Goal: Information Seeking & Learning: Learn about a topic

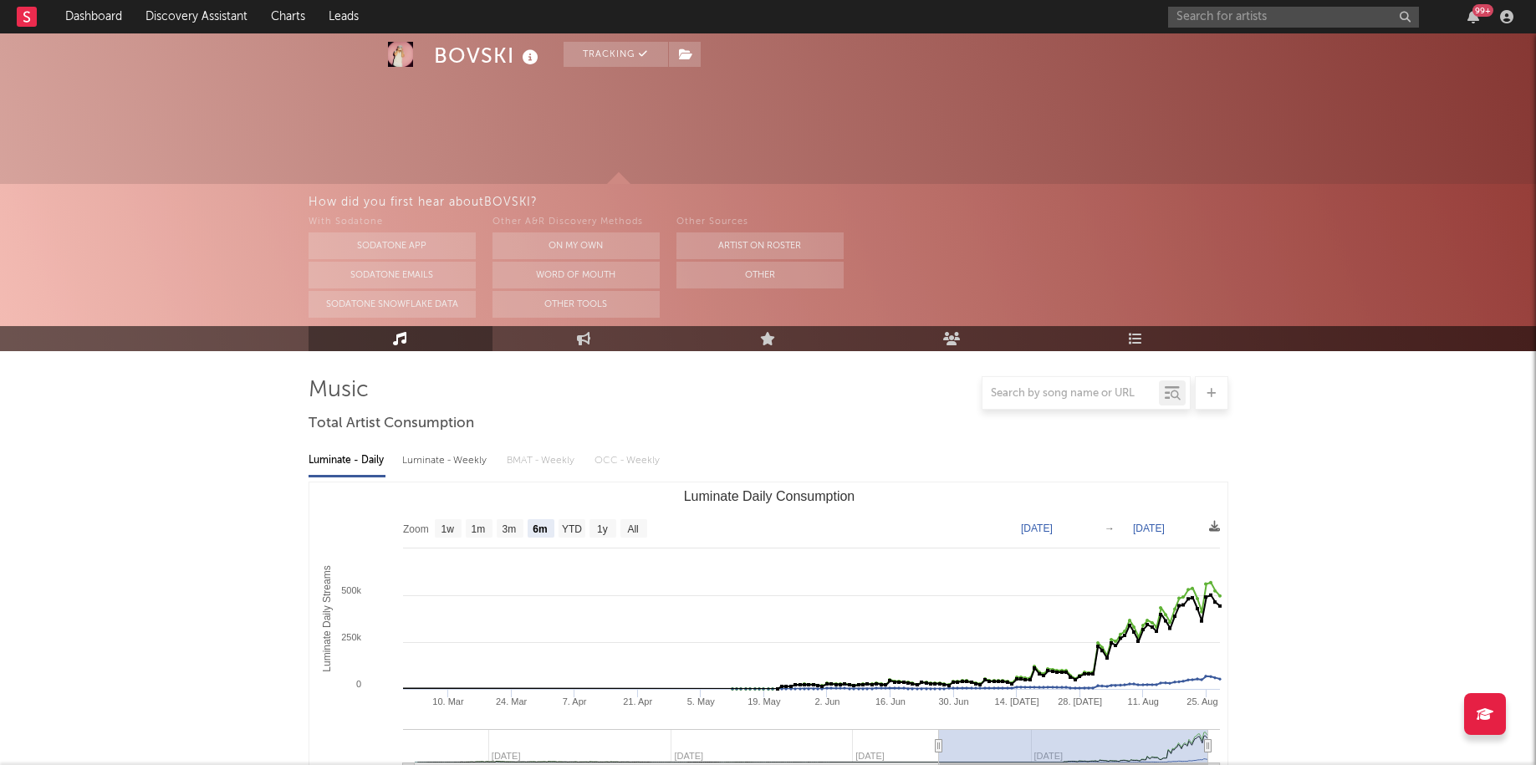
select select "6m"
select select "1w"
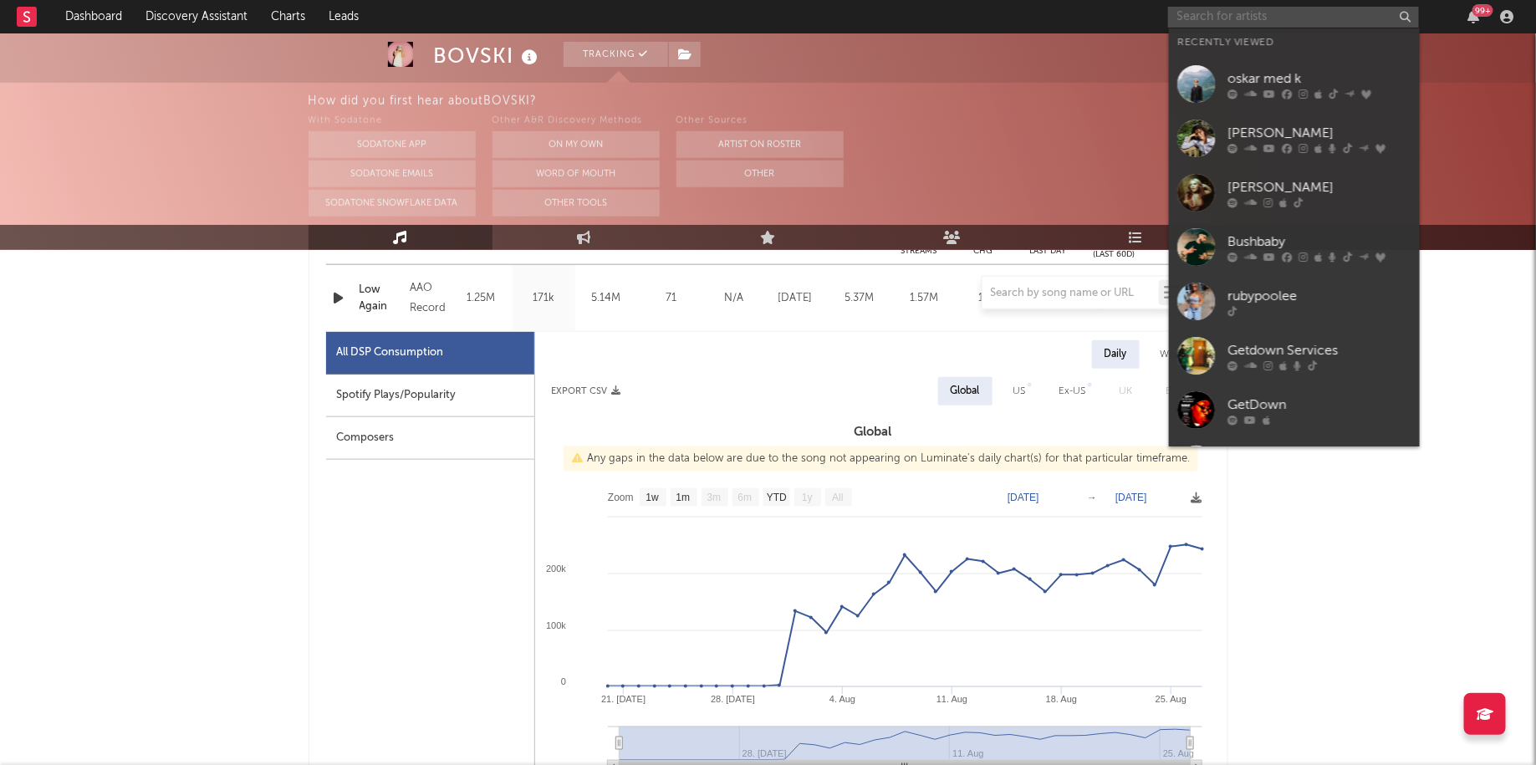
click at [1218, 10] on input "text" at bounding box center [1293, 17] width 251 height 21
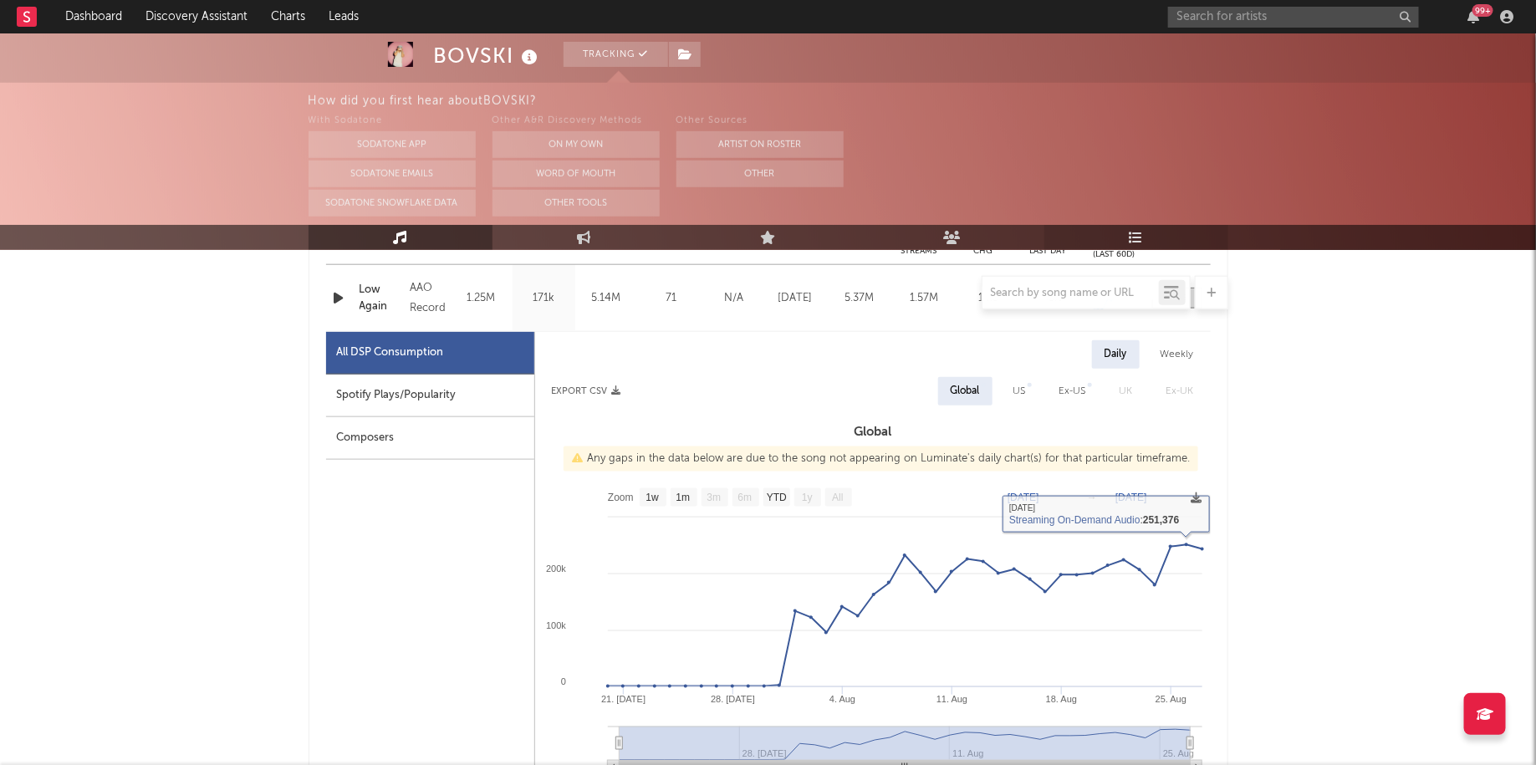
click at [1121, 232] on link "Playlists/Charts" at bounding box center [1137, 237] width 184 height 25
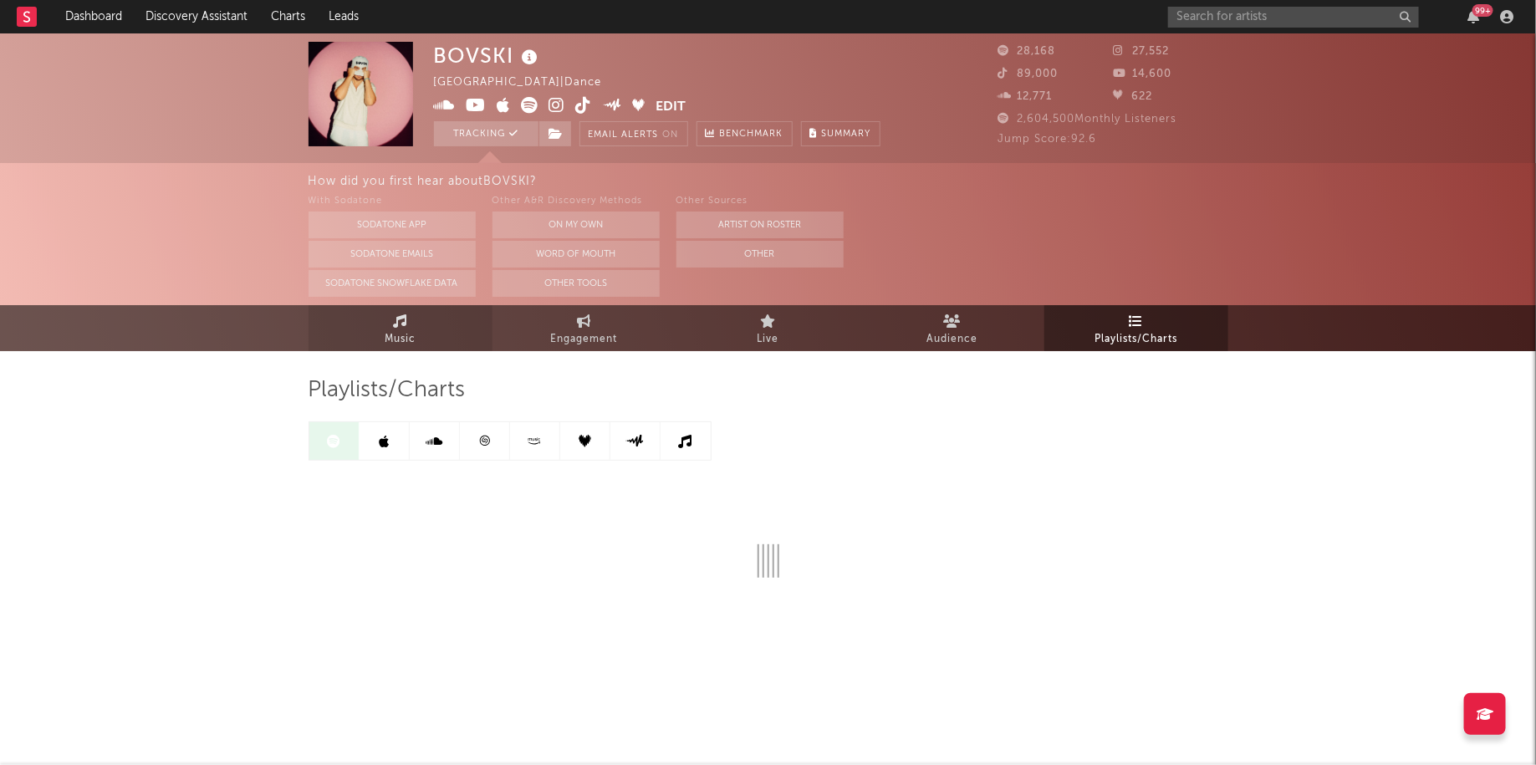
click at [384, 327] on link "Music" at bounding box center [401, 328] width 184 height 46
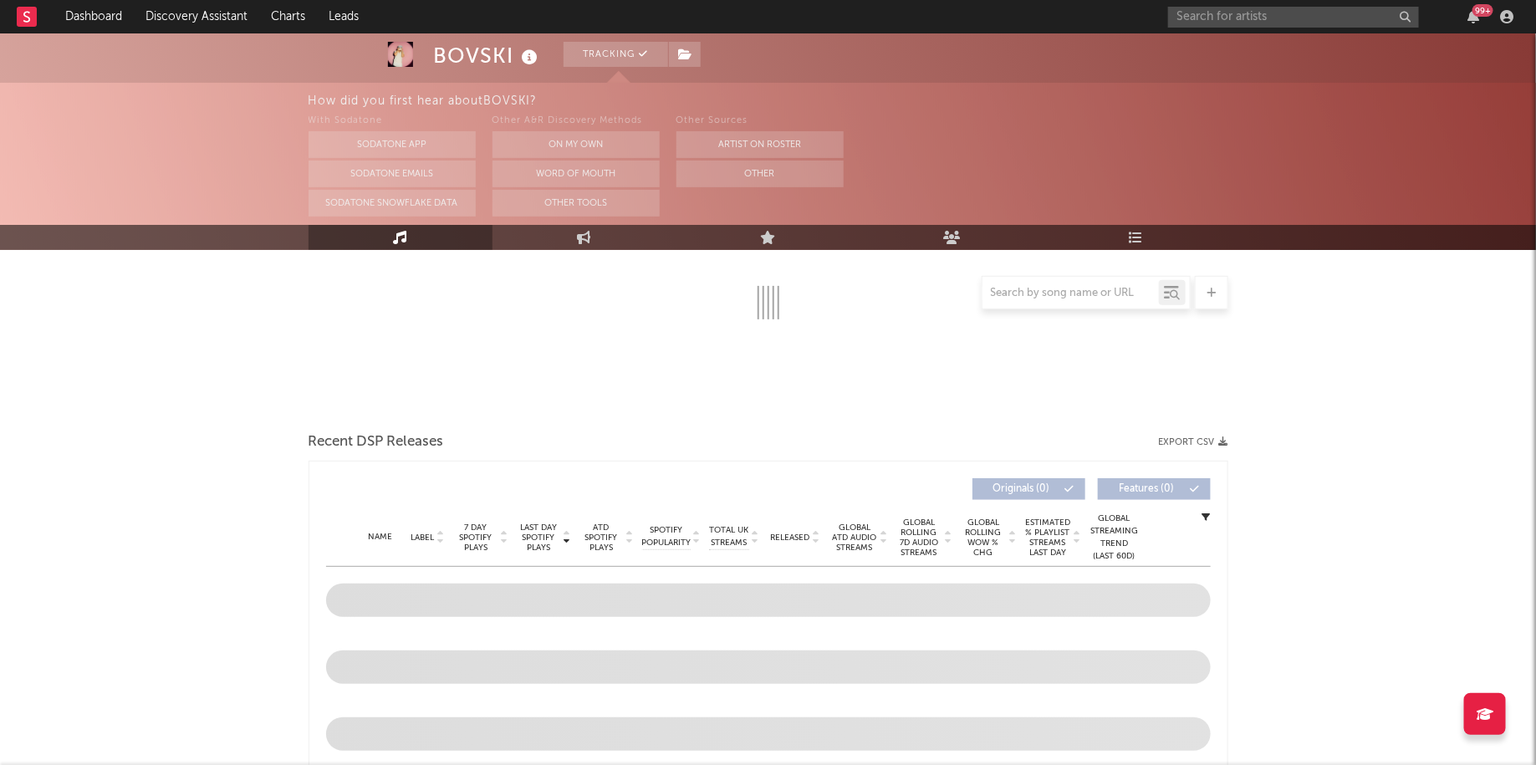
select select "6m"
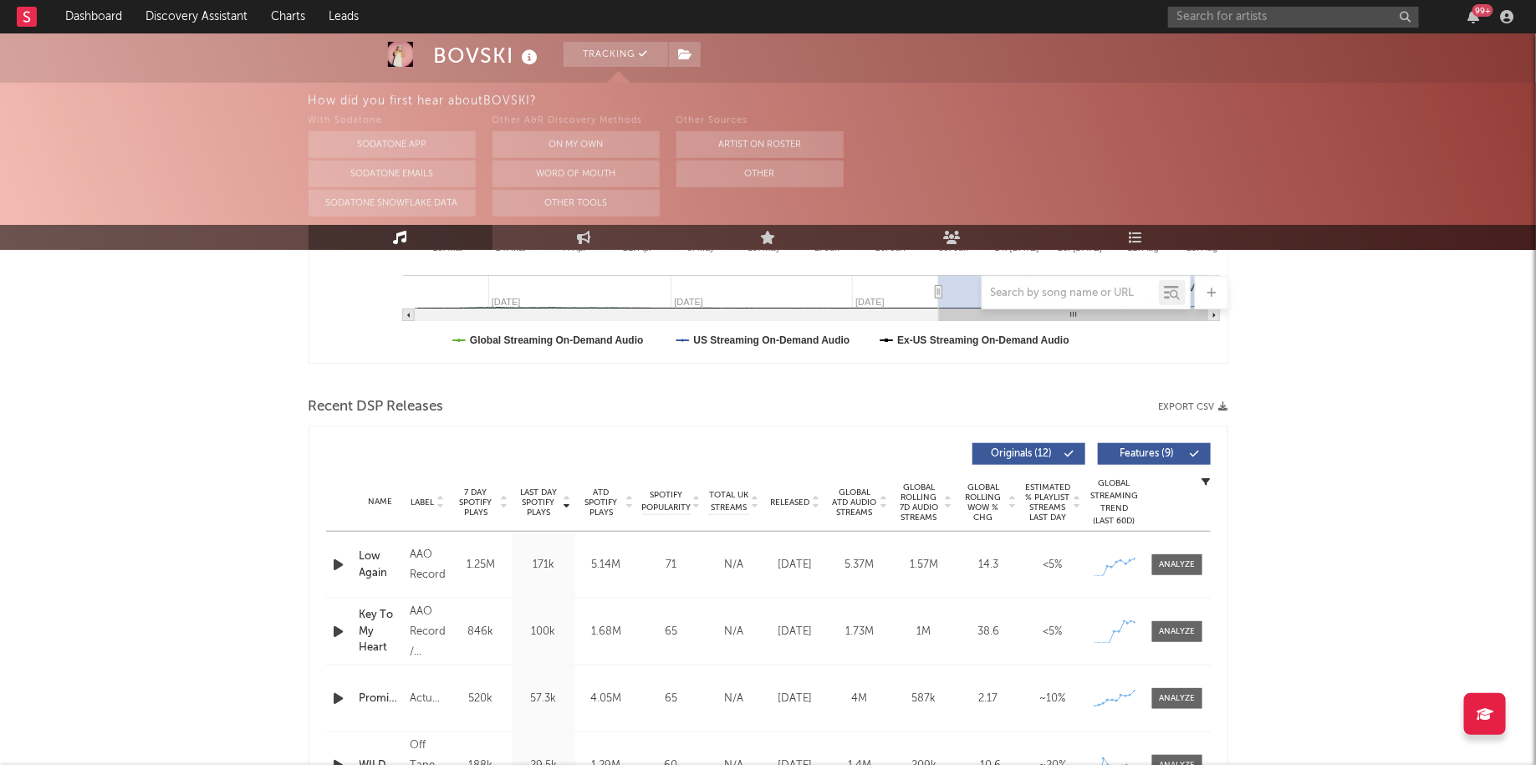
scroll to position [466, 0]
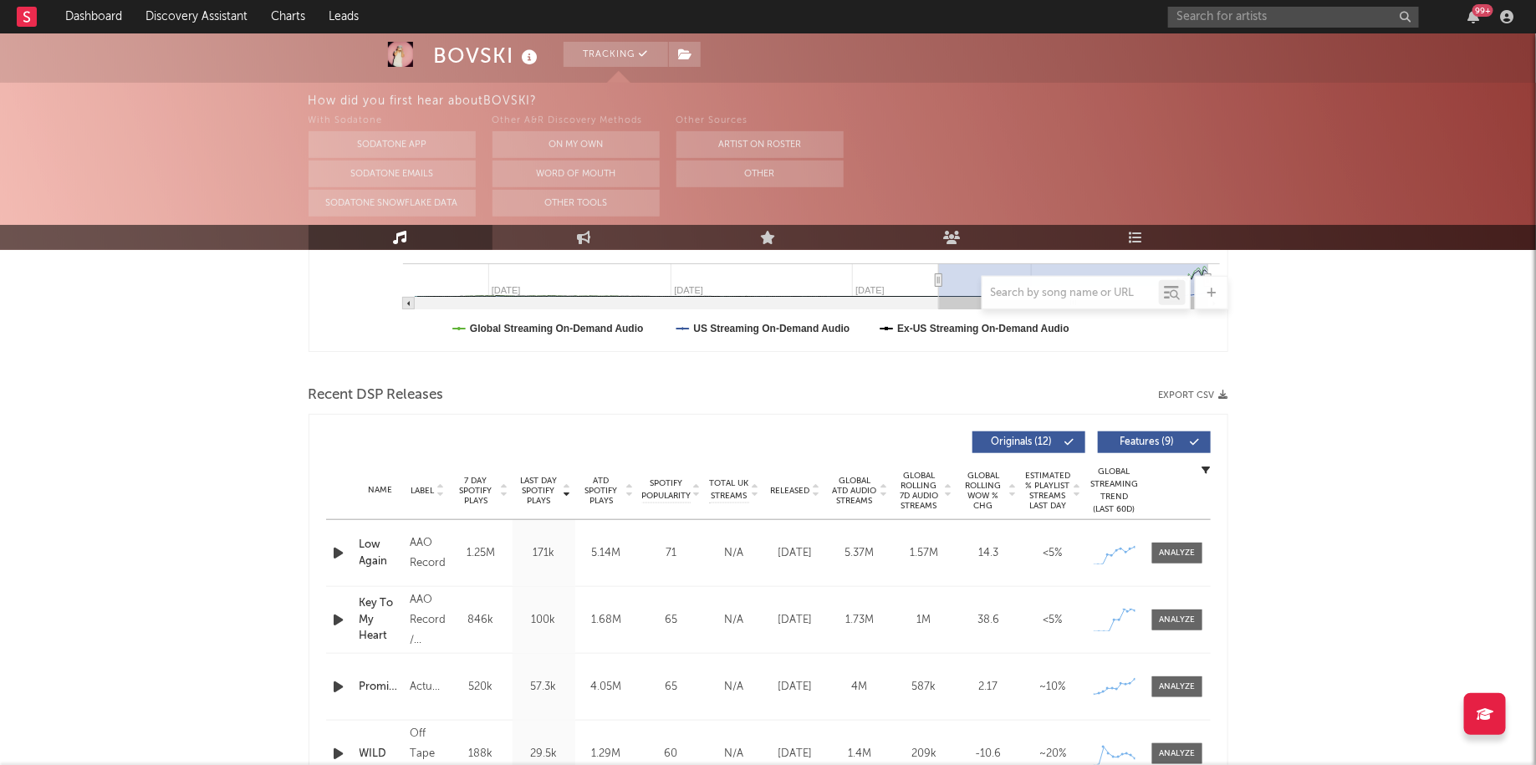
click at [1123, 299] on div at bounding box center [1071, 293] width 176 height 21
click at [1098, 291] on input "text" at bounding box center [1071, 293] width 176 height 13
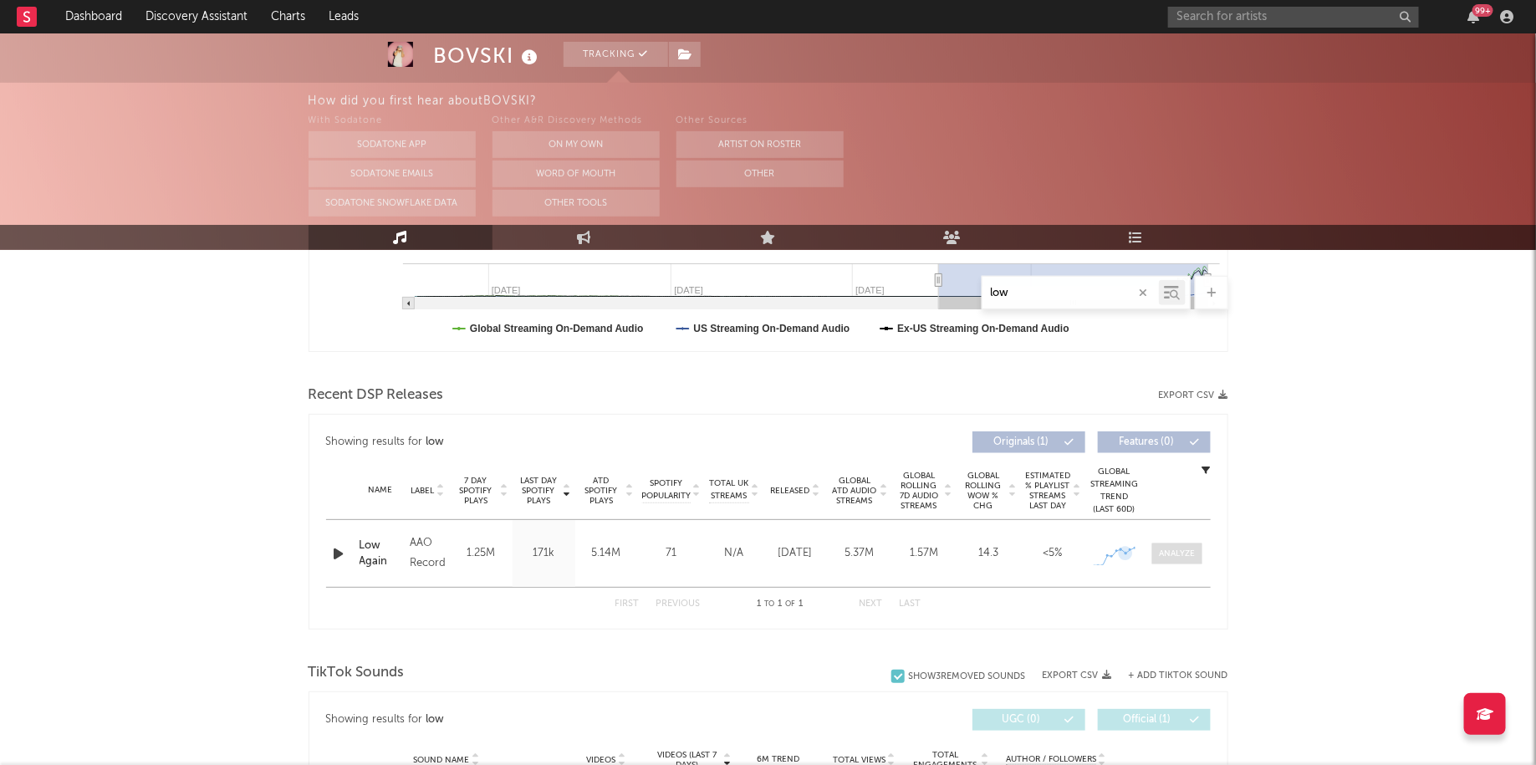
type input "low"
click at [1177, 551] on div at bounding box center [1177, 554] width 36 height 13
select select "1w"
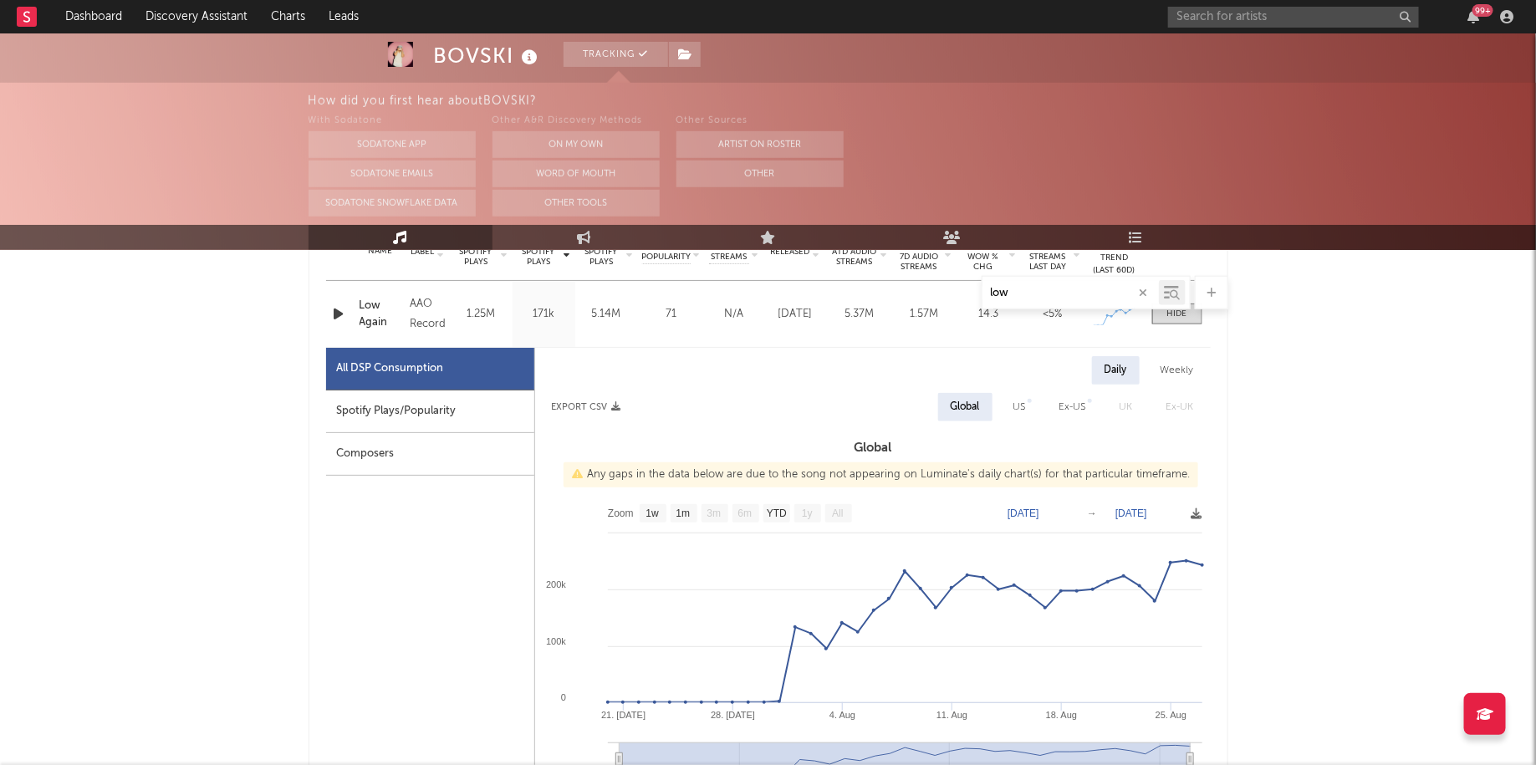
scroll to position [680, 0]
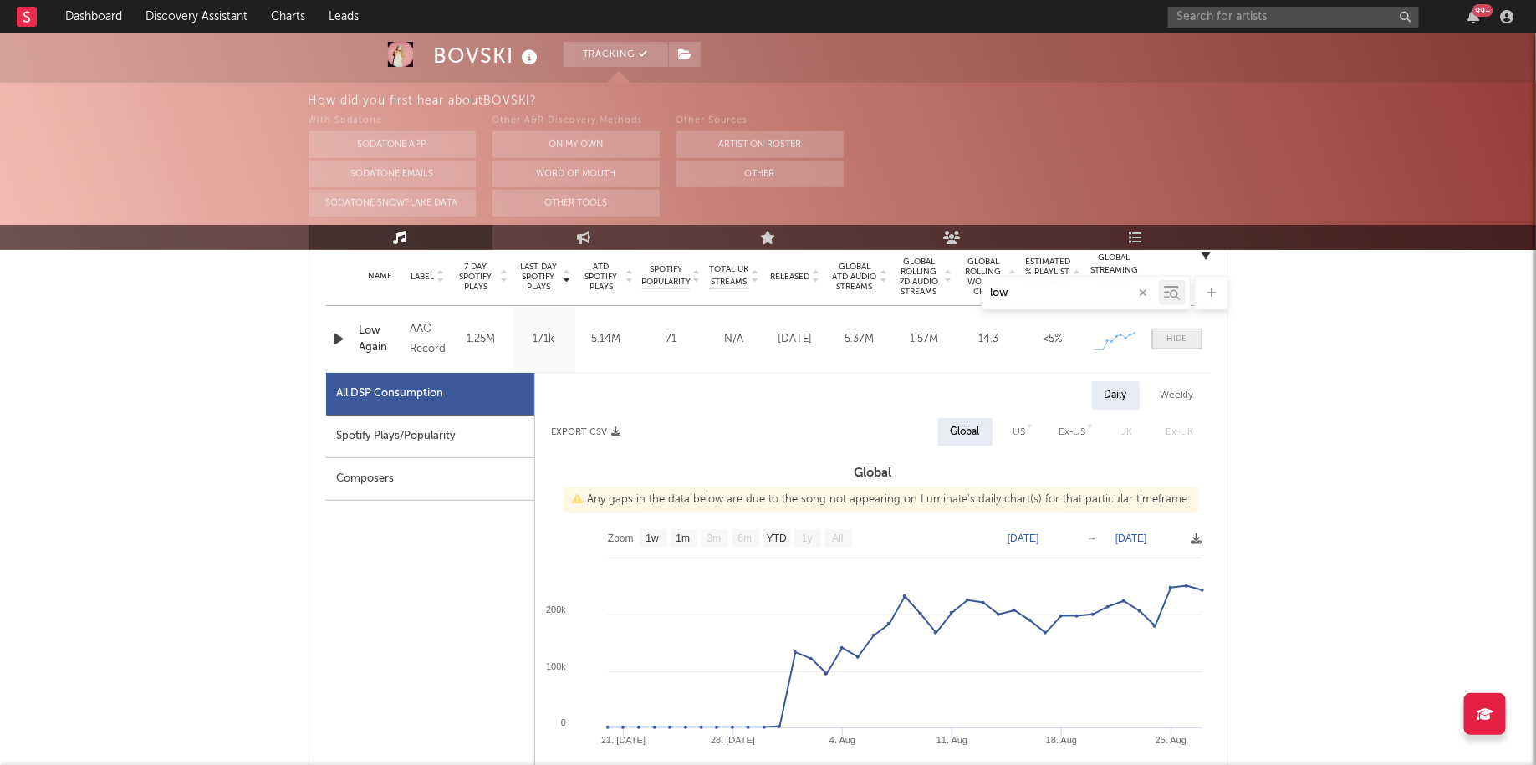
click at [1177, 342] on div at bounding box center [1177, 339] width 20 height 13
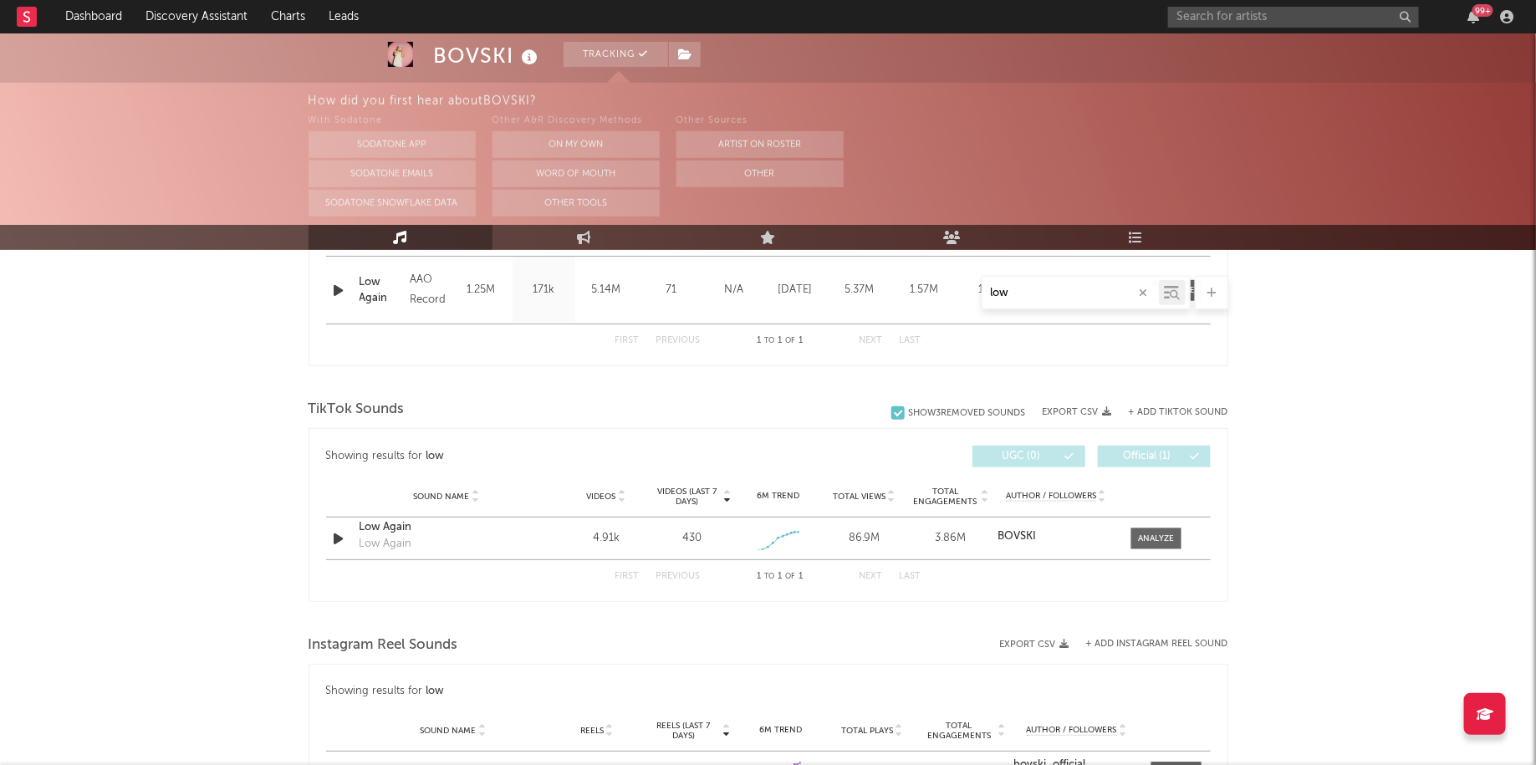
scroll to position [730, 0]
click at [1126, 528] on div at bounding box center [1152, 538] width 59 height 21
click at [1142, 534] on div at bounding box center [1156, 538] width 36 height 13
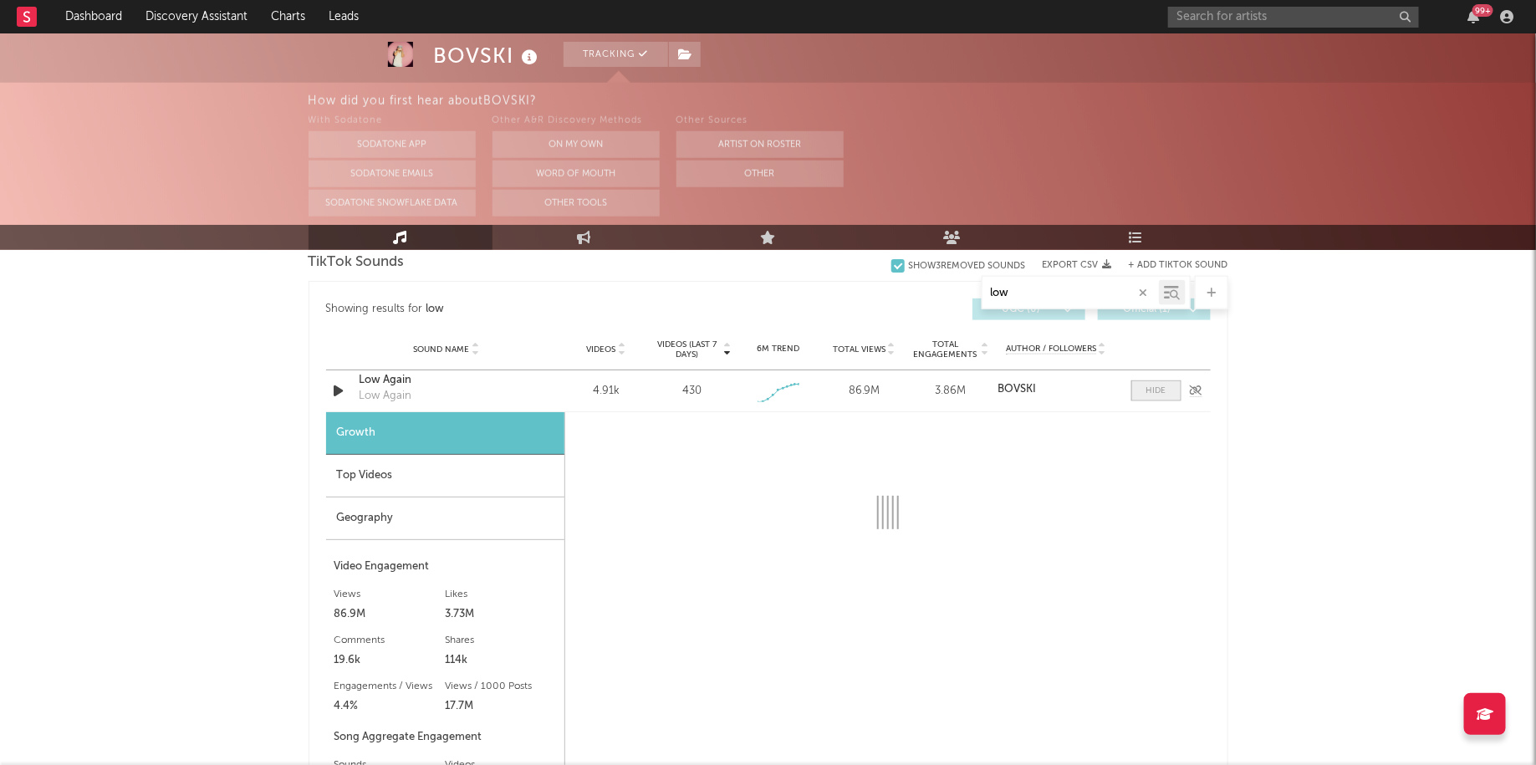
select select "1w"
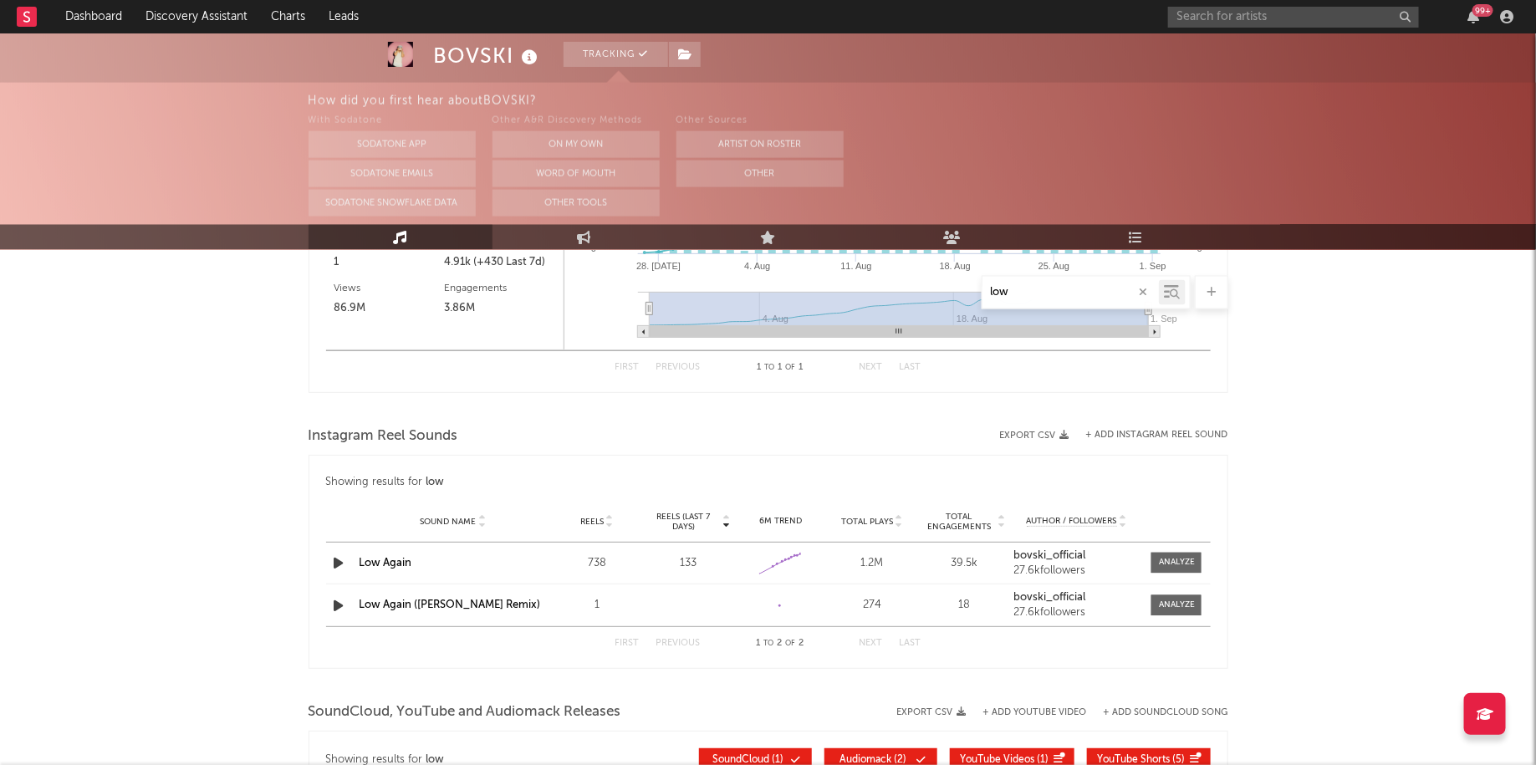
scroll to position [1401, 0]
click at [1173, 555] on div at bounding box center [1177, 561] width 36 height 13
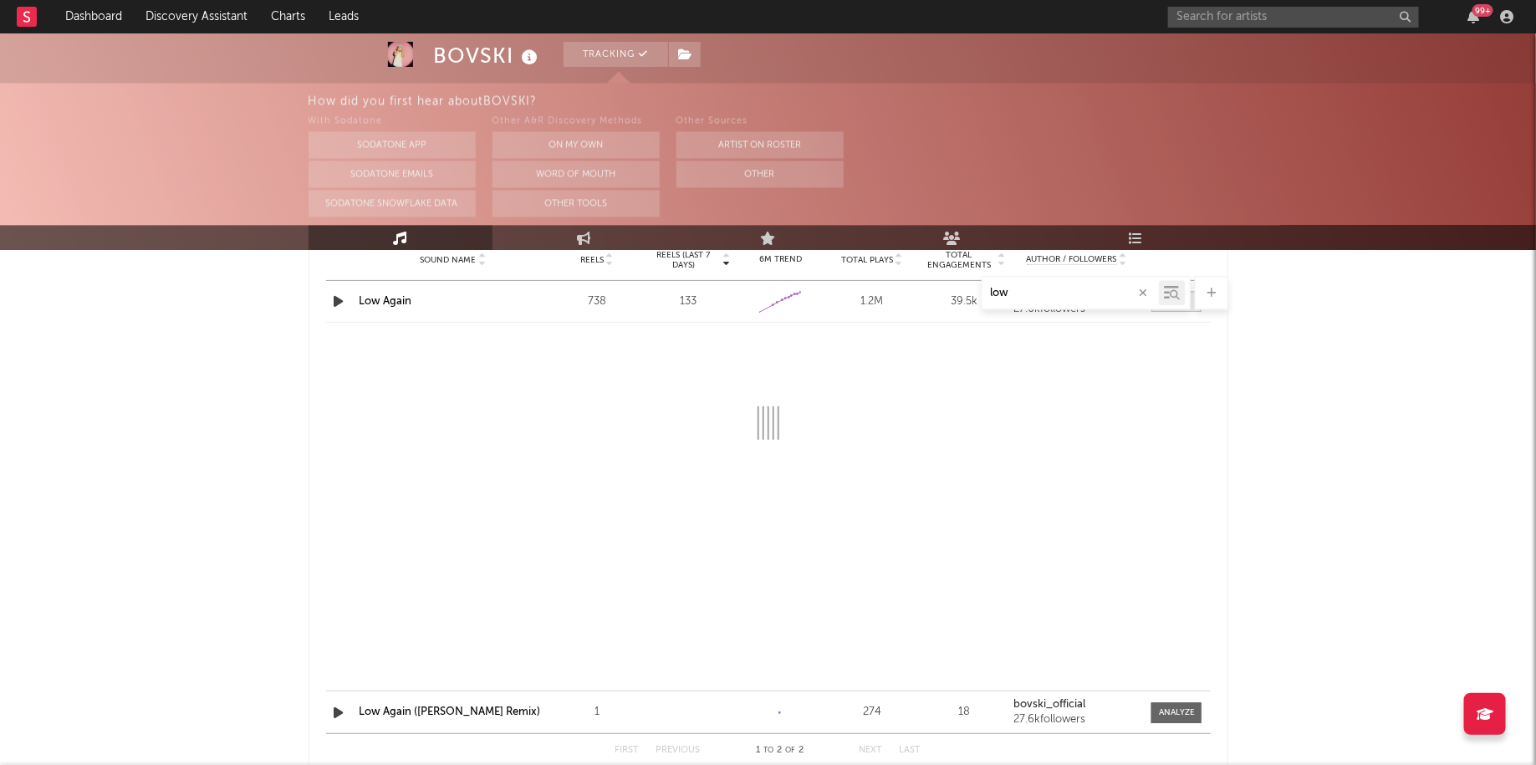
select select "1w"
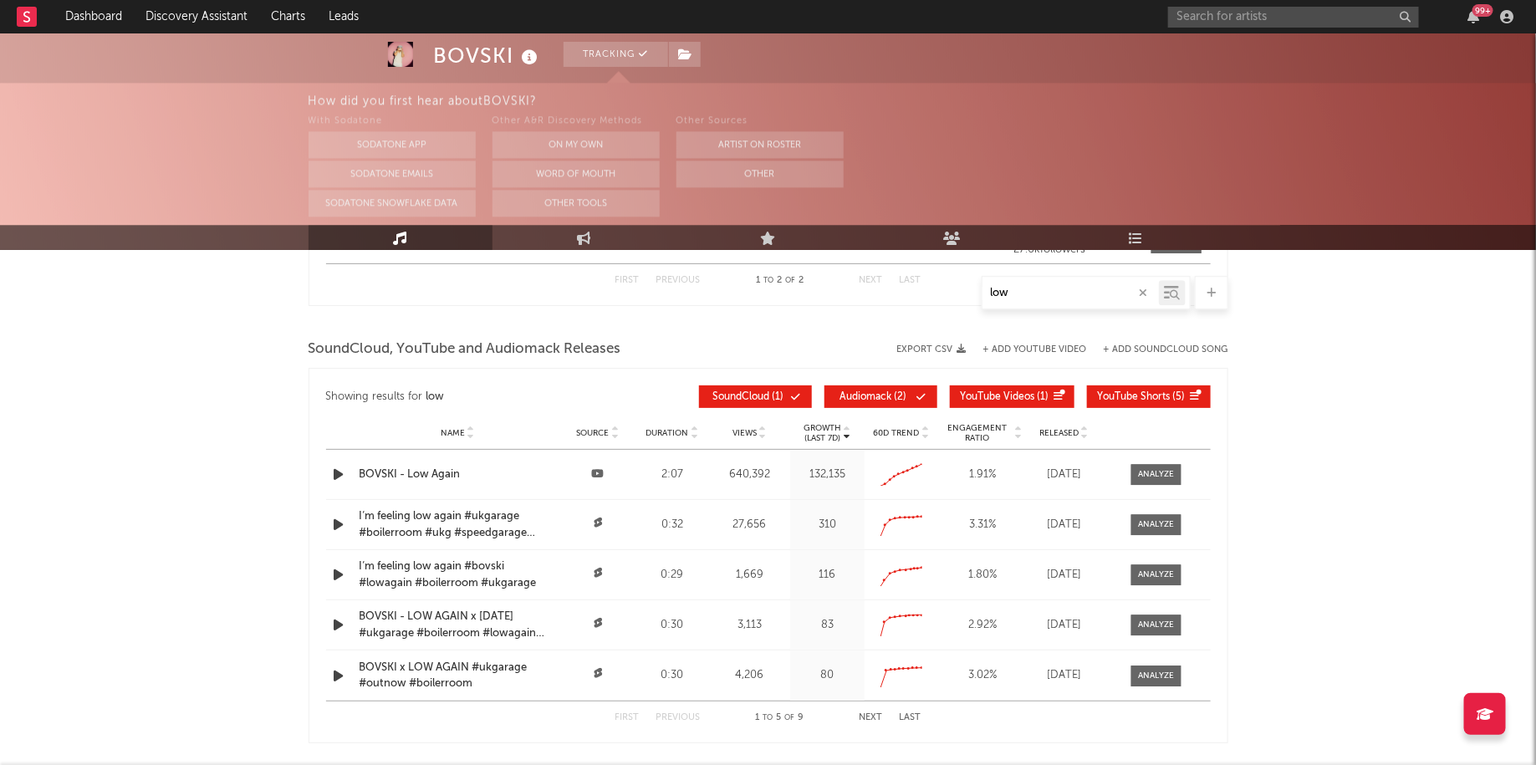
scroll to position [2146, 0]
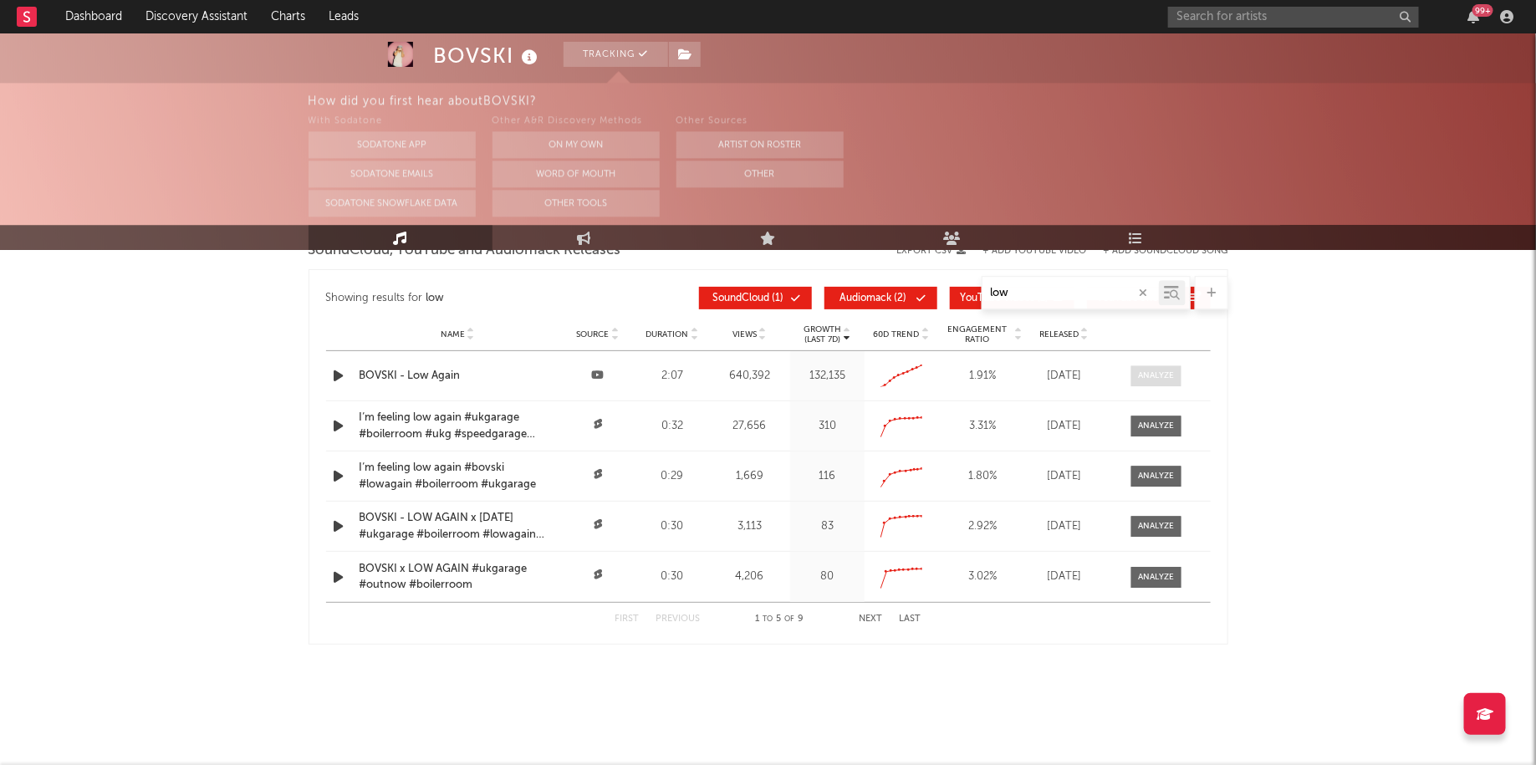
click at [1144, 374] on div at bounding box center [1156, 376] width 36 height 13
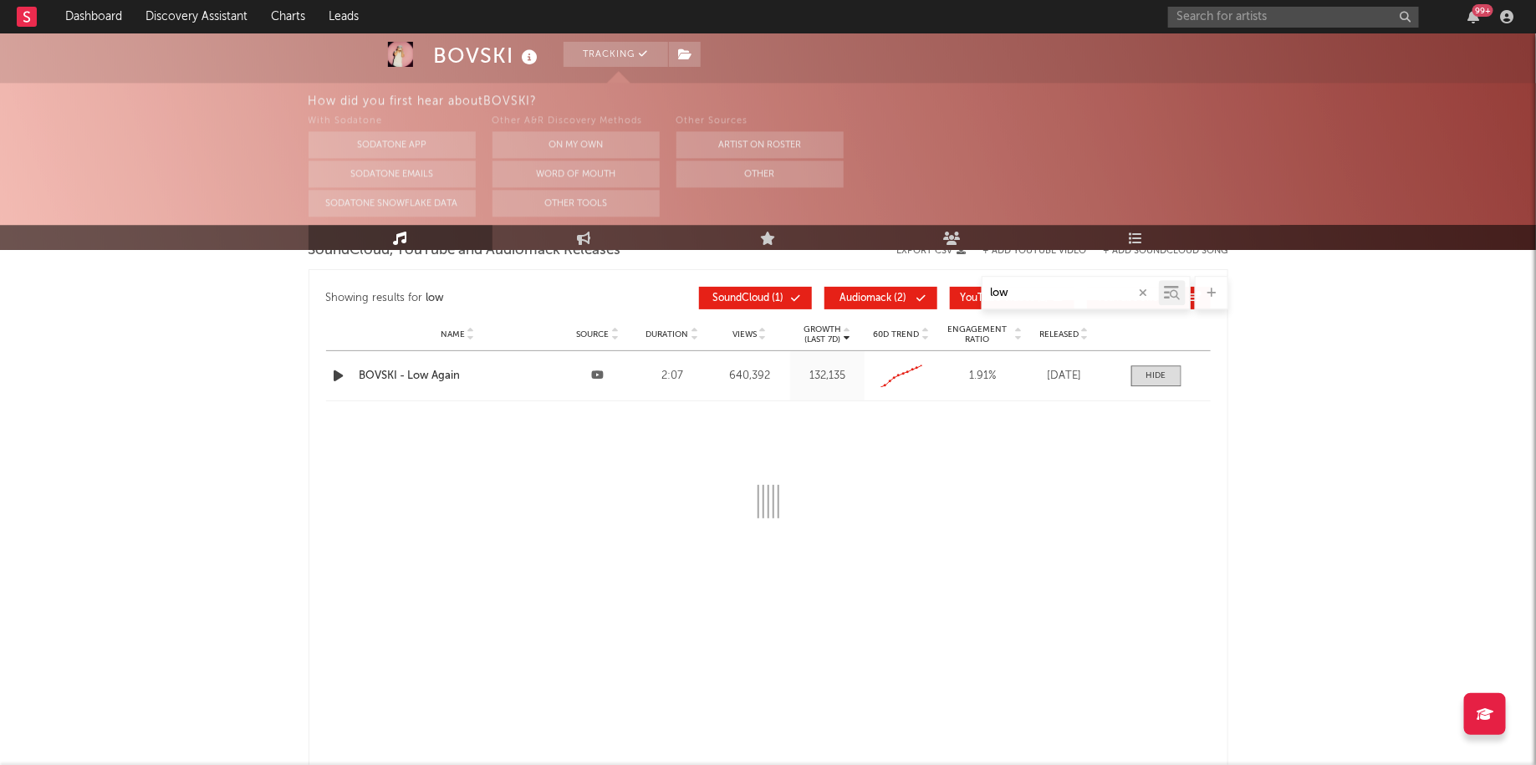
select select "1m"
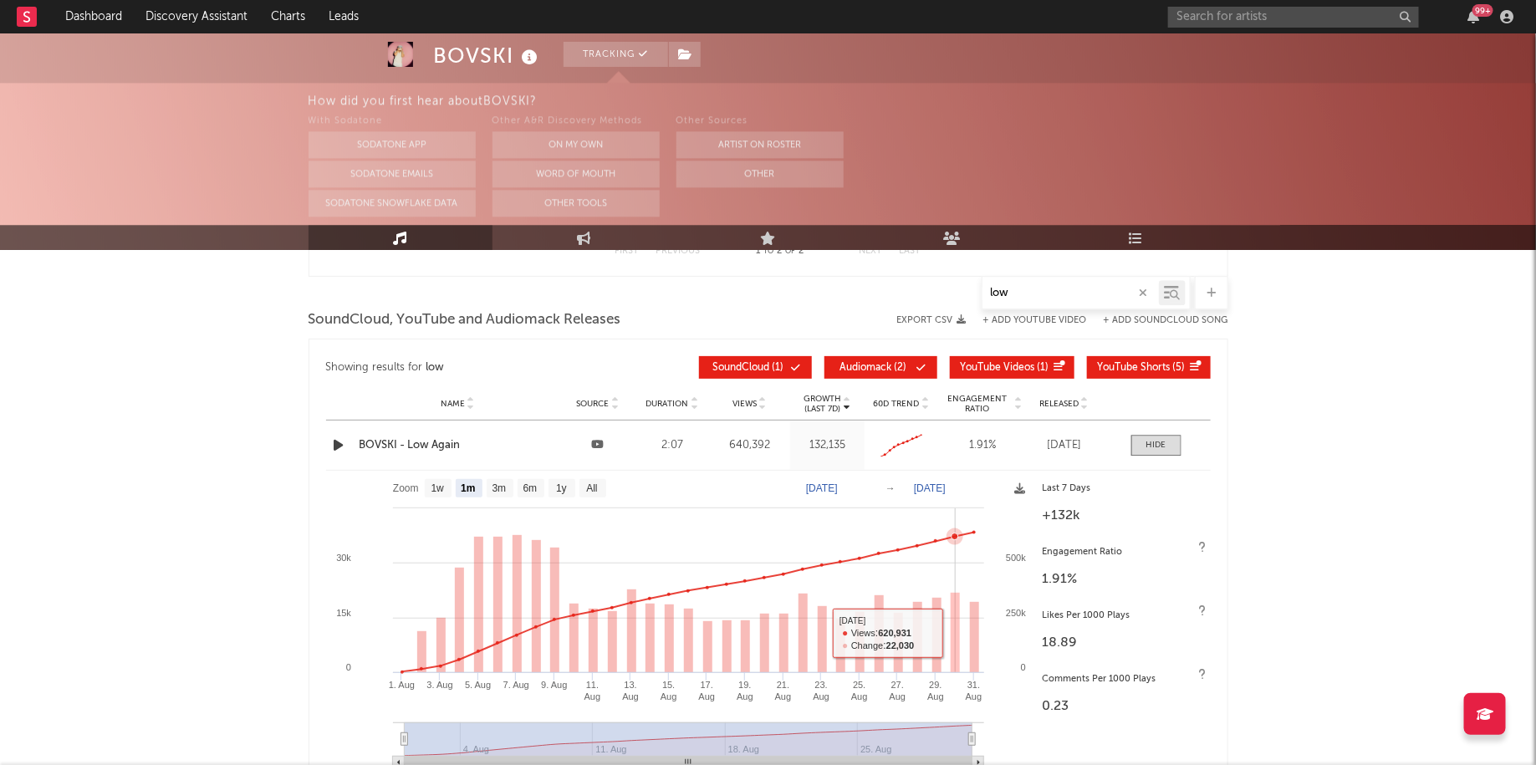
scroll to position [1984, 0]
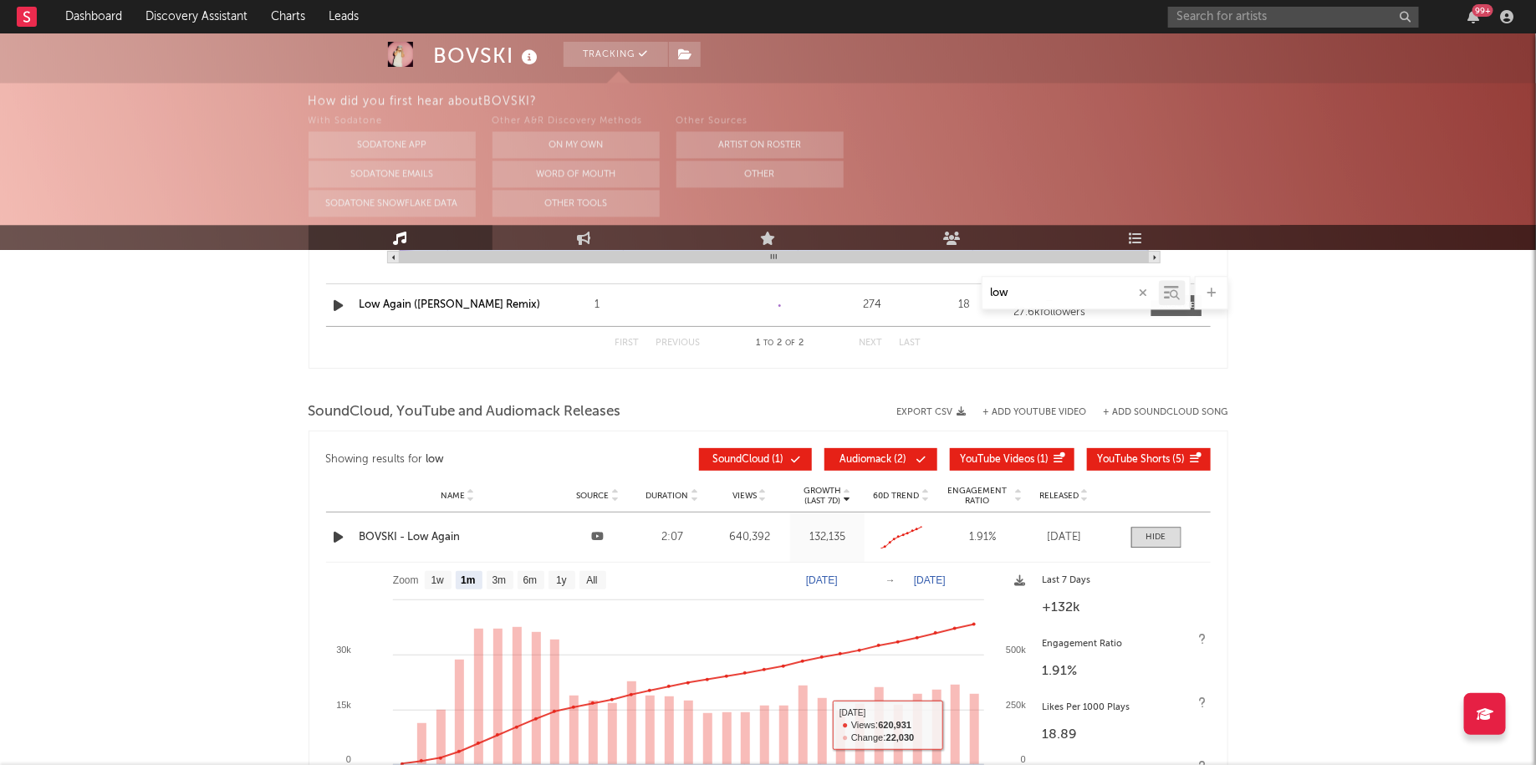
click at [1173, 549] on div "Name [PERSON_NAME] - Low Again Source Duration 2:07 Views 640,392 Growth (Last …" at bounding box center [768, 537] width 885 height 49
click at [1169, 540] on span at bounding box center [1156, 537] width 50 height 21
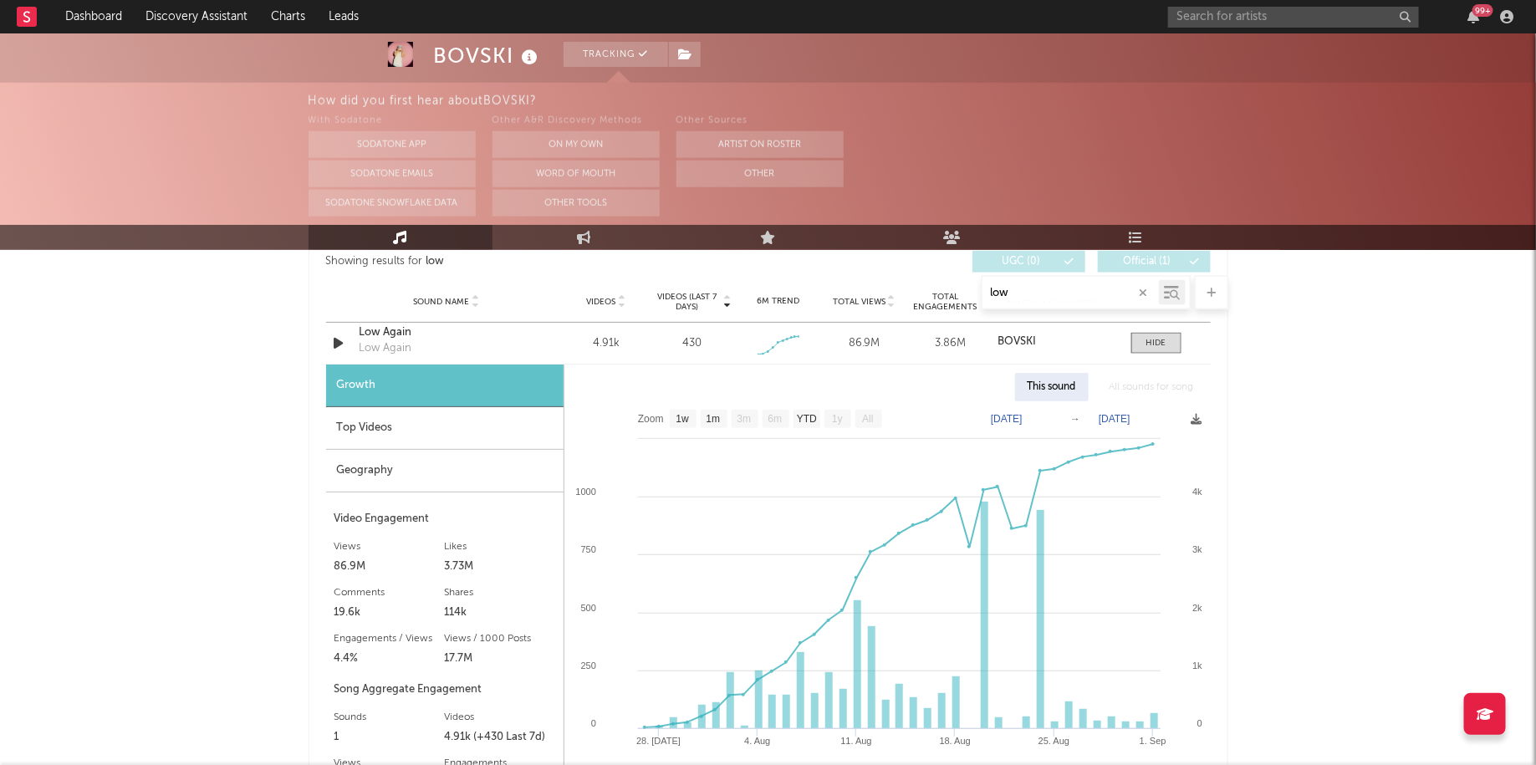
scroll to position [0, 0]
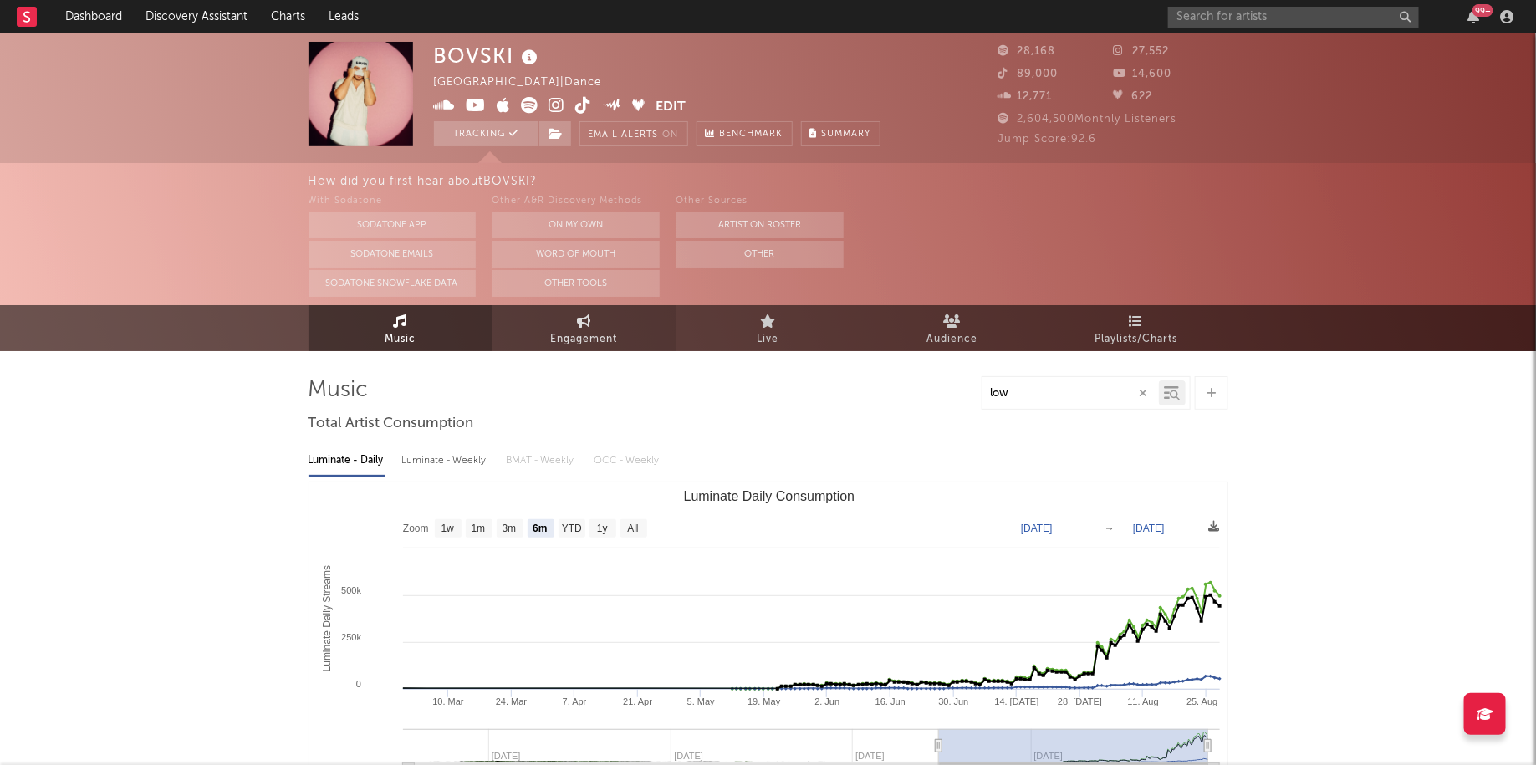
click at [574, 330] on span "Engagement" at bounding box center [584, 339] width 67 height 20
select select "1w"
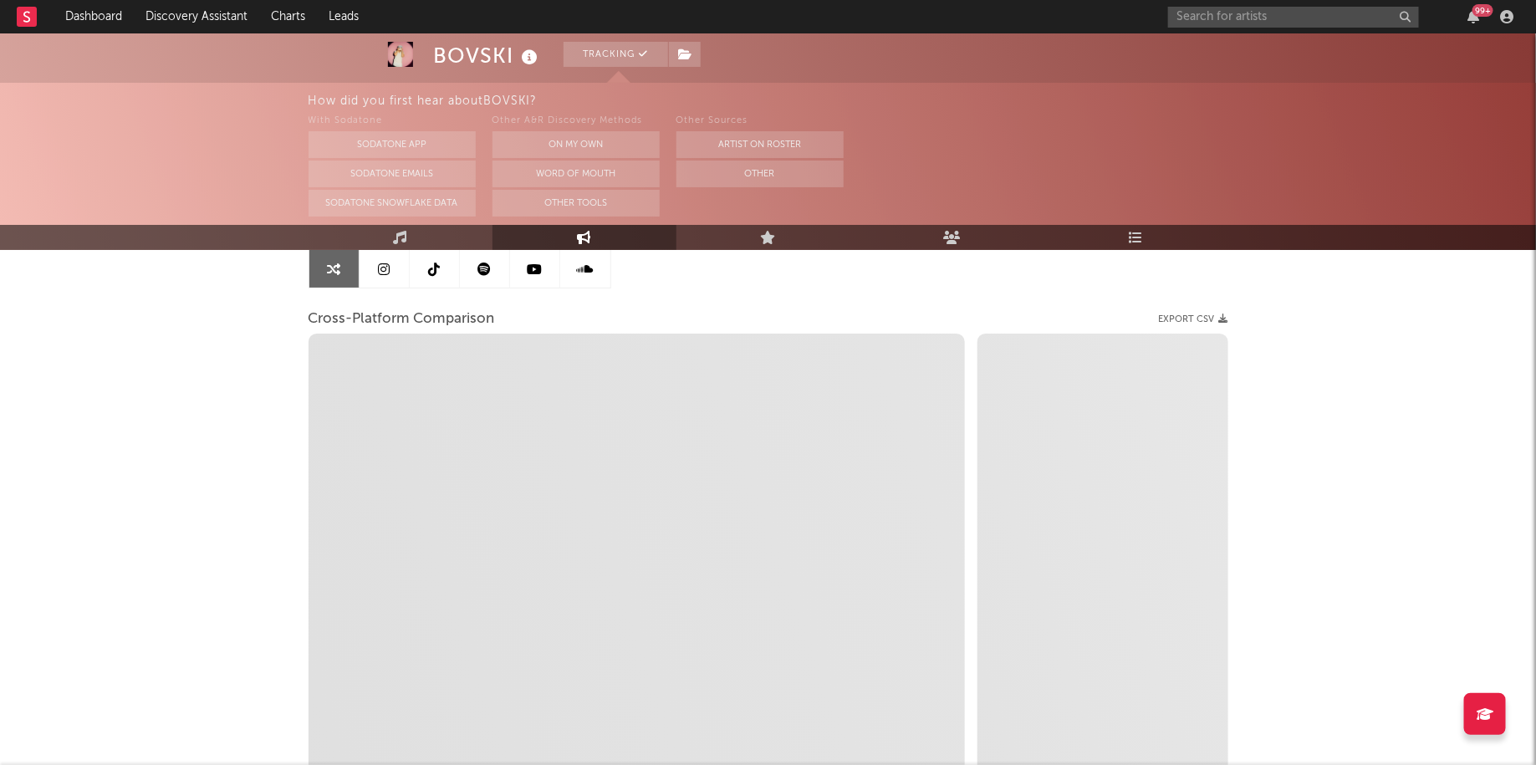
scroll to position [296, 0]
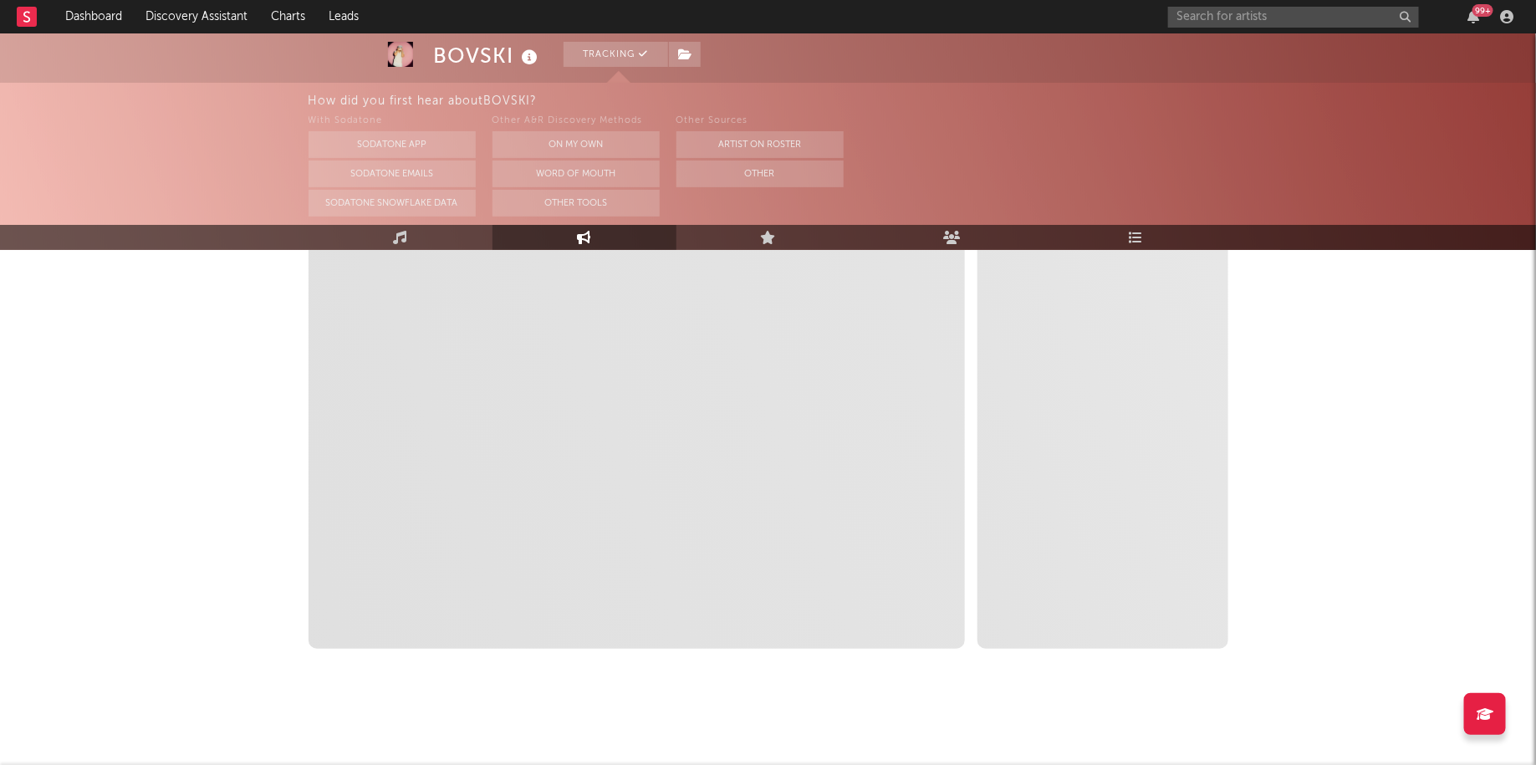
select select "1m"
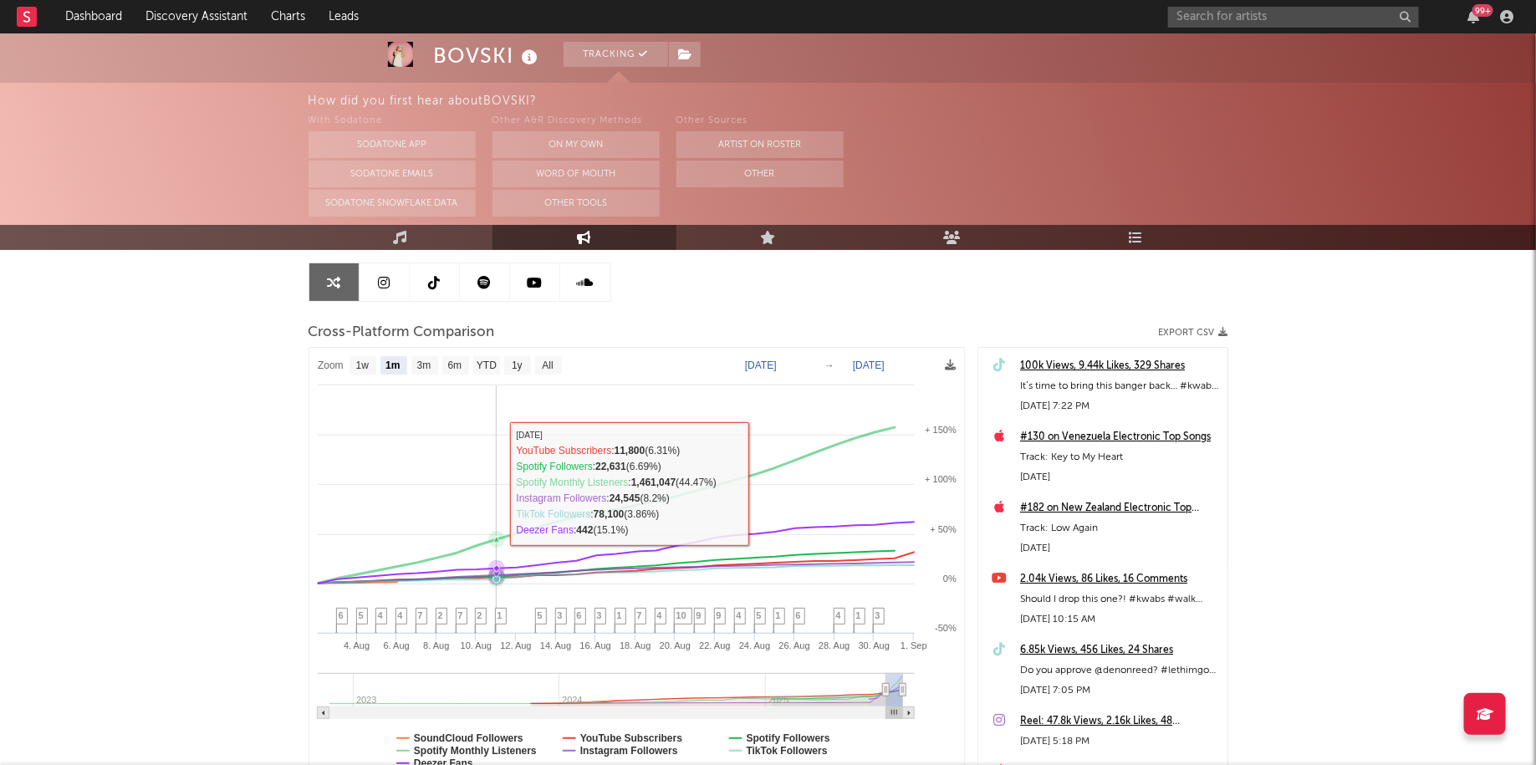
scroll to position [156, 0]
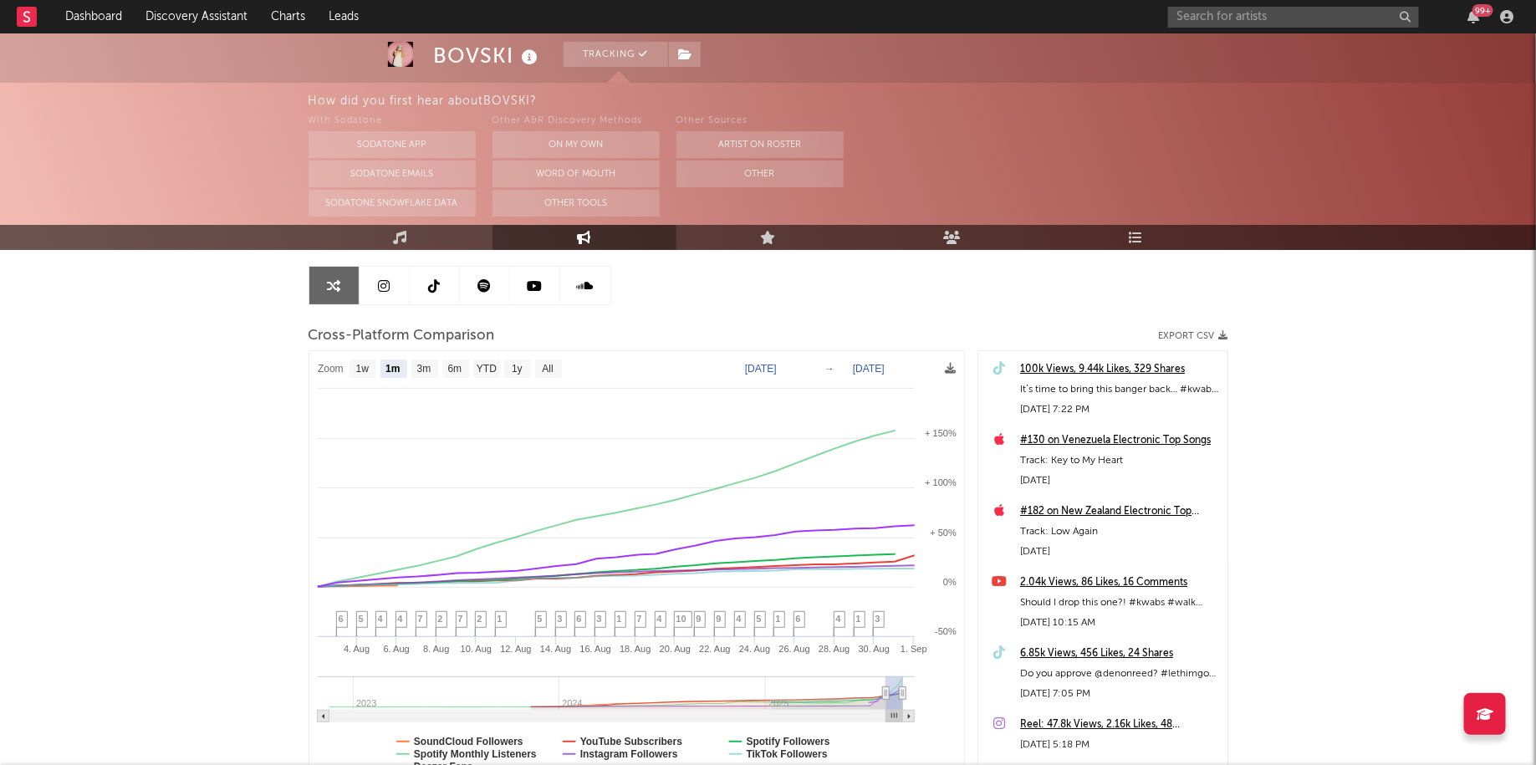
click at [1043, 364] on div "100k Views, 9.44k Likes, 329 Shares" at bounding box center [1119, 370] width 199 height 20
click at [1136, 244] on link "Playlists/Charts" at bounding box center [1137, 237] width 184 height 25
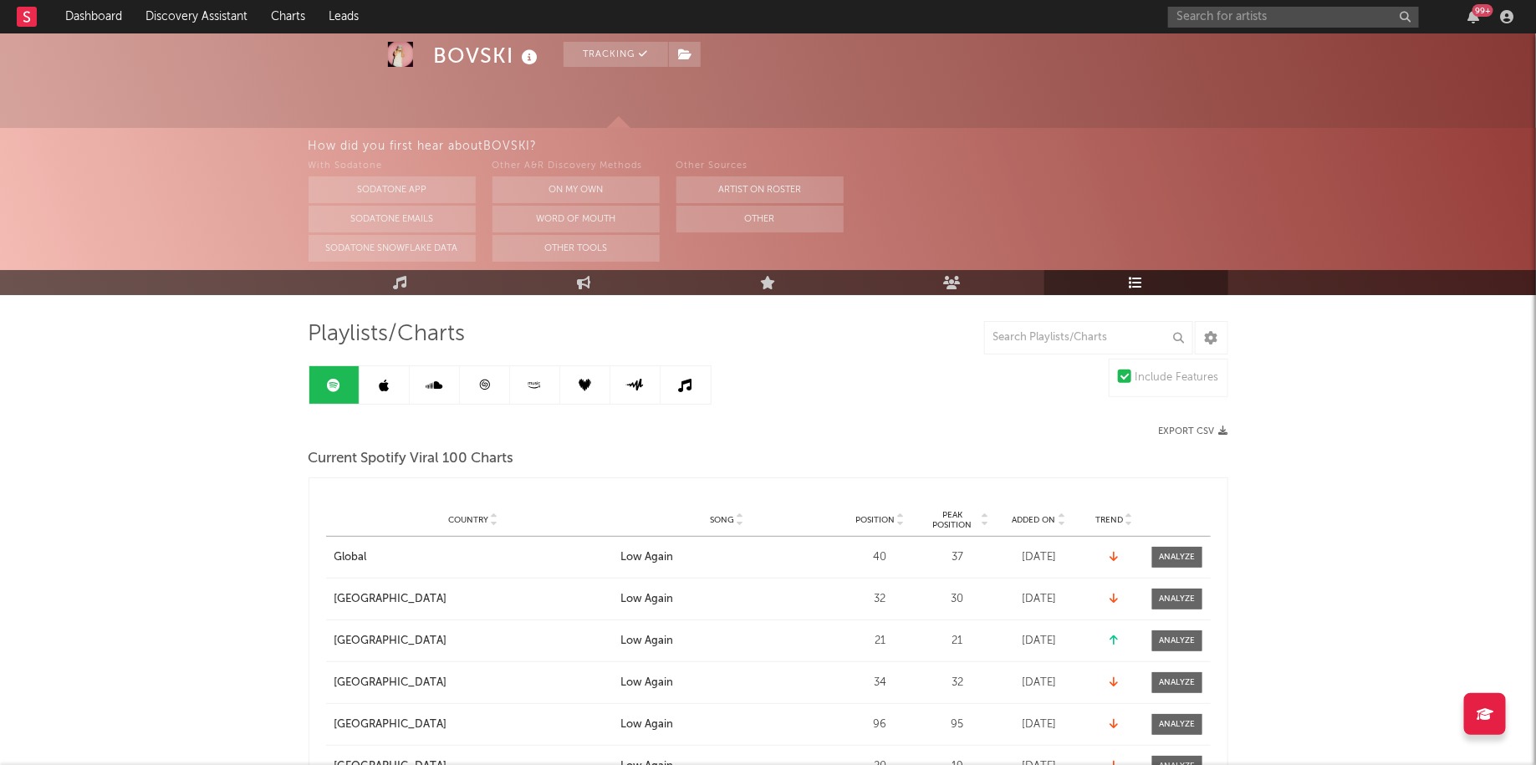
scroll to position [64, 0]
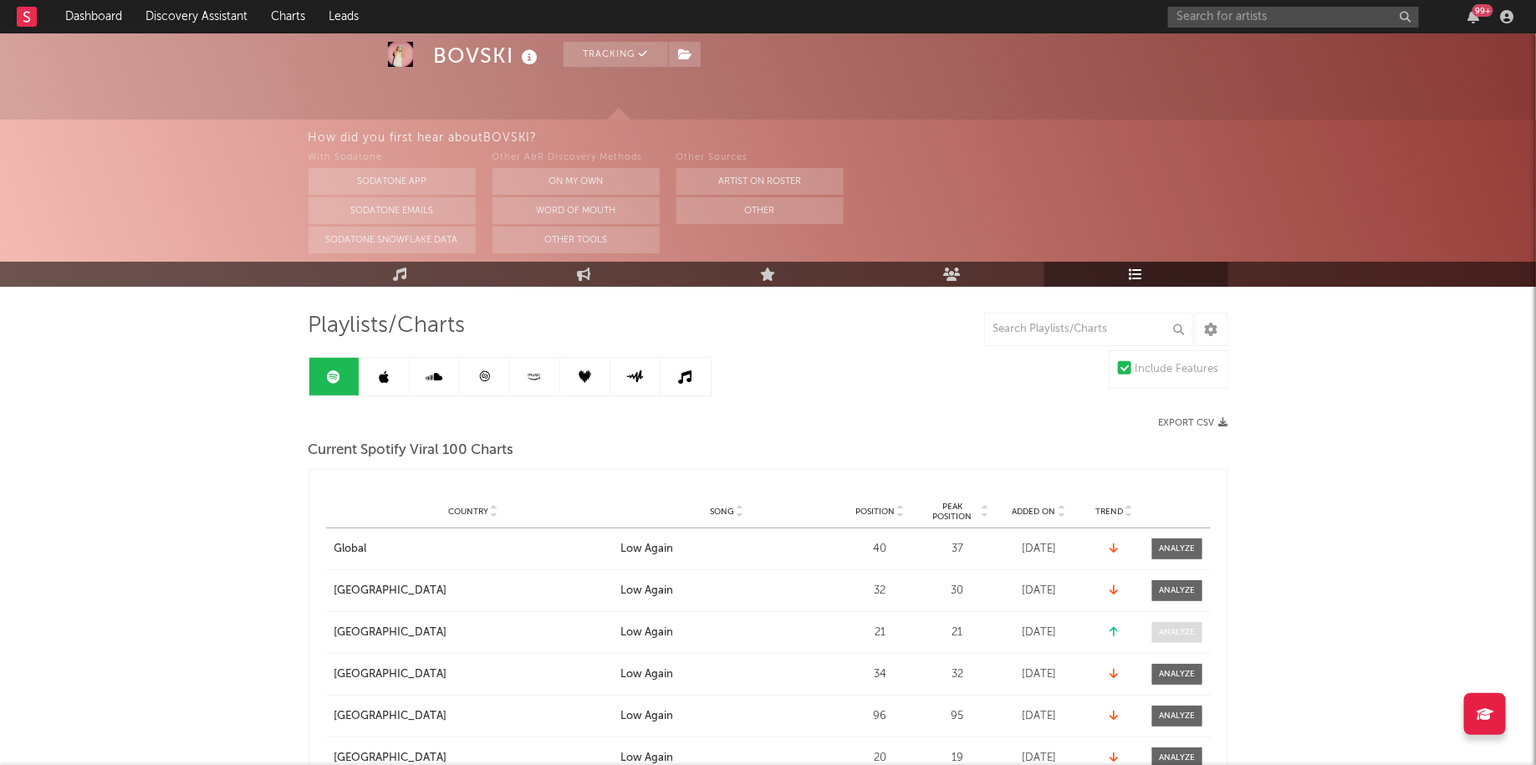
click at [1184, 631] on div at bounding box center [1177, 632] width 36 height 13
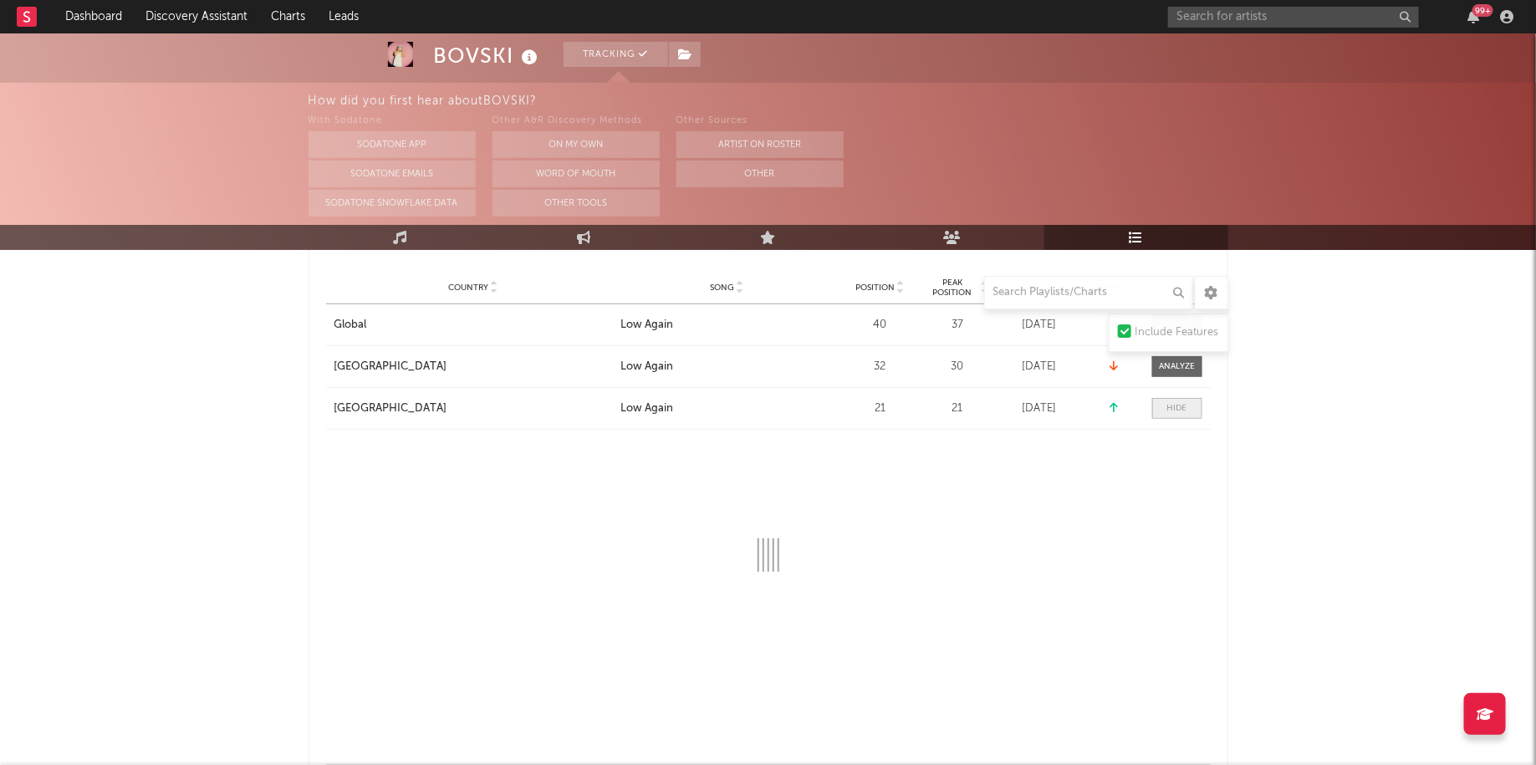
scroll to position [340, 0]
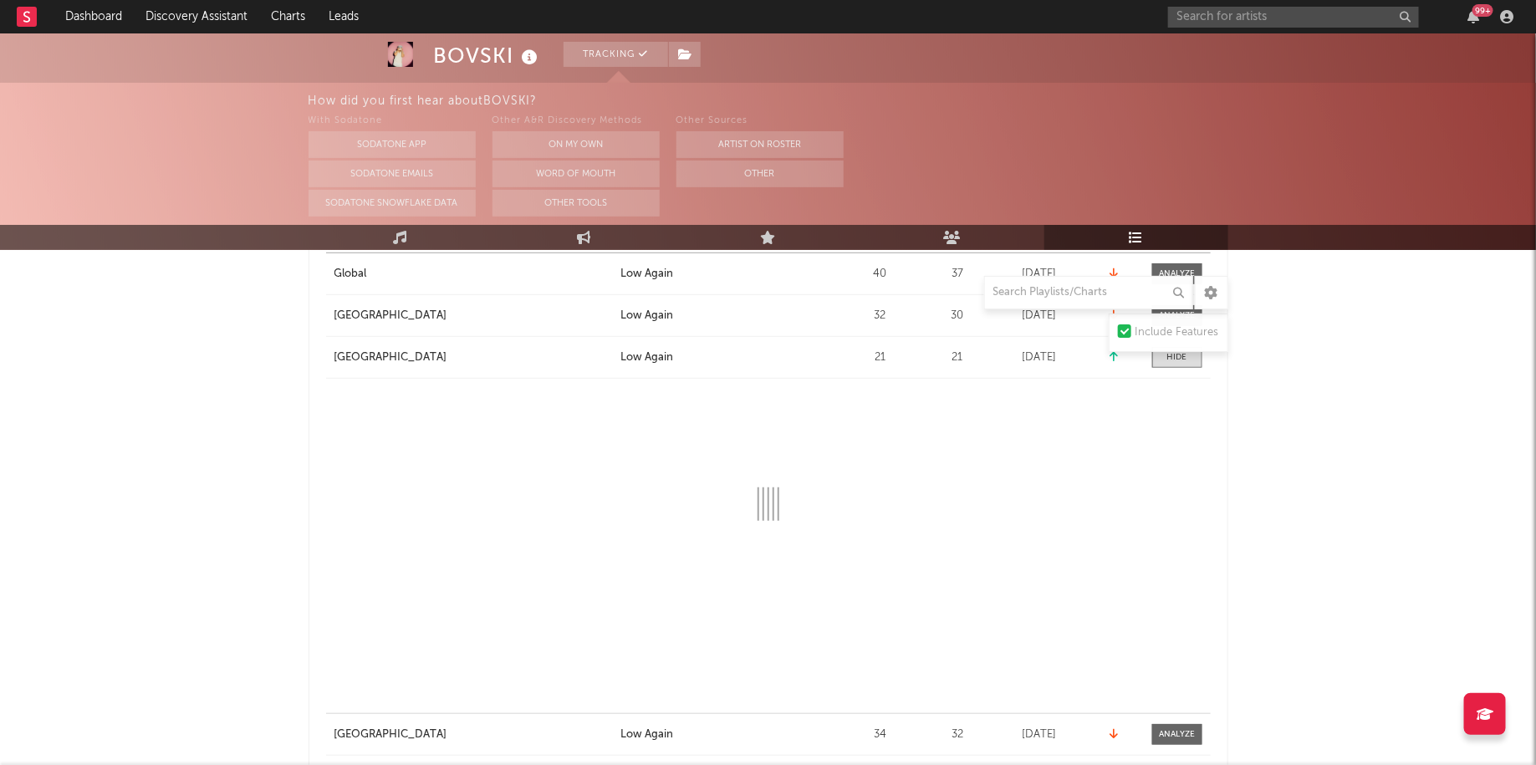
select select "1w"
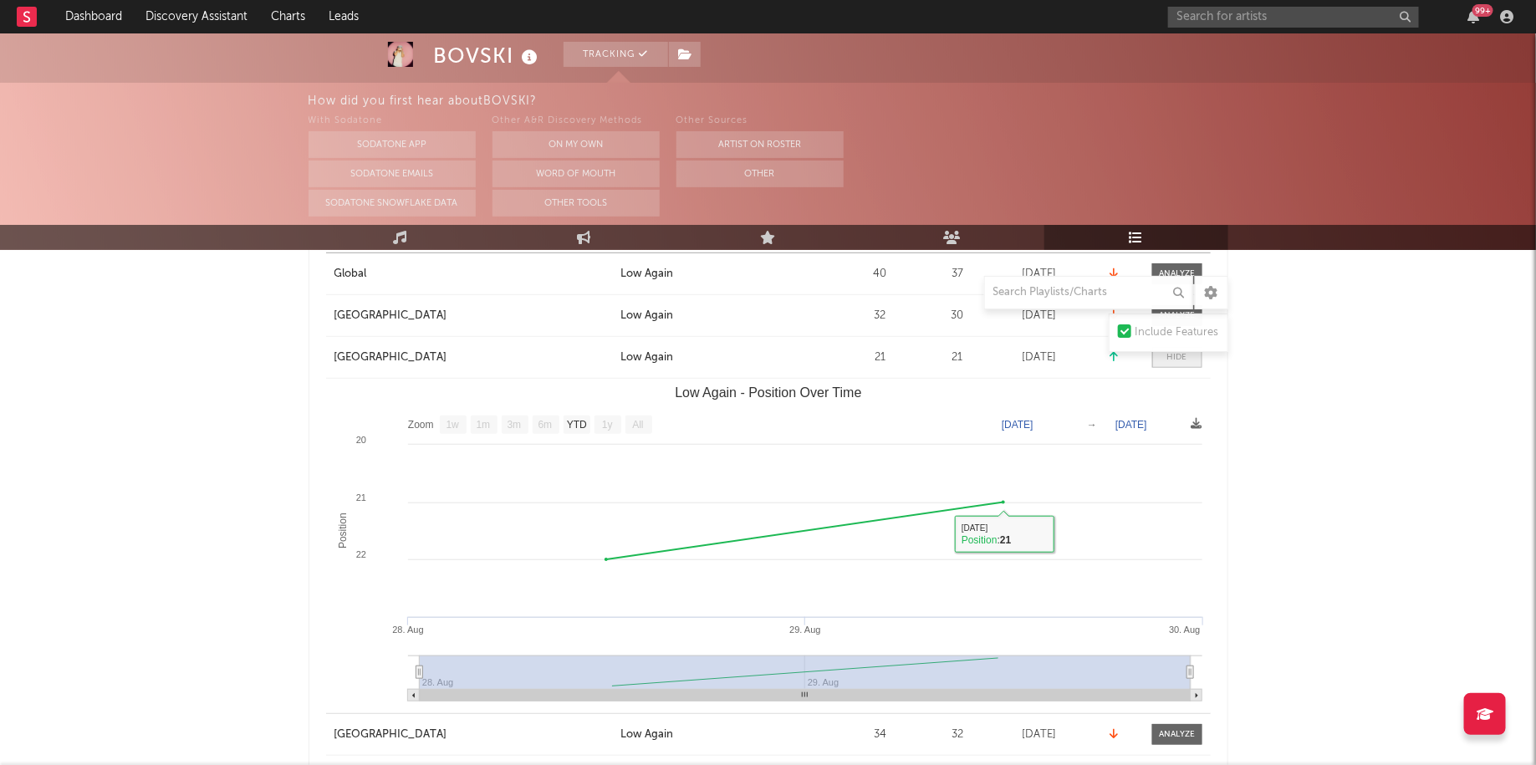
click at [1189, 363] on span at bounding box center [1177, 357] width 50 height 21
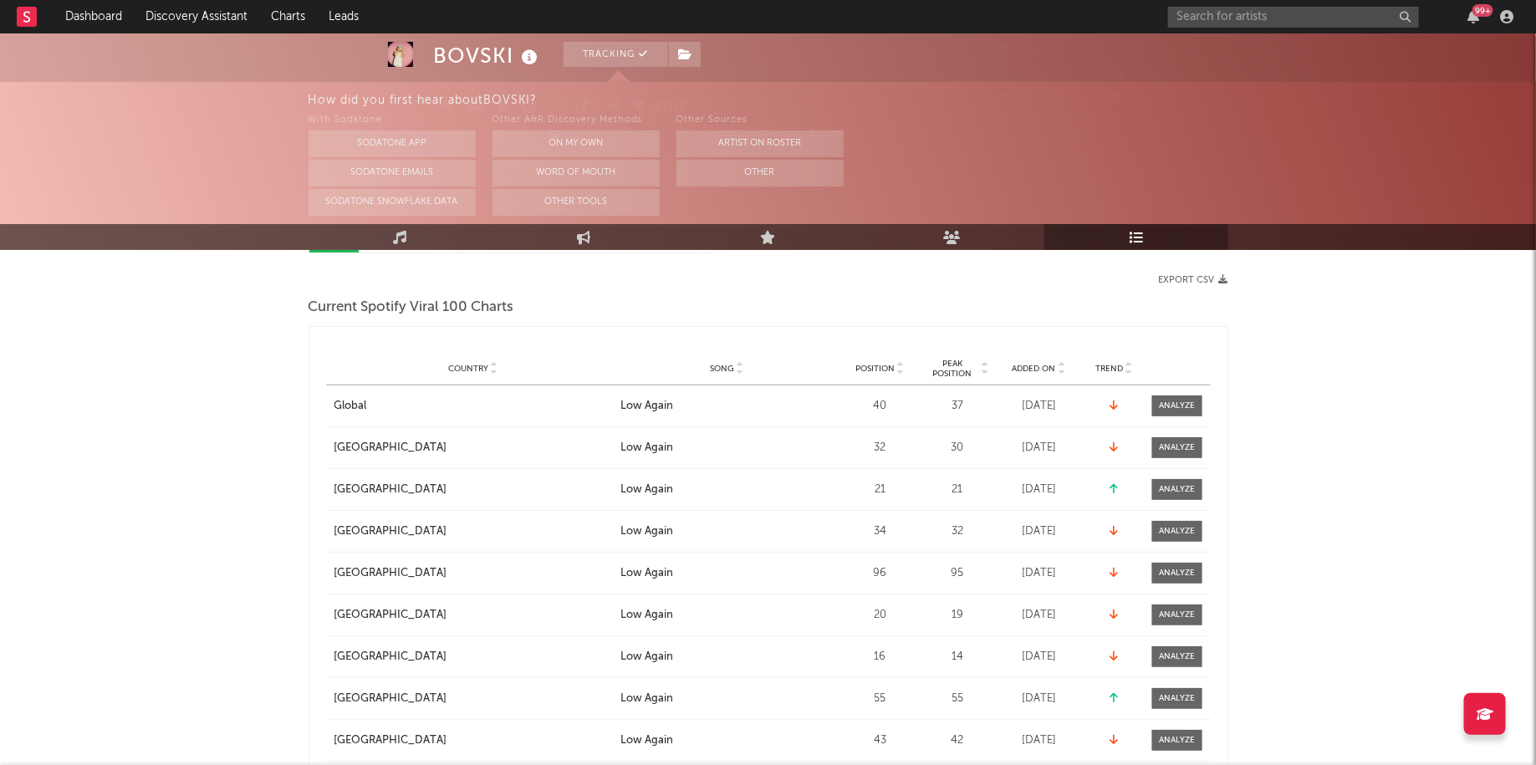
scroll to position [0, 0]
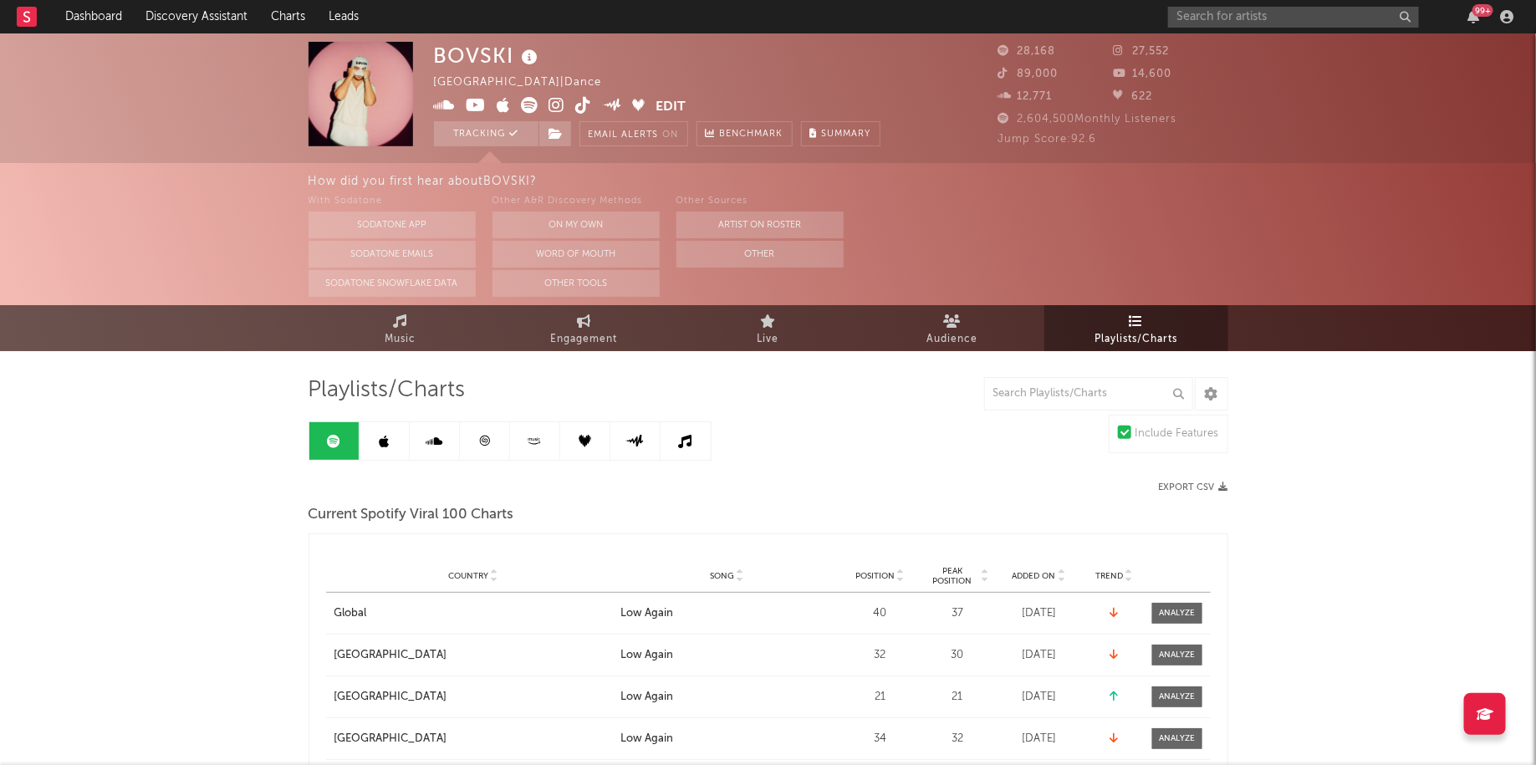
click at [494, 444] on link at bounding box center [485, 441] width 50 height 38
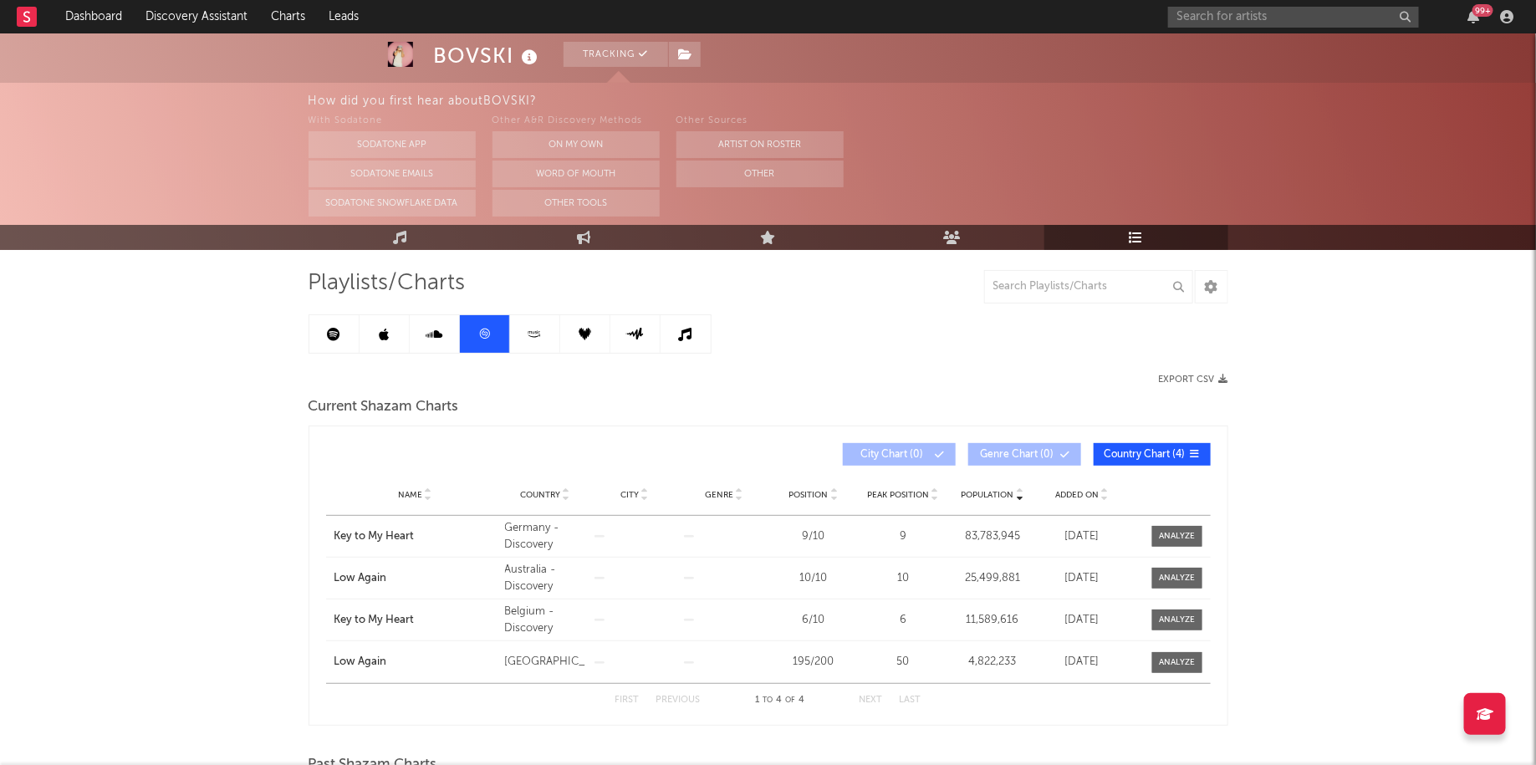
scroll to position [109, 0]
click at [1182, 651] on span at bounding box center [1177, 661] width 50 height 21
select select "All"
select select "1w"
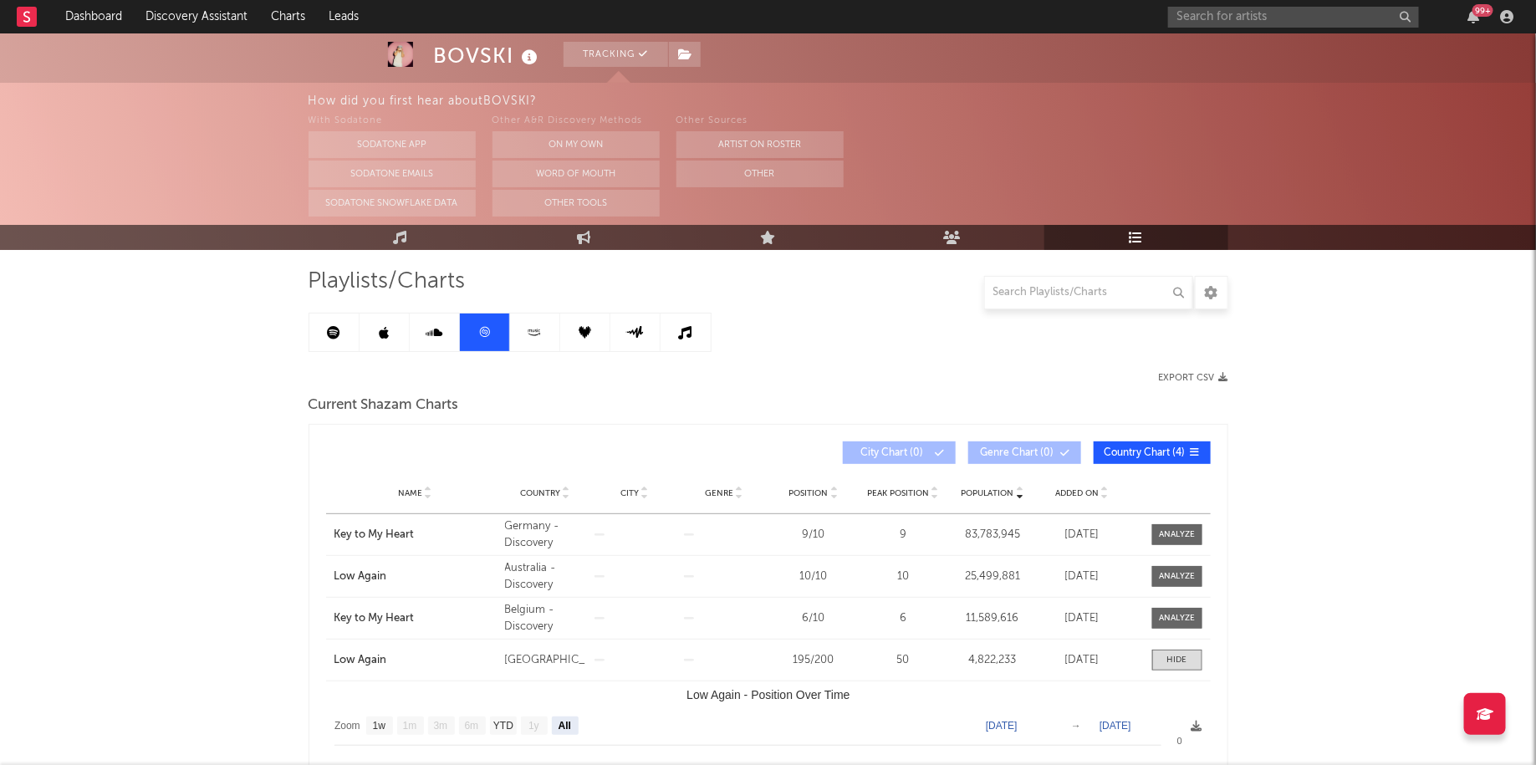
click at [554, 336] on link at bounding box center [535, 333] width 50 height 38
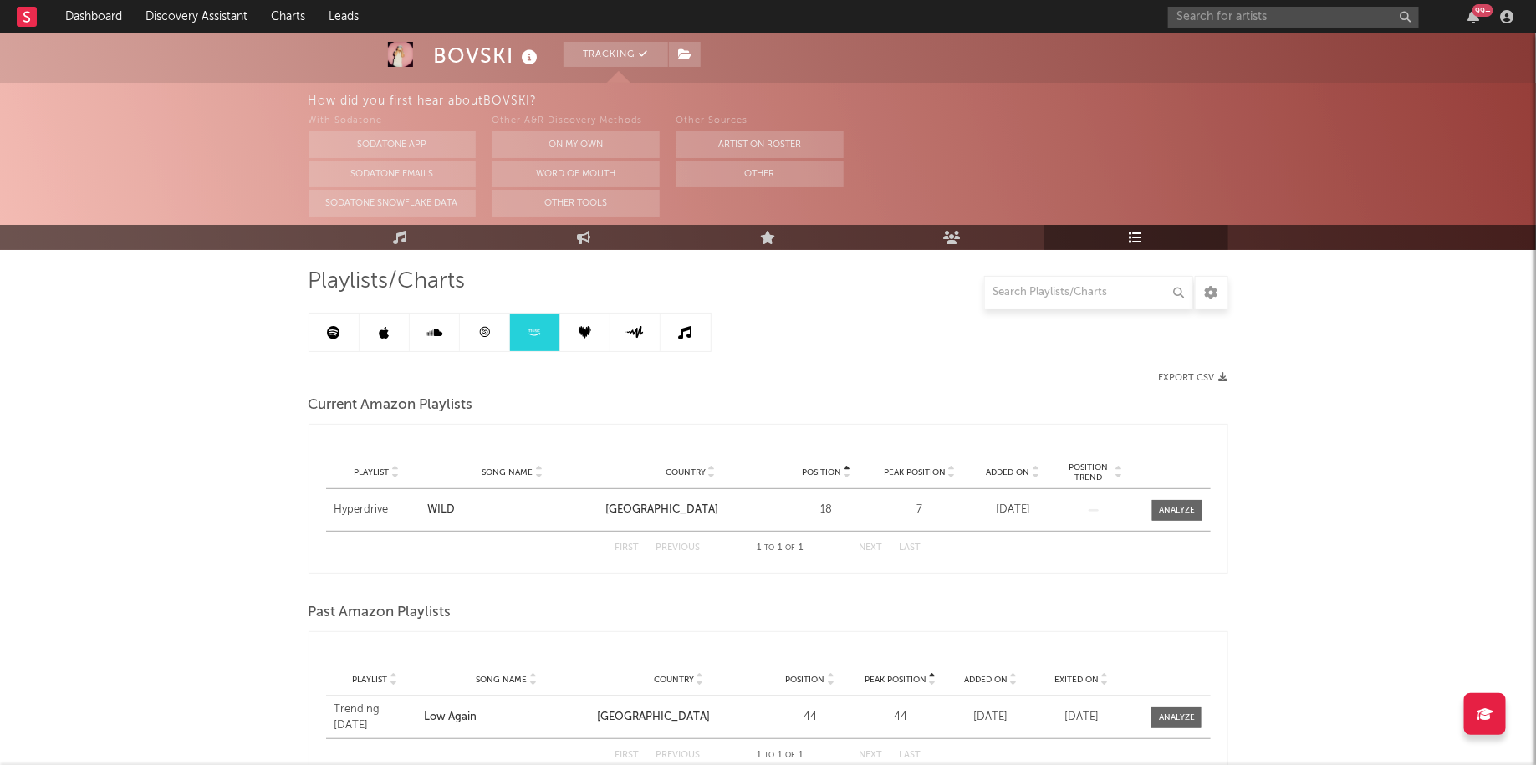
click at [611, 339] on link at bounding box center [635, 333] width 50 height 38
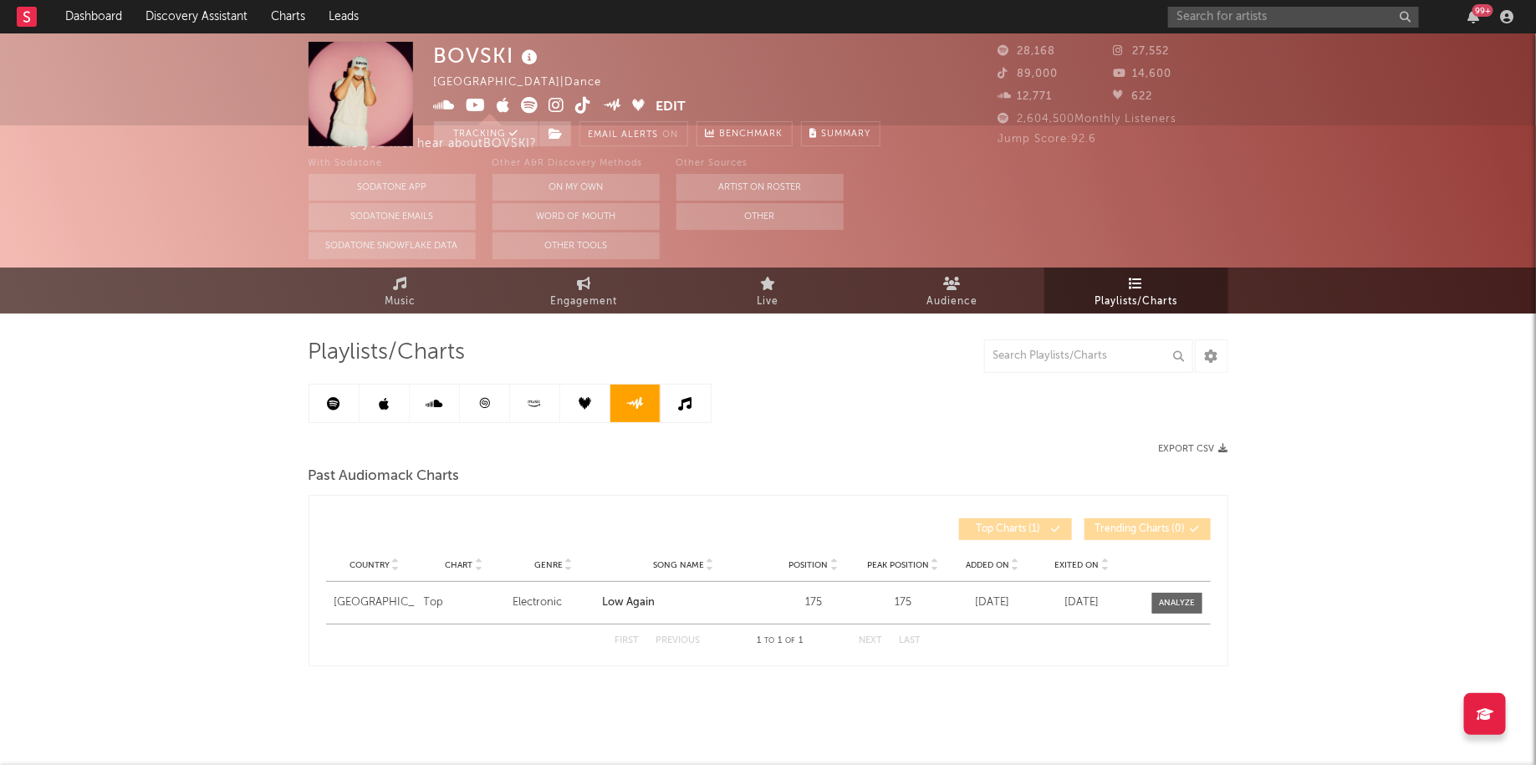
click at [685, 401] on icon at bounding box center [685, 403] width 13 height 13
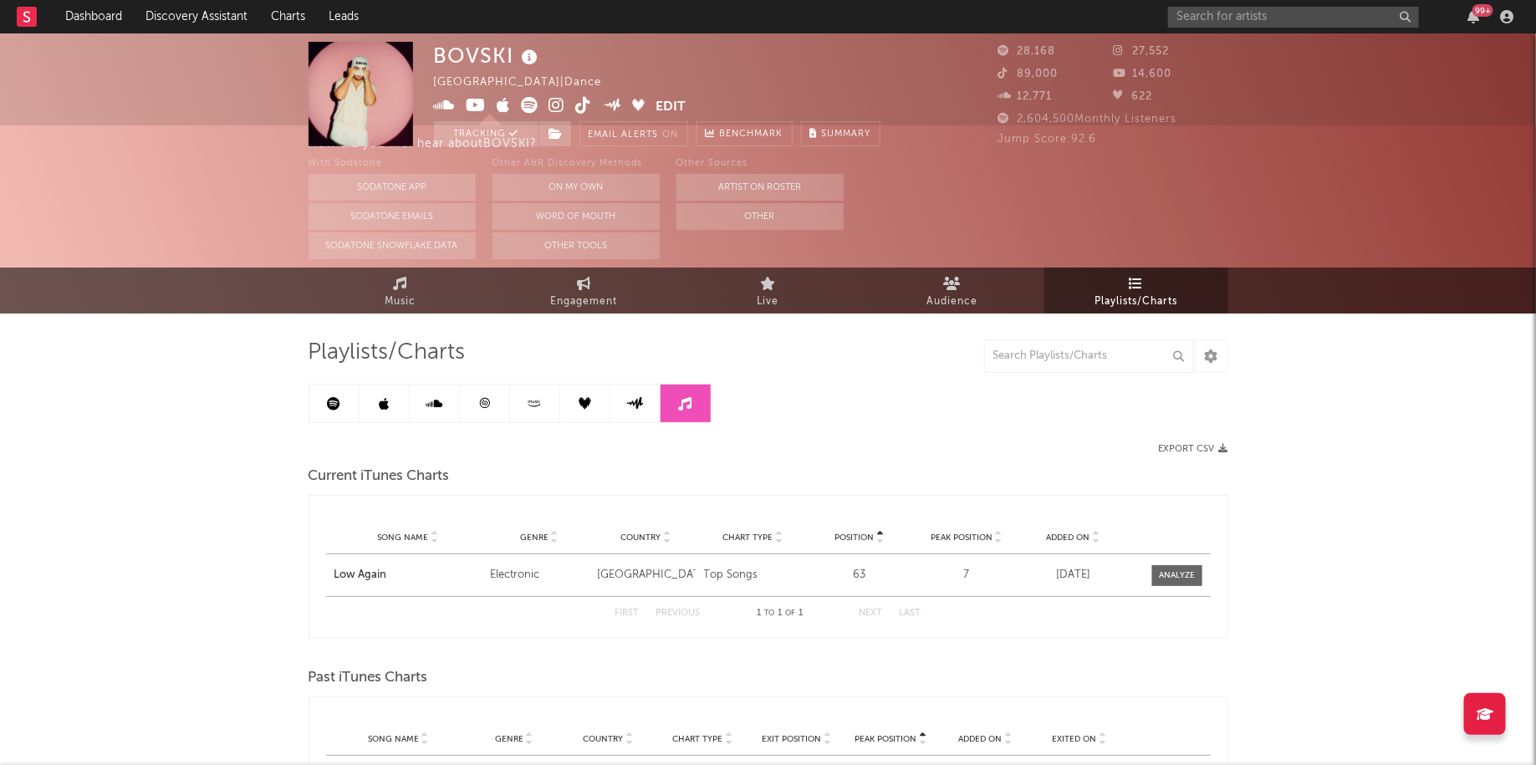
click at [637, 405] on icon at bounding box center [635, 403] width 18 height 13
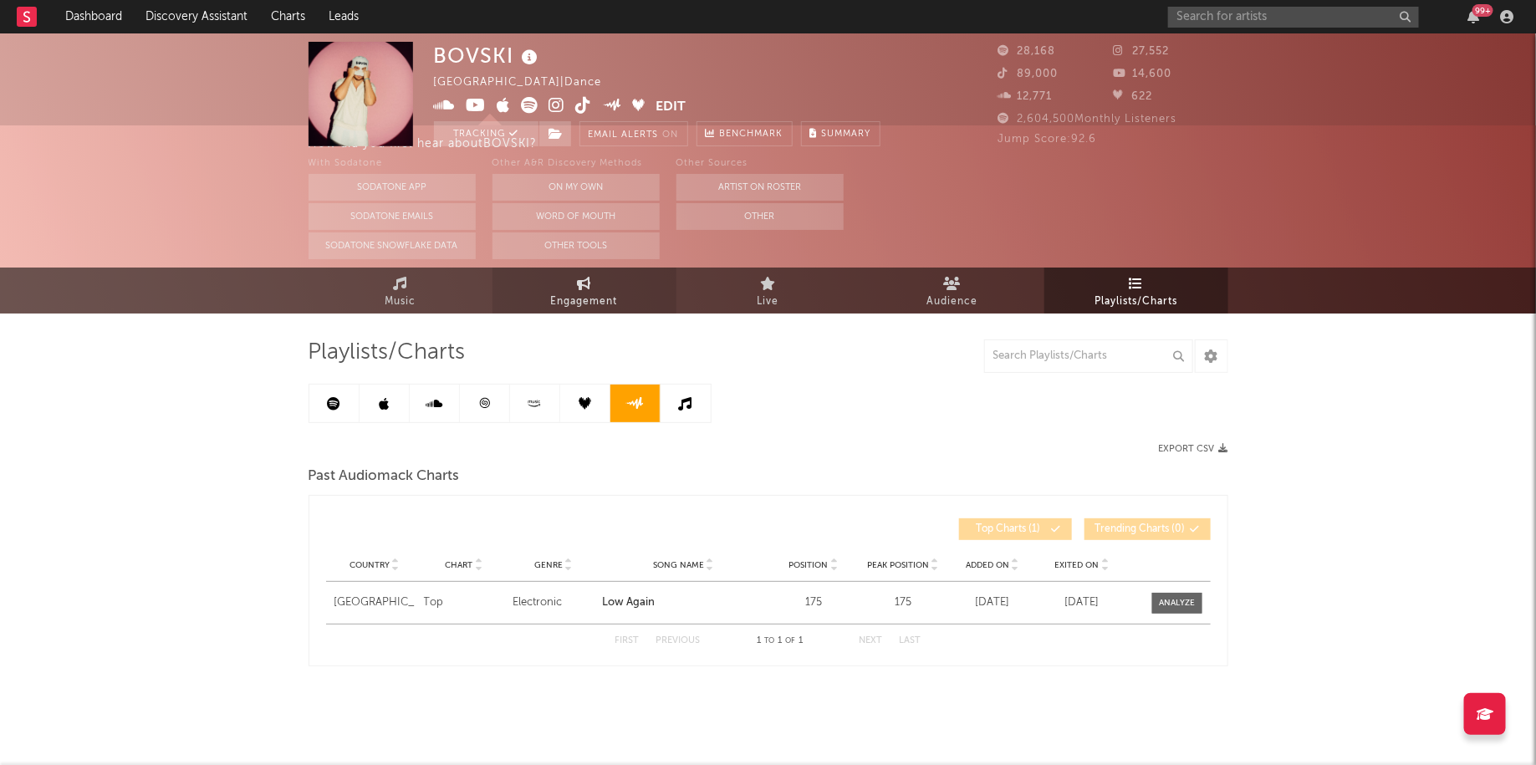
click at [632, 272] on link "Engagement" at bounding box center [585, 291] width 184 height 46
select select "1w"
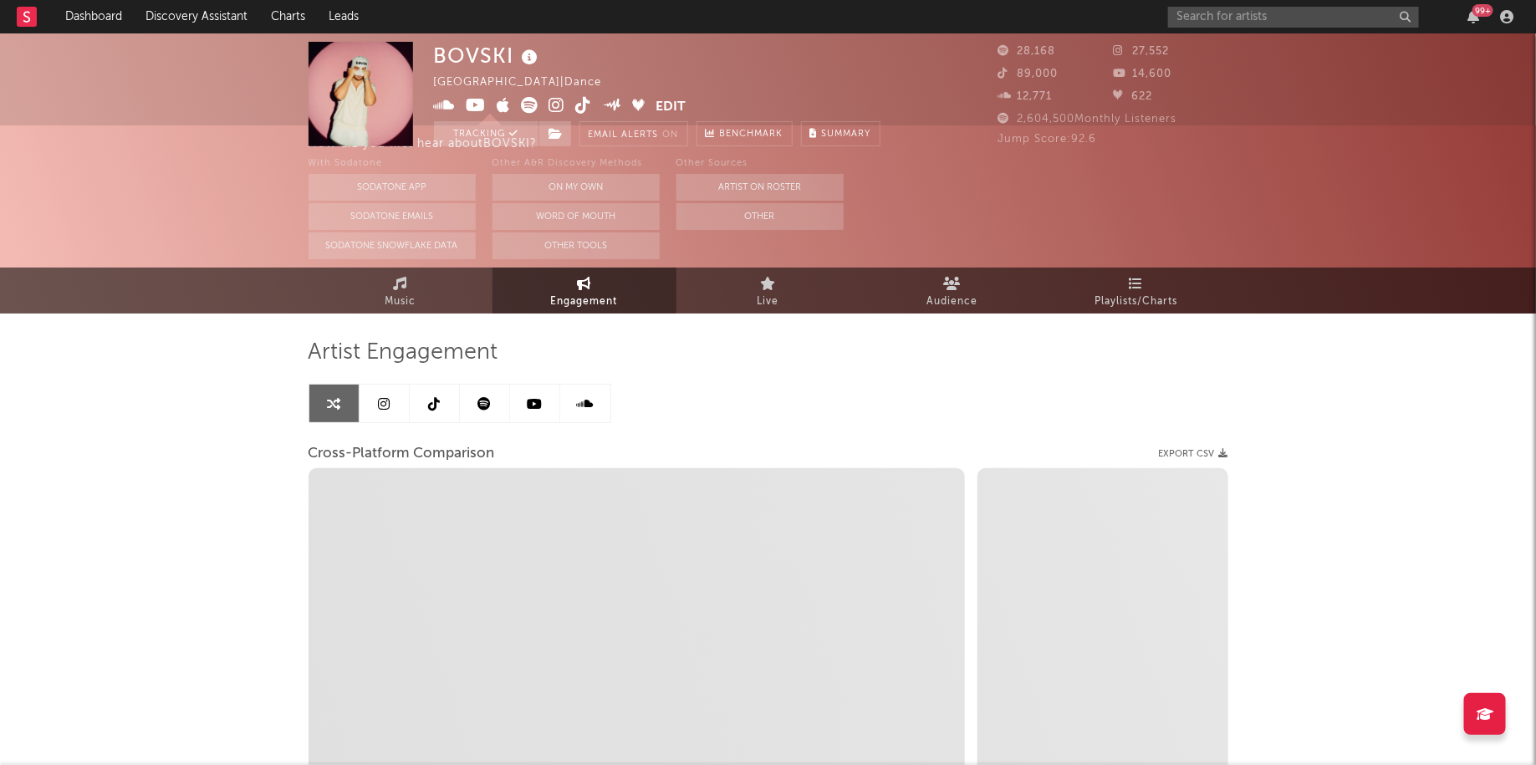
select select "1m"
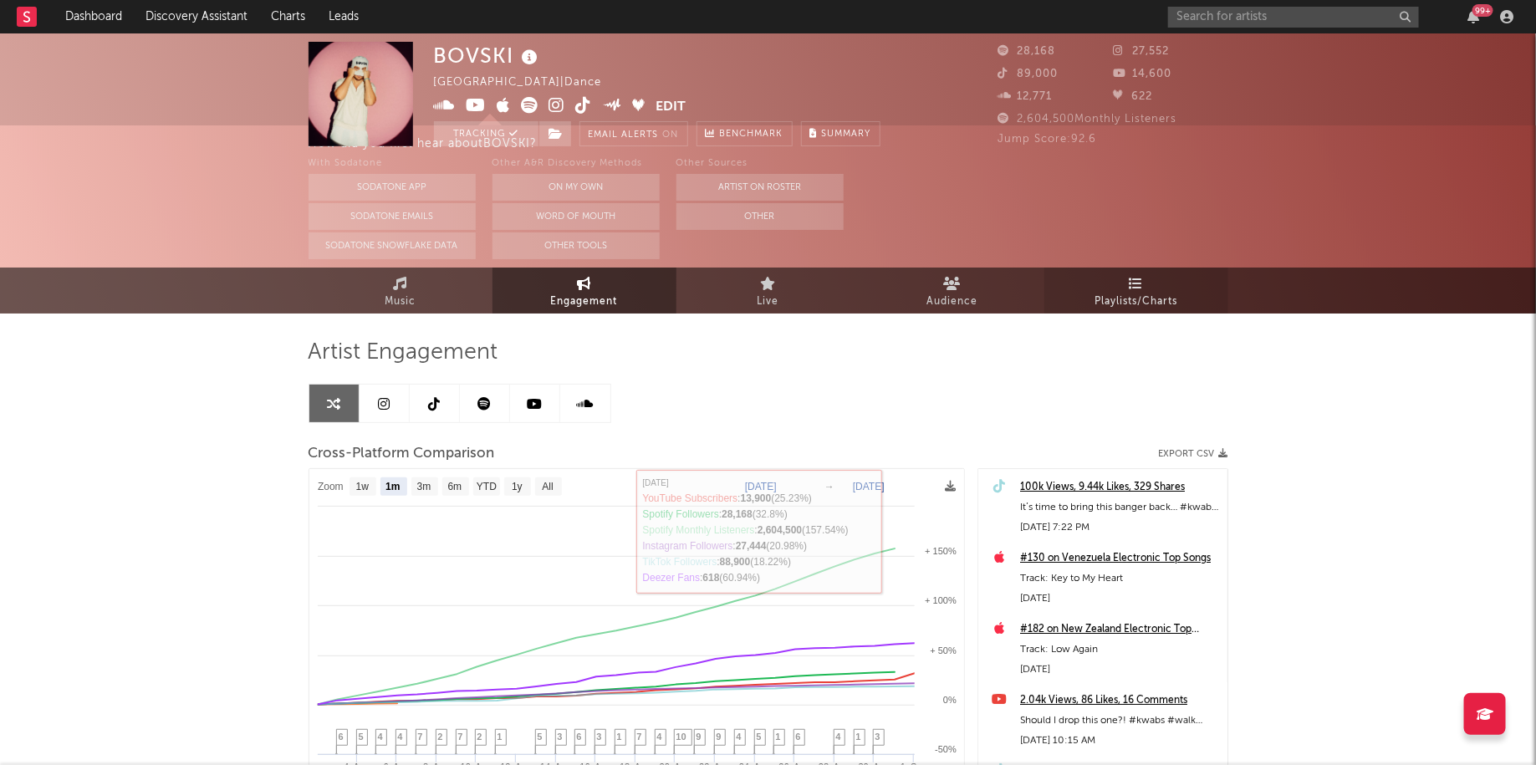
click at [1139, 297] on span "Playlists/Charts" at bounding box center [1136, 302] width 83 height 20
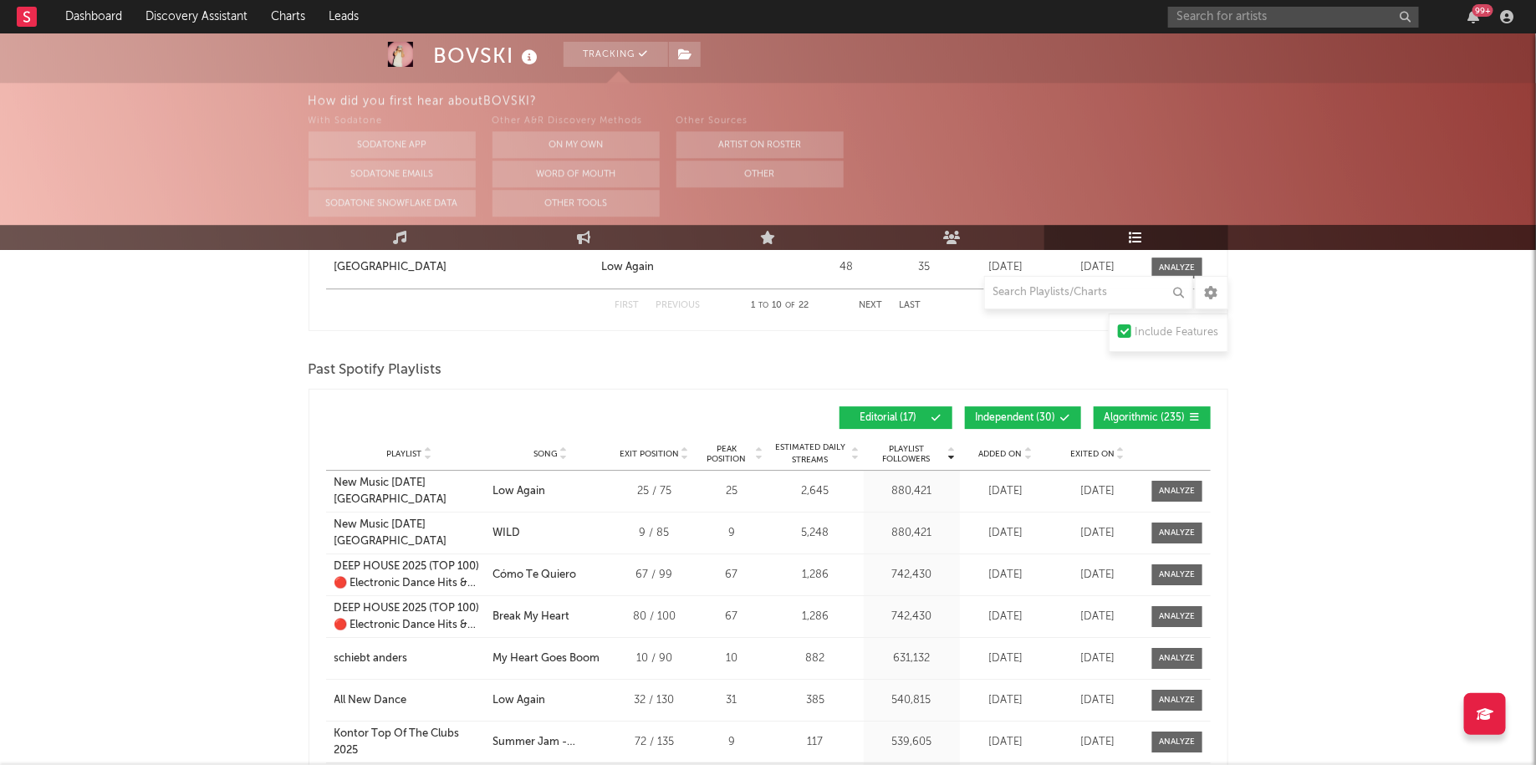
scroll to position [2267, 0]
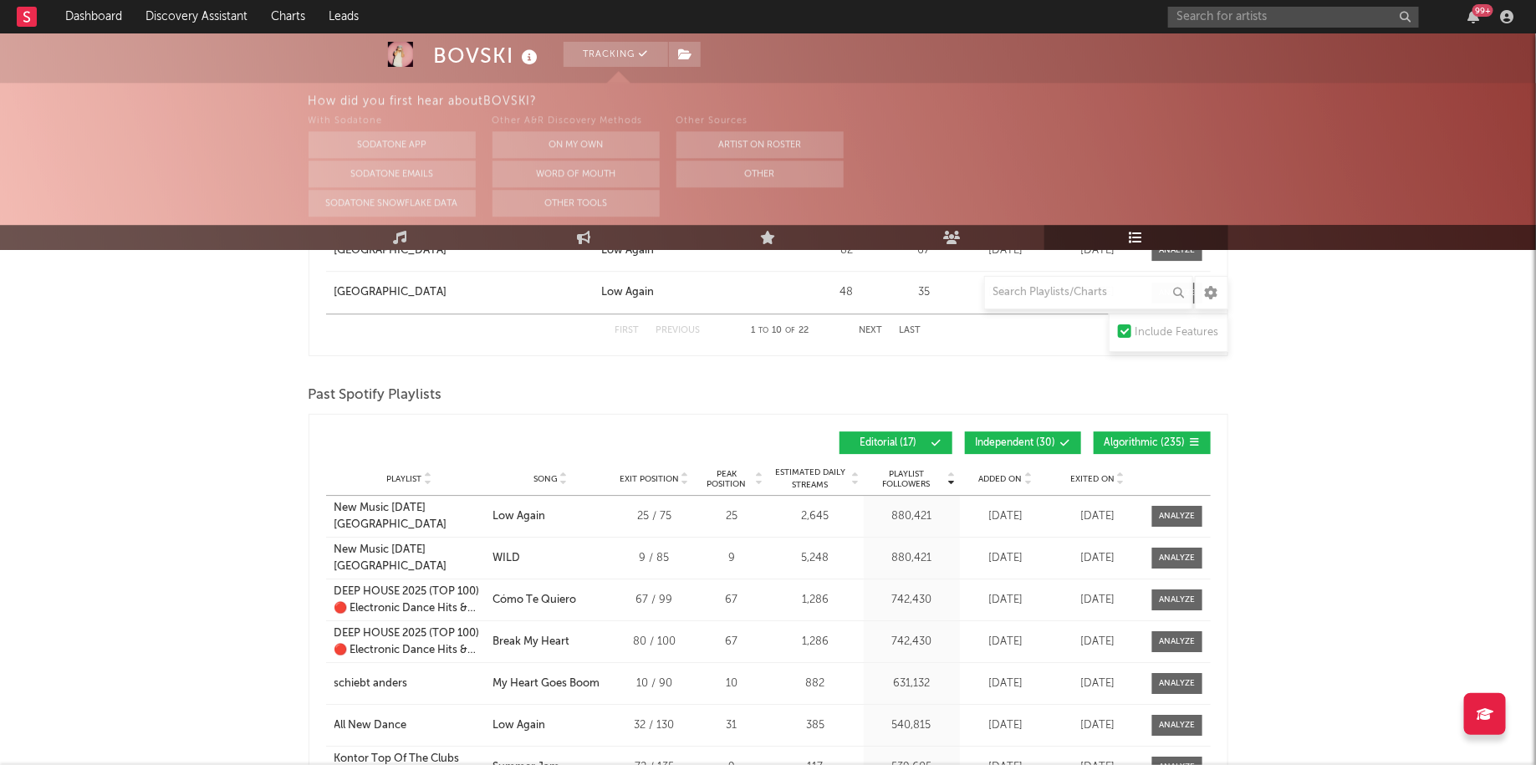
click at [898, 440] on span "Editorial ( 17 )" at bounding box center [888, 443] width 77 height 10
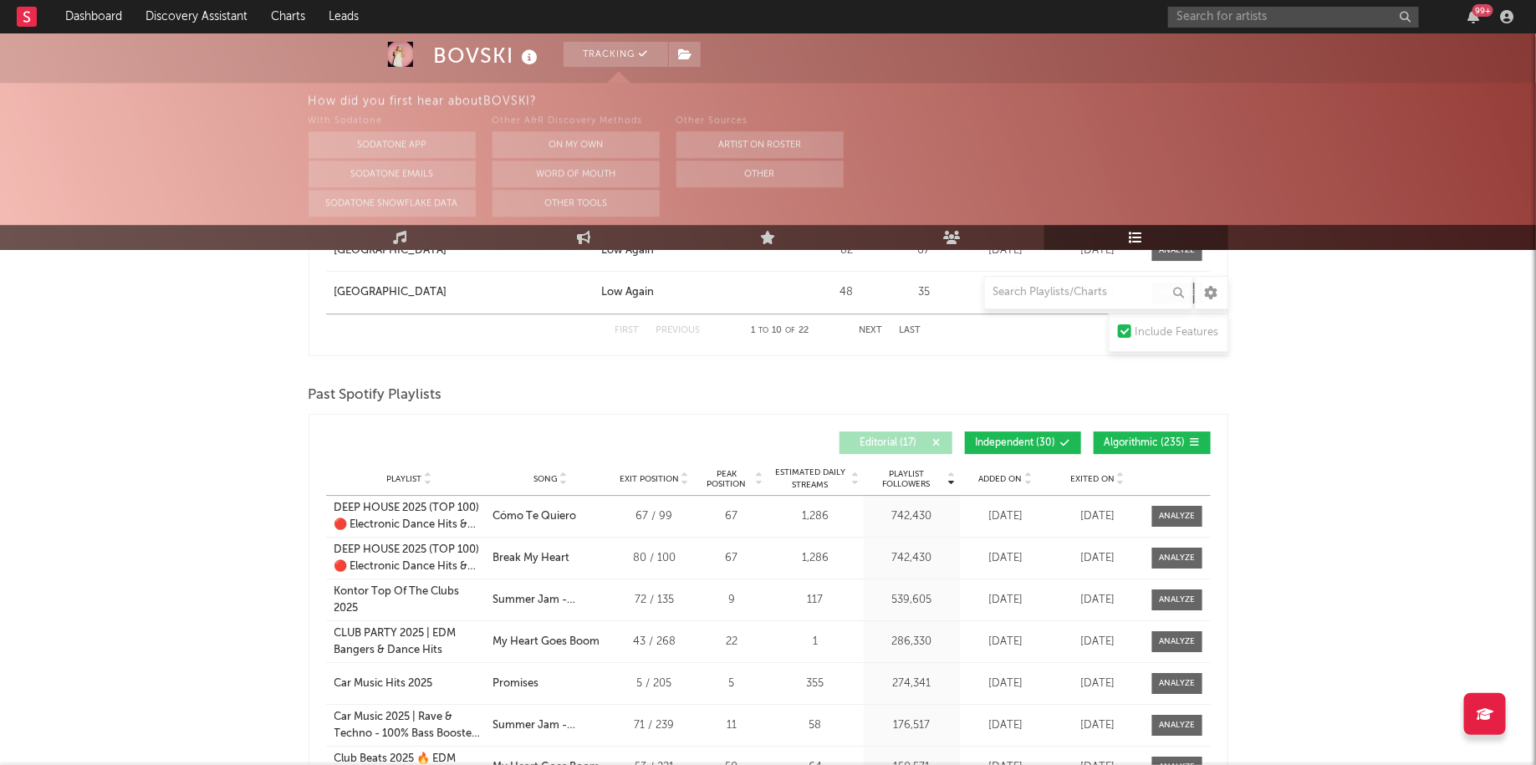
click at [1018, 438] on span "Independent ( 30 )" at bounding box center [1016, 443] width 80 height 10
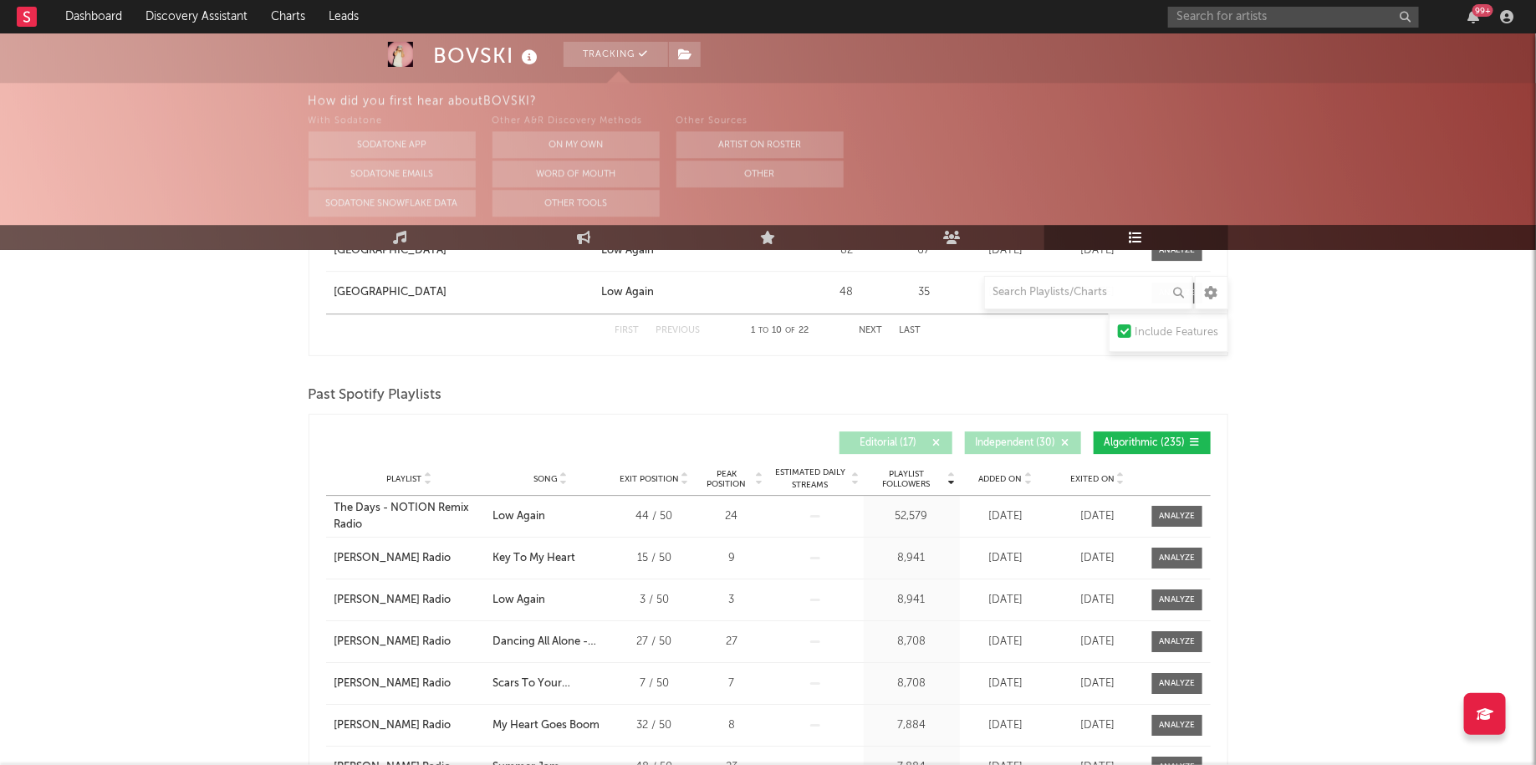
click at [1112, 474] on span "Exited On" at bounding box center [1092, 479] width 44 height 10
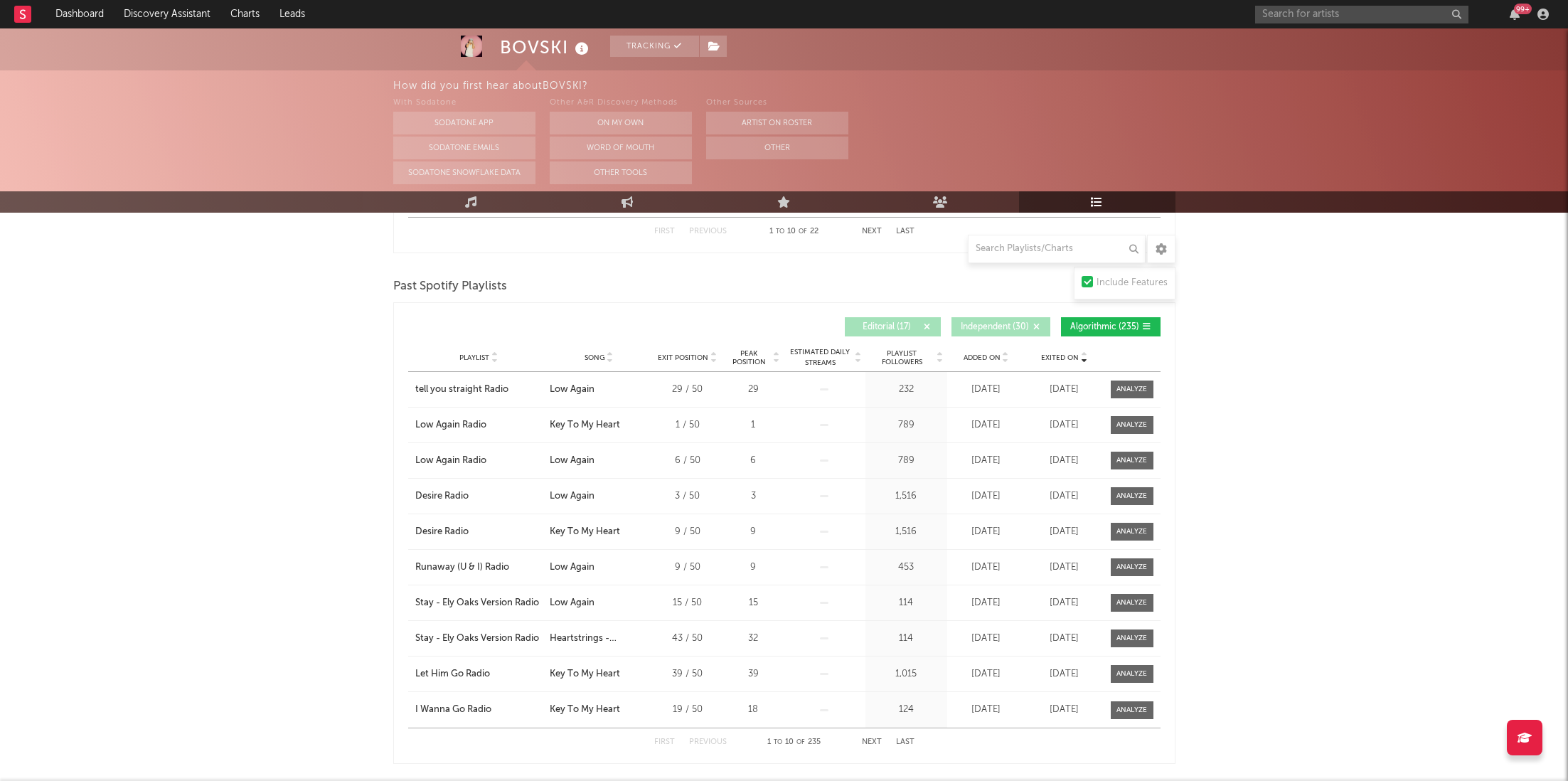
scroll to position [1977, 0]
click at [1040, 242] on input "text" at bounding box center [1056, 248] width 178 height 28
click at [868, 650] on button "Next" at bounding box center [872, 744] width 20 height 8
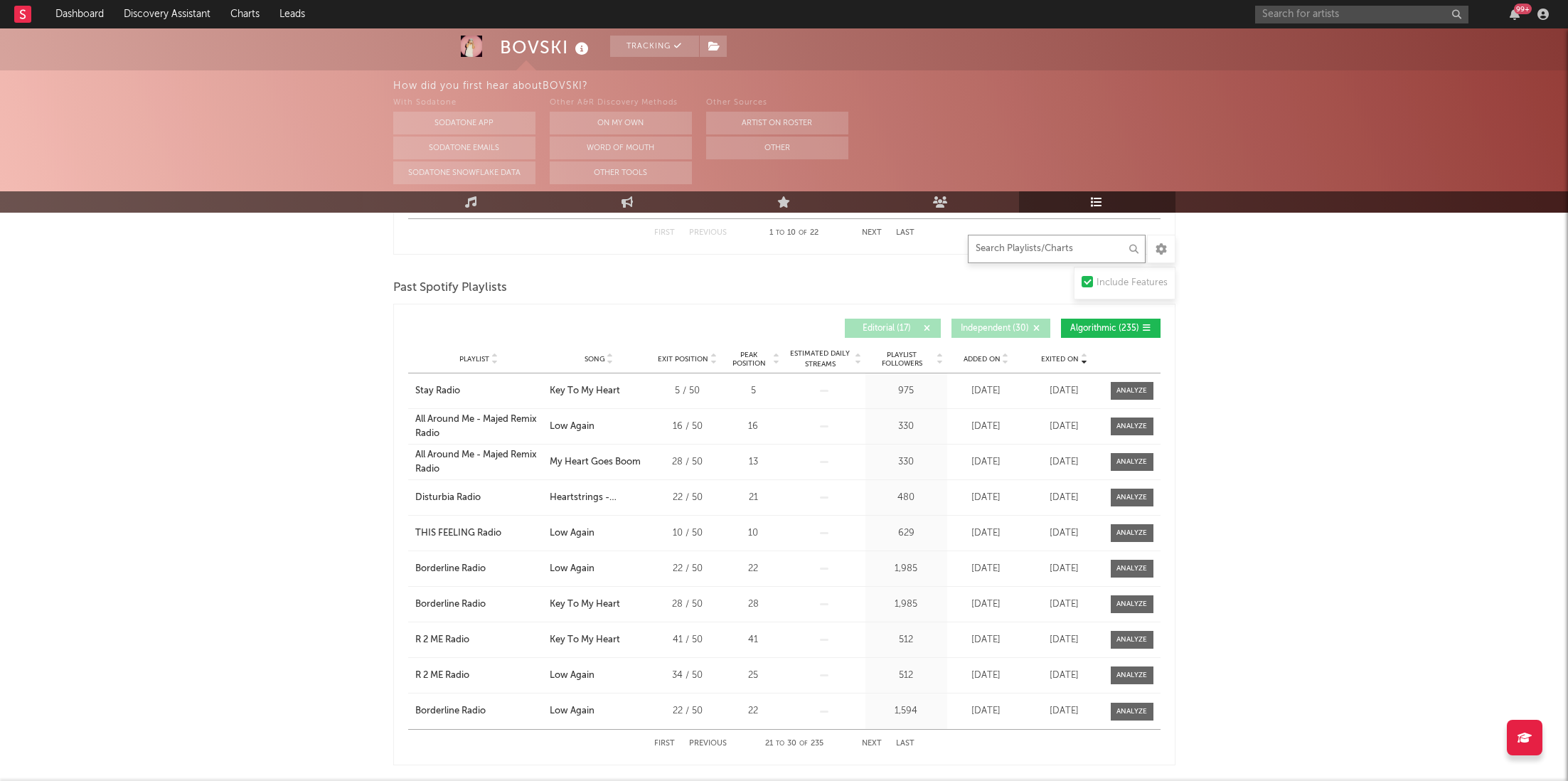
click at [868, 650] on button "Next" at bounding box center [872, 744] width 20 height 8
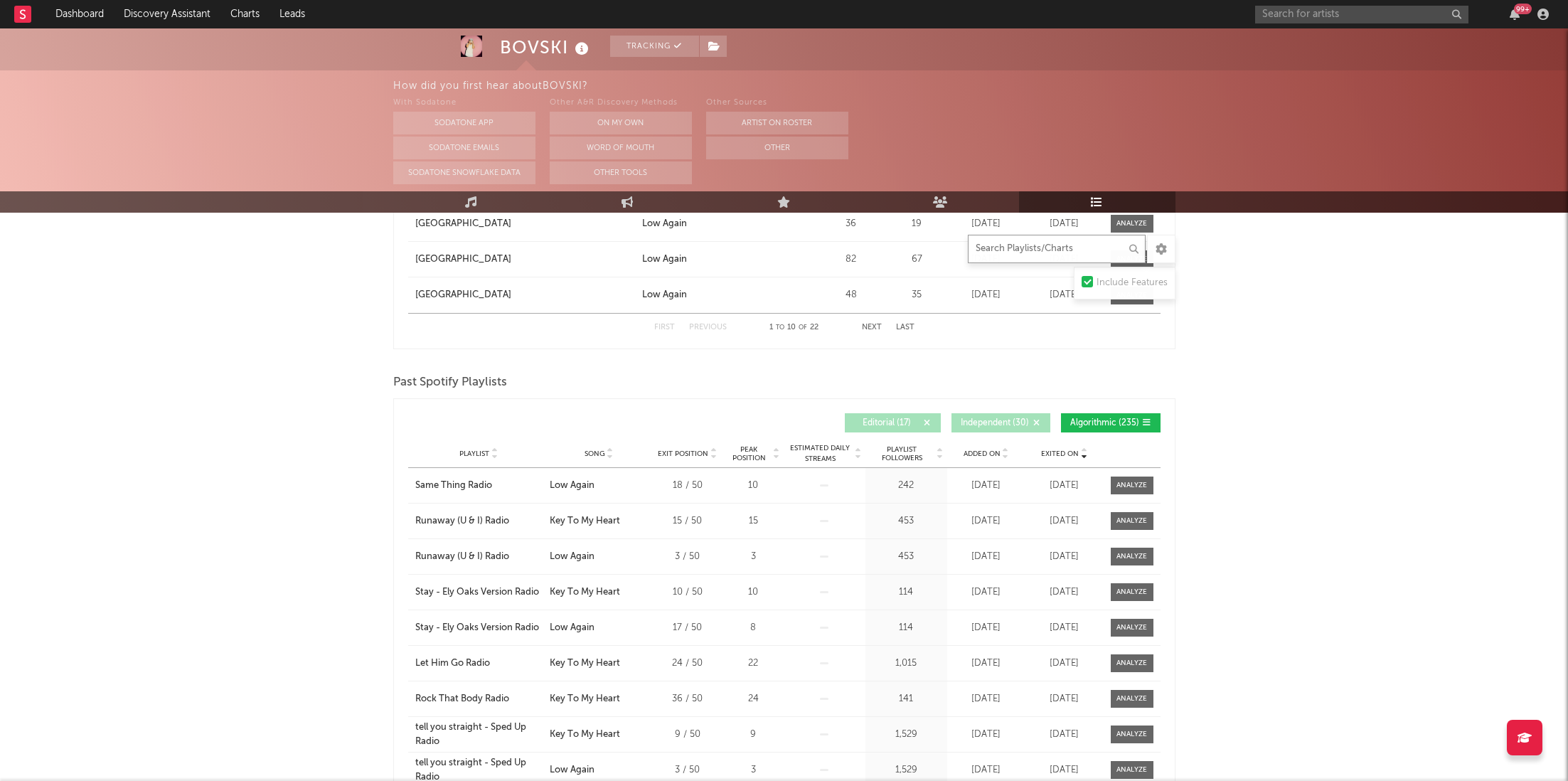
scroll to position [1863, 0]
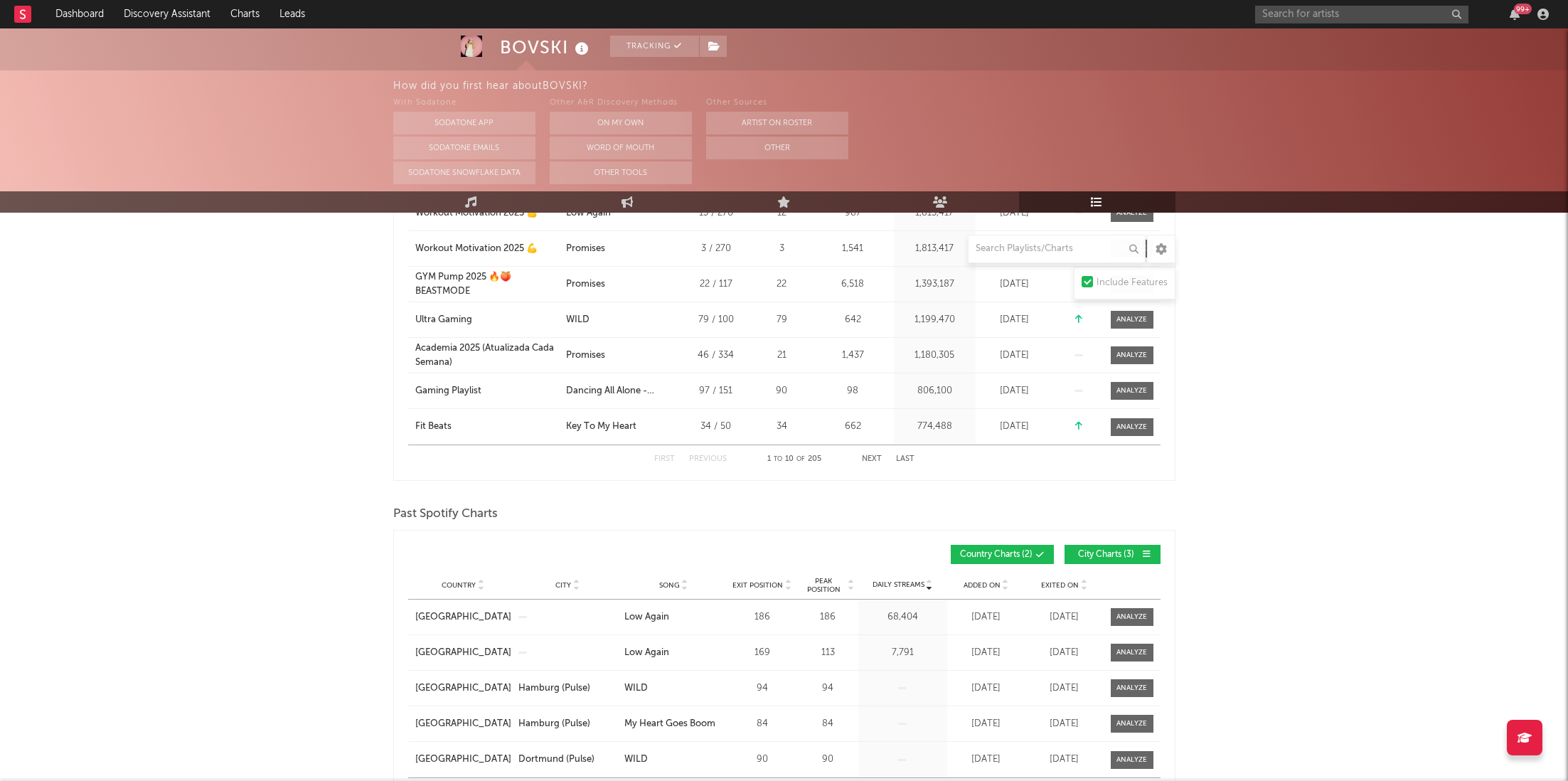
scroll to position [0, 0]
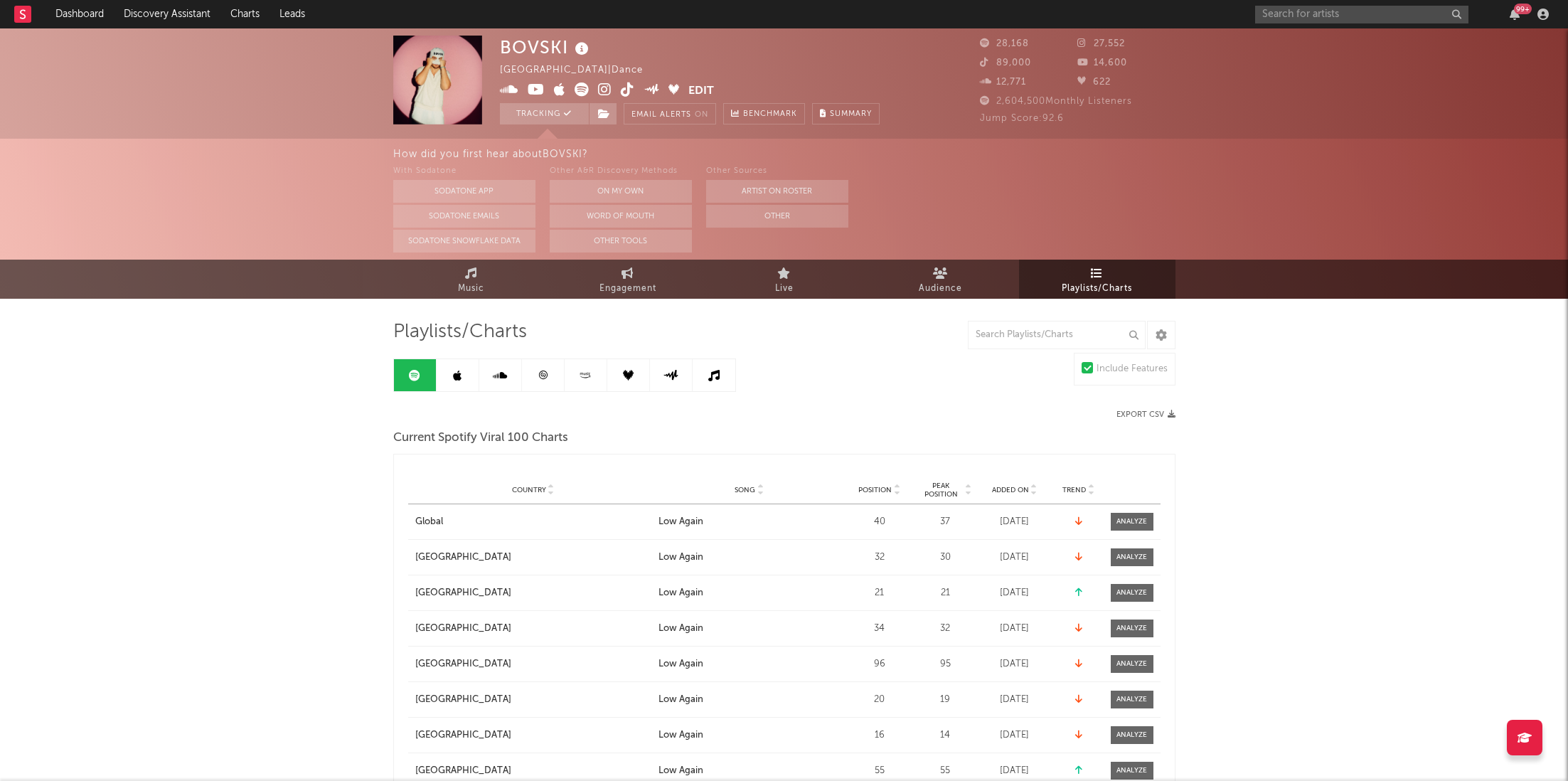
click at [1136, 411] on button "Export CSV" at bounding box center [1145, 415] width 59 height 9
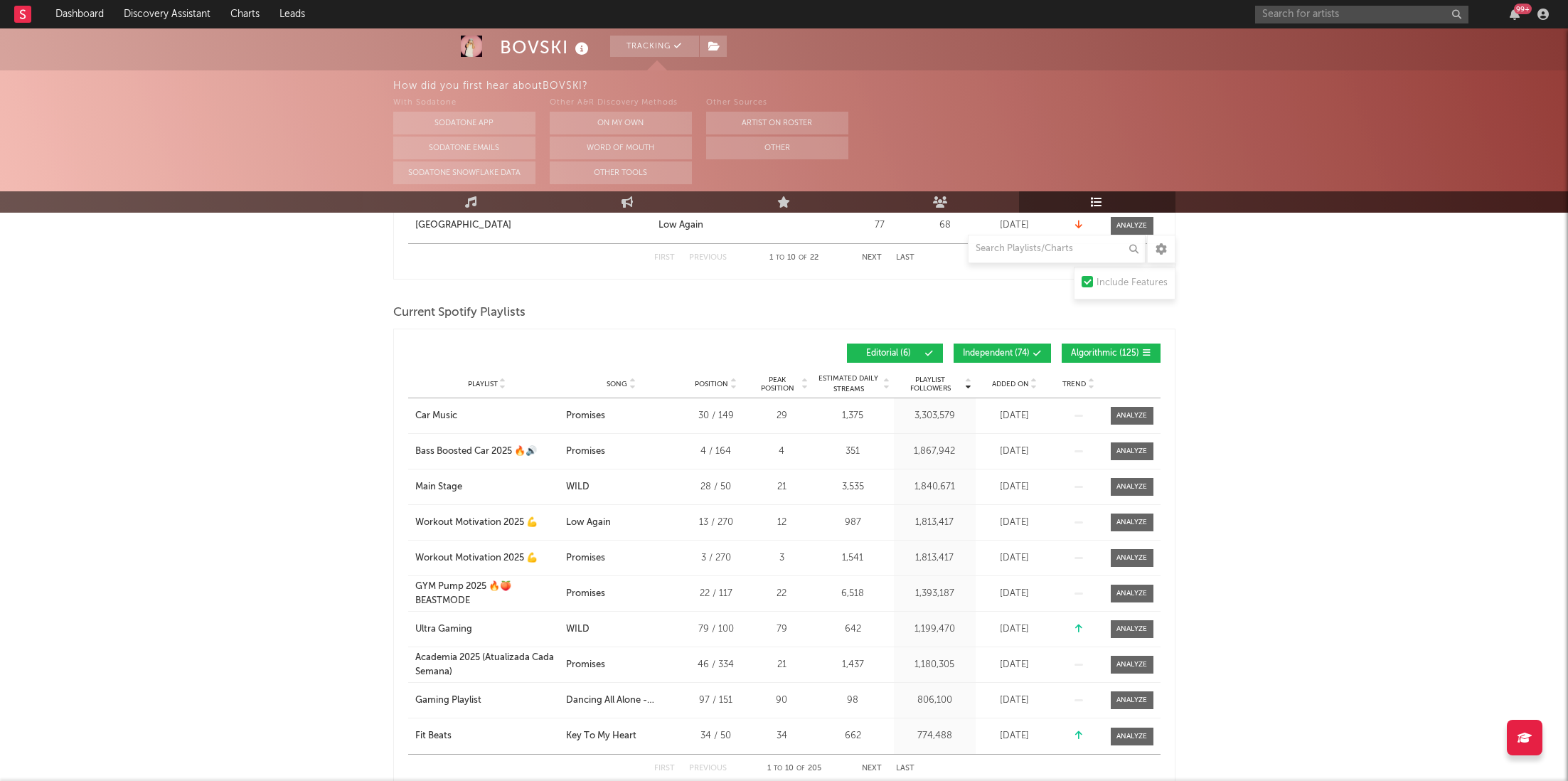
scroll to position [601, 0]
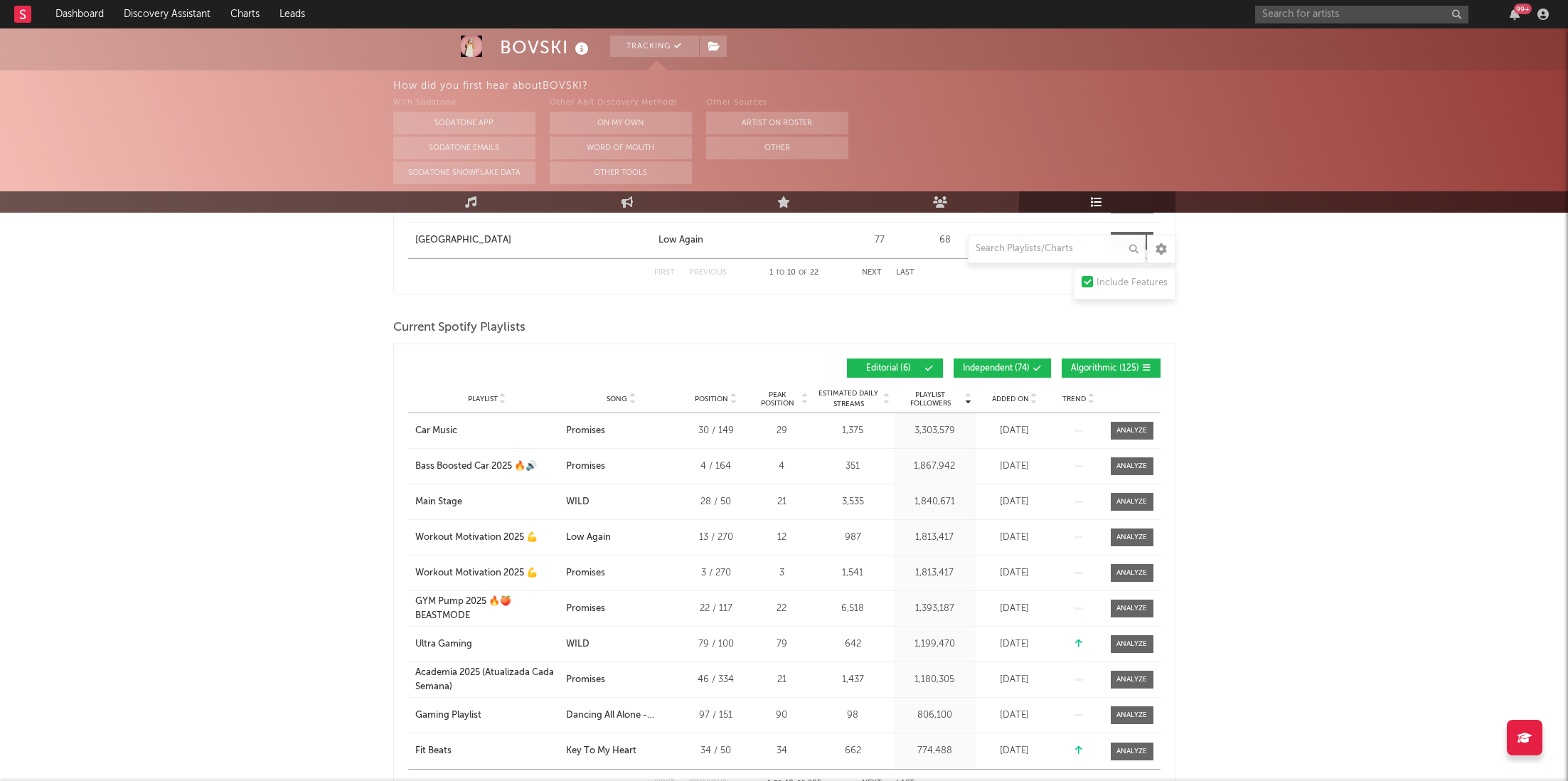
click at [986, 367] on span "Independent ( 74 )" at bounding box center [996, 368] width 67 height 9
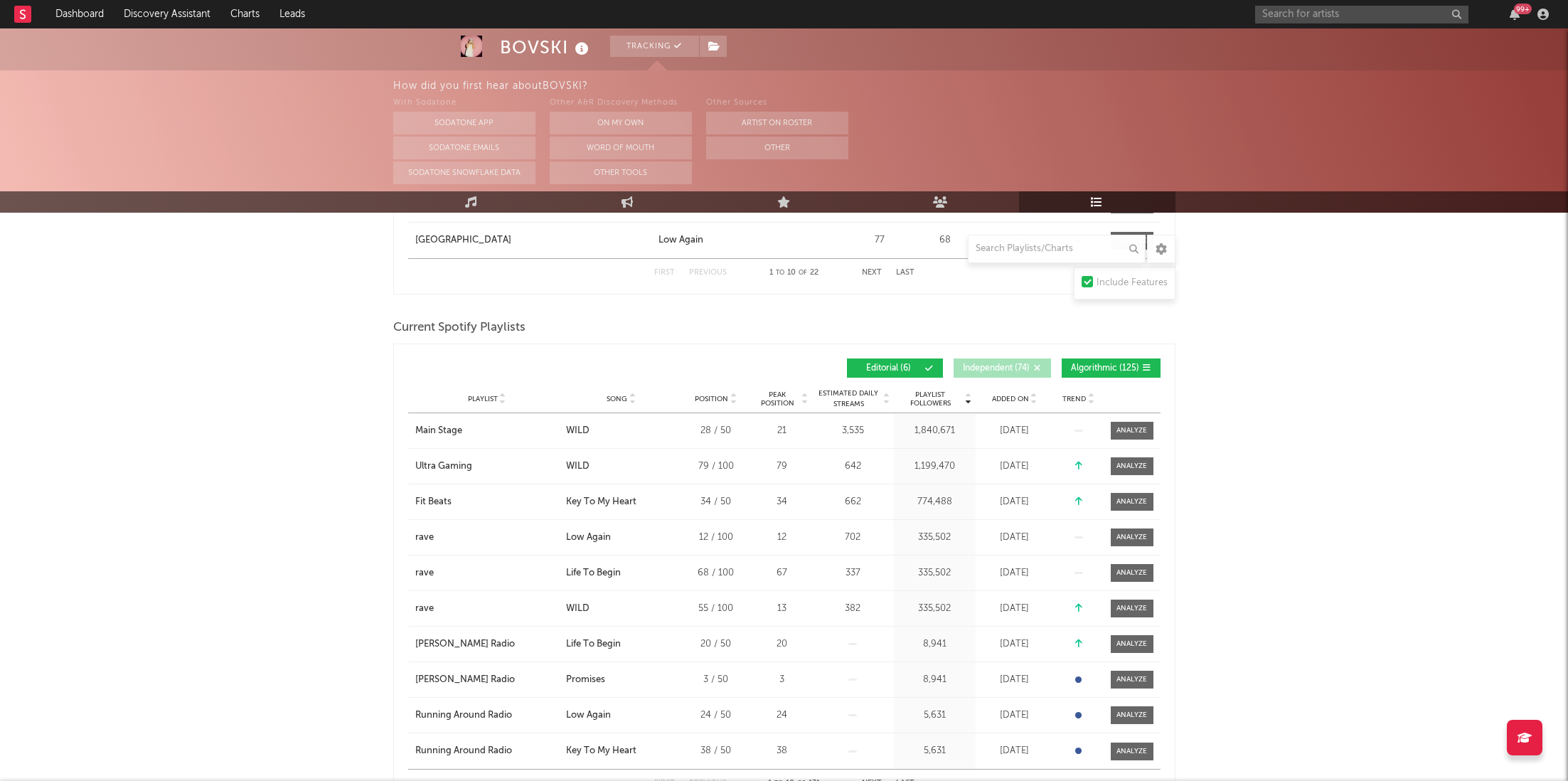
click at [872, 376] on button "Editorial ( 6 )" at bounding box center [895, 368] width 96 height 20
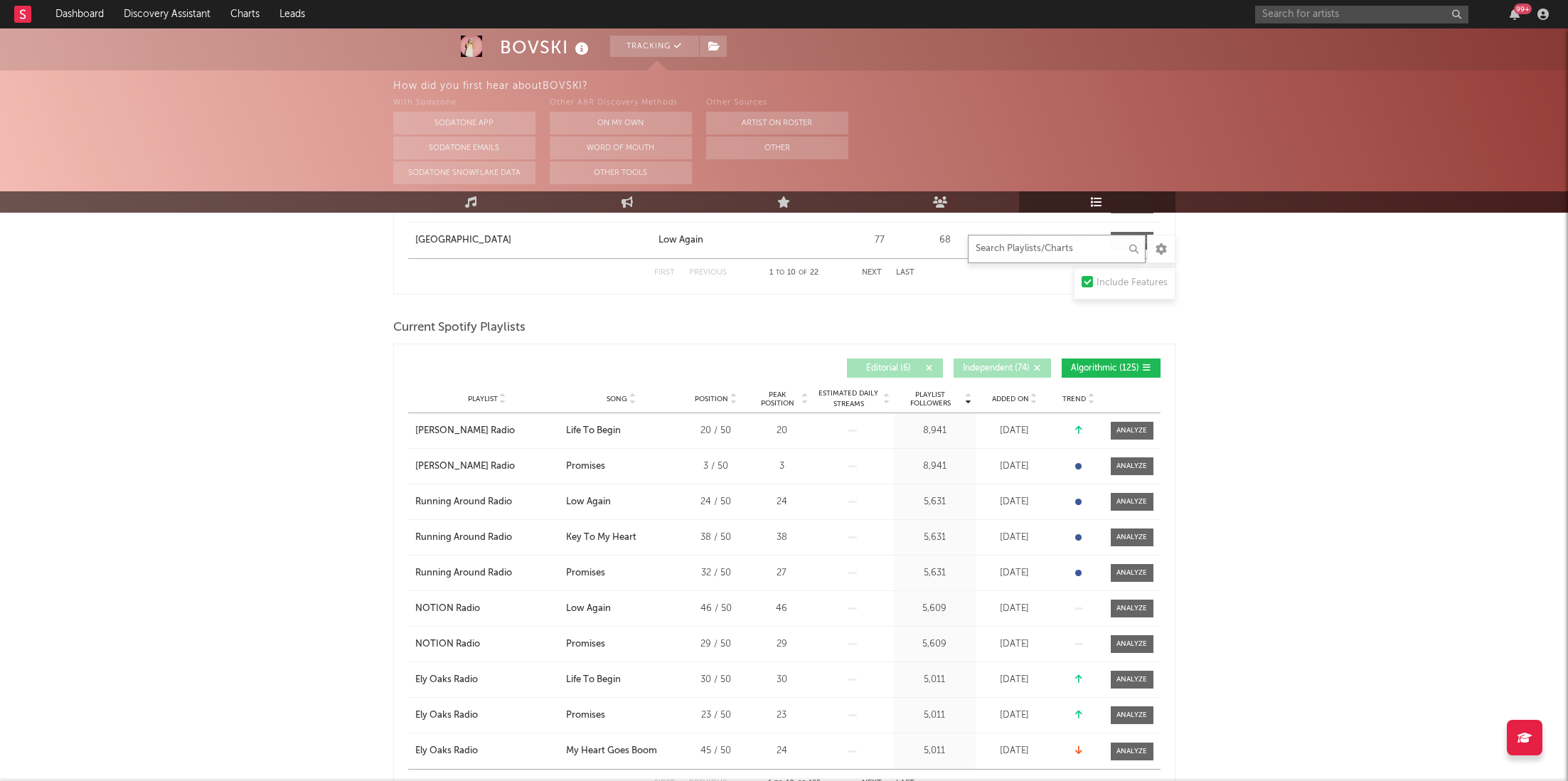
click at [1078, 251] on input "text" at bounding box center [1056, 248] width 178 height 28
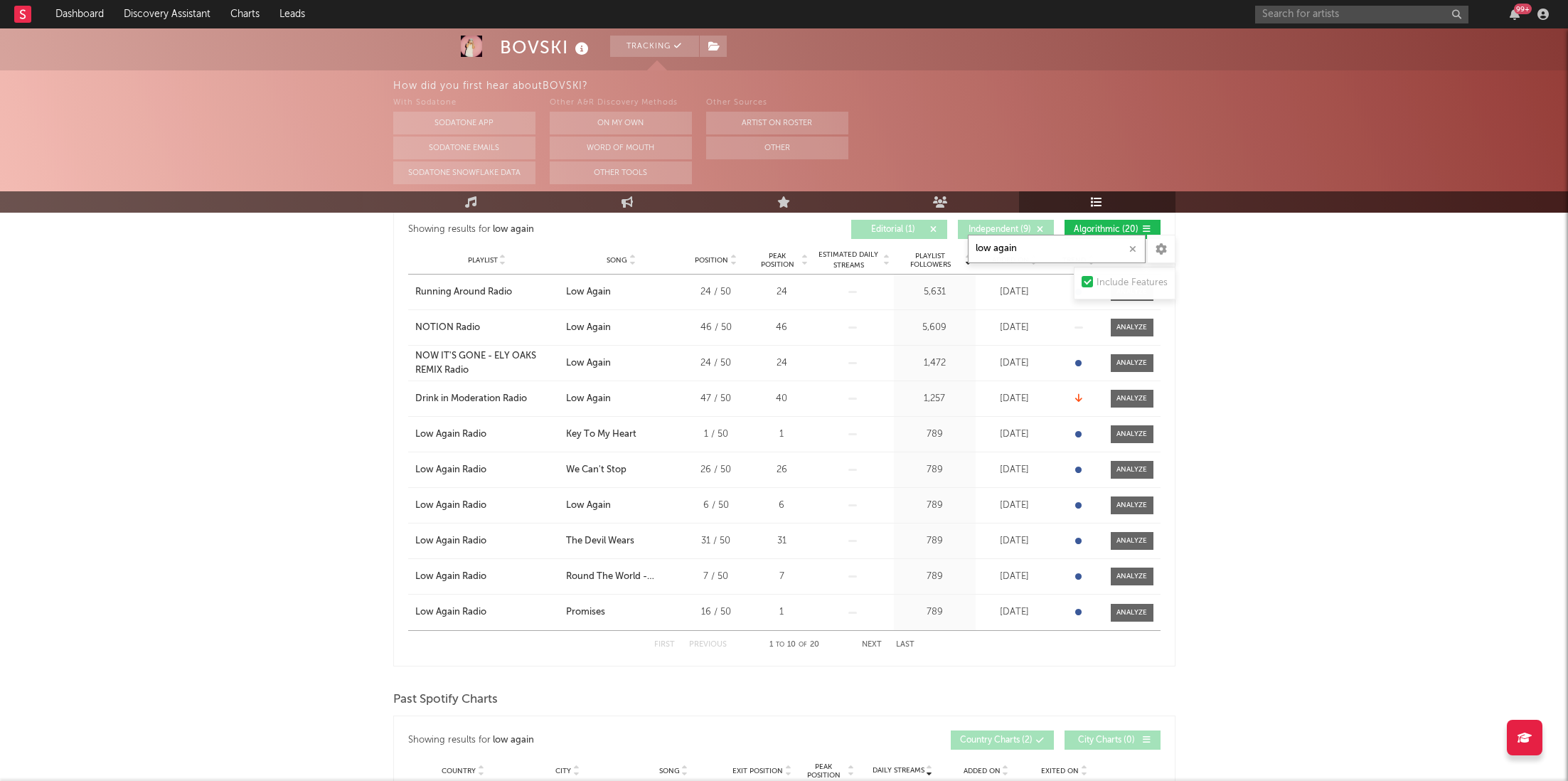
scroll to position [788, 0]
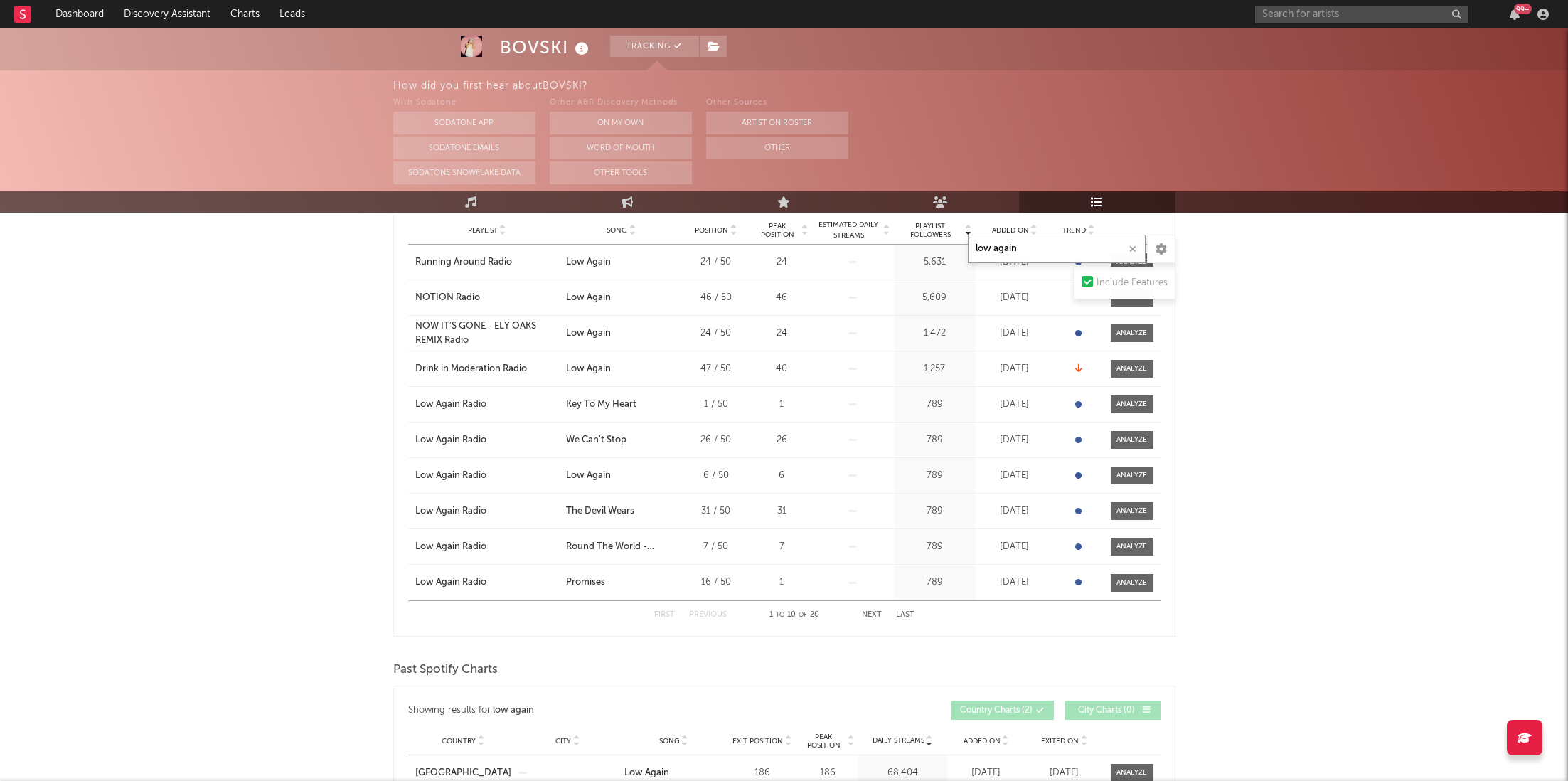
type input "low again"
click at [867, 610] on div "First Previous 1 to 10 of 20 Next Last" at bounding box center [784, 615] width 260 height 28
click at [867, 613] on button "Next" at bounding box center [872, 614] width 20 height 8
click at [1294, 14] on input "text" at bounding box center [1361, 14] width 213 height 18
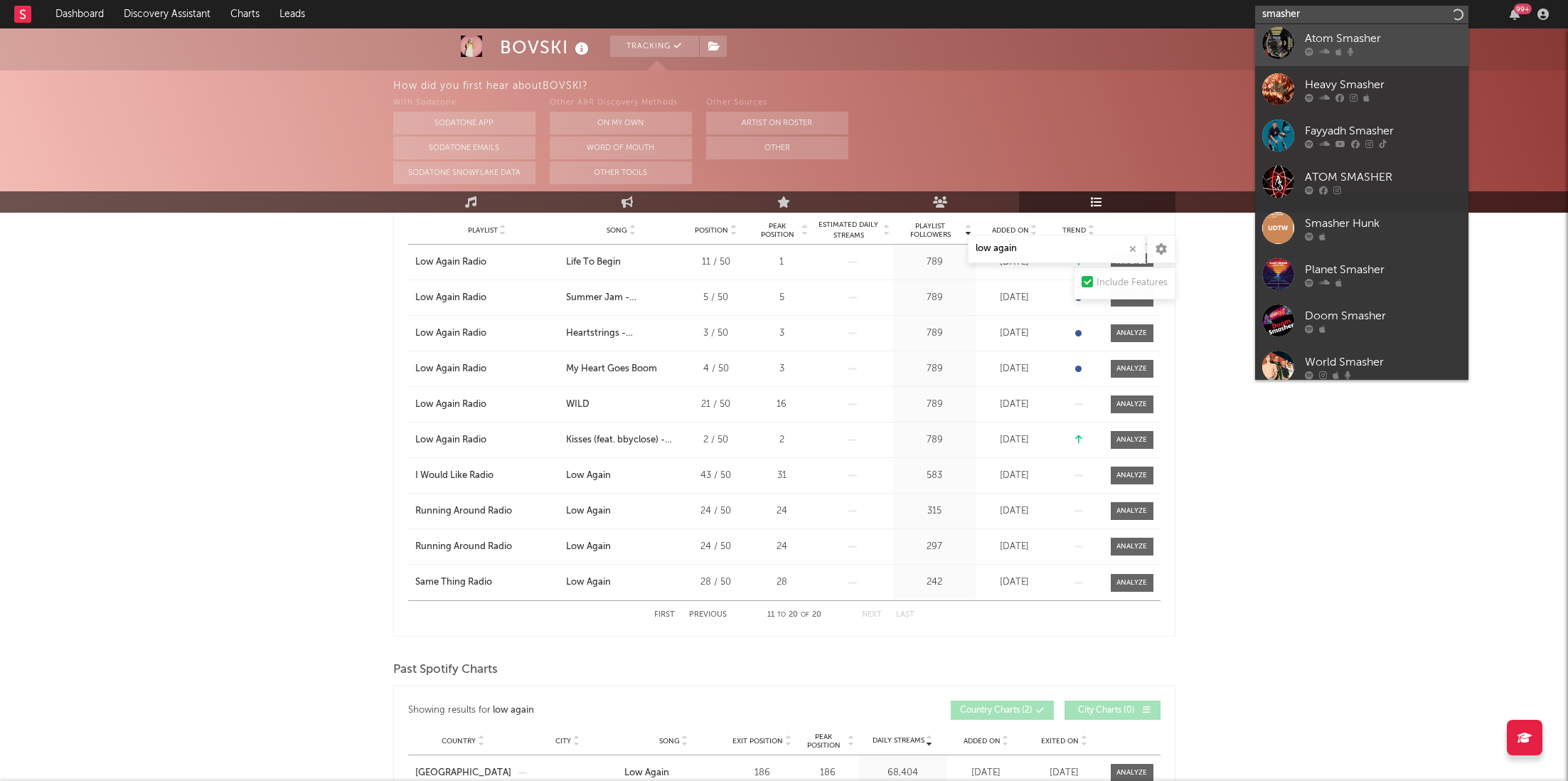
scroll to position [105, 0]
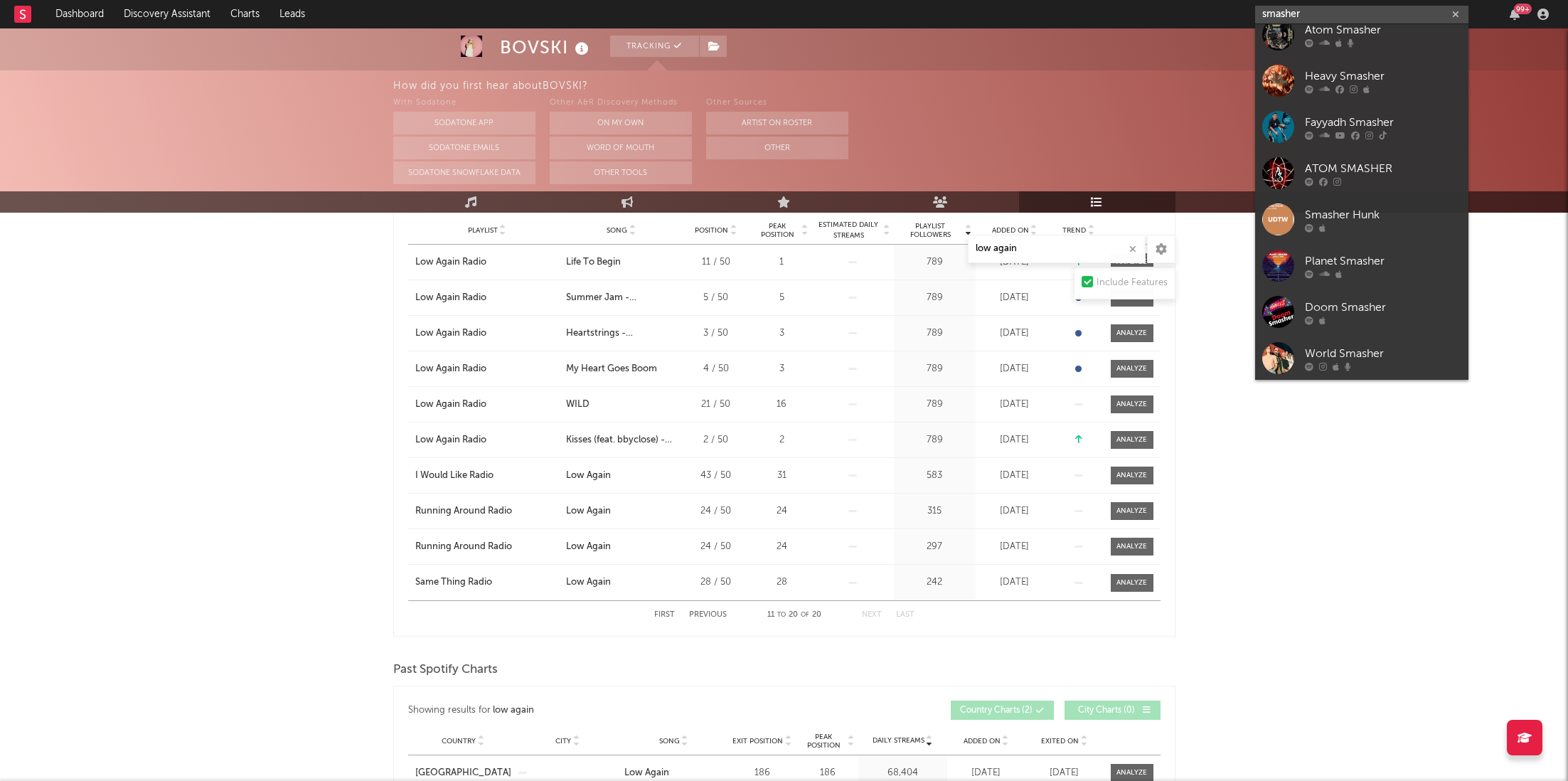
click at [1305, 9] on input "smasher" at bounding box center [1361, 14] width 213 height 18
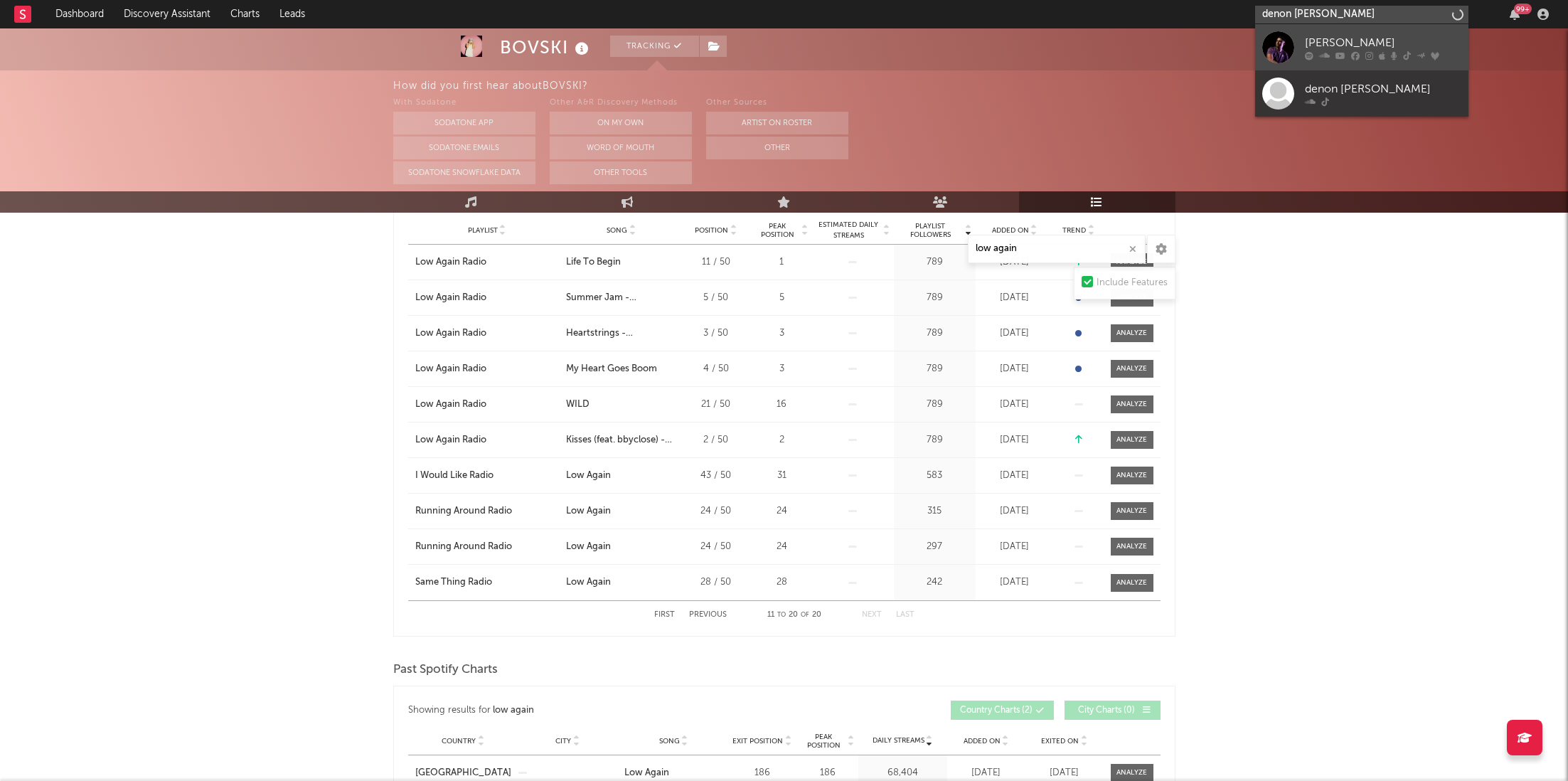
type input "denon [PERSON_NAME]"
click at [1305, 41] on div "[PERSON_NAME]" at bounding box center [1383, 43] width 156 height 17
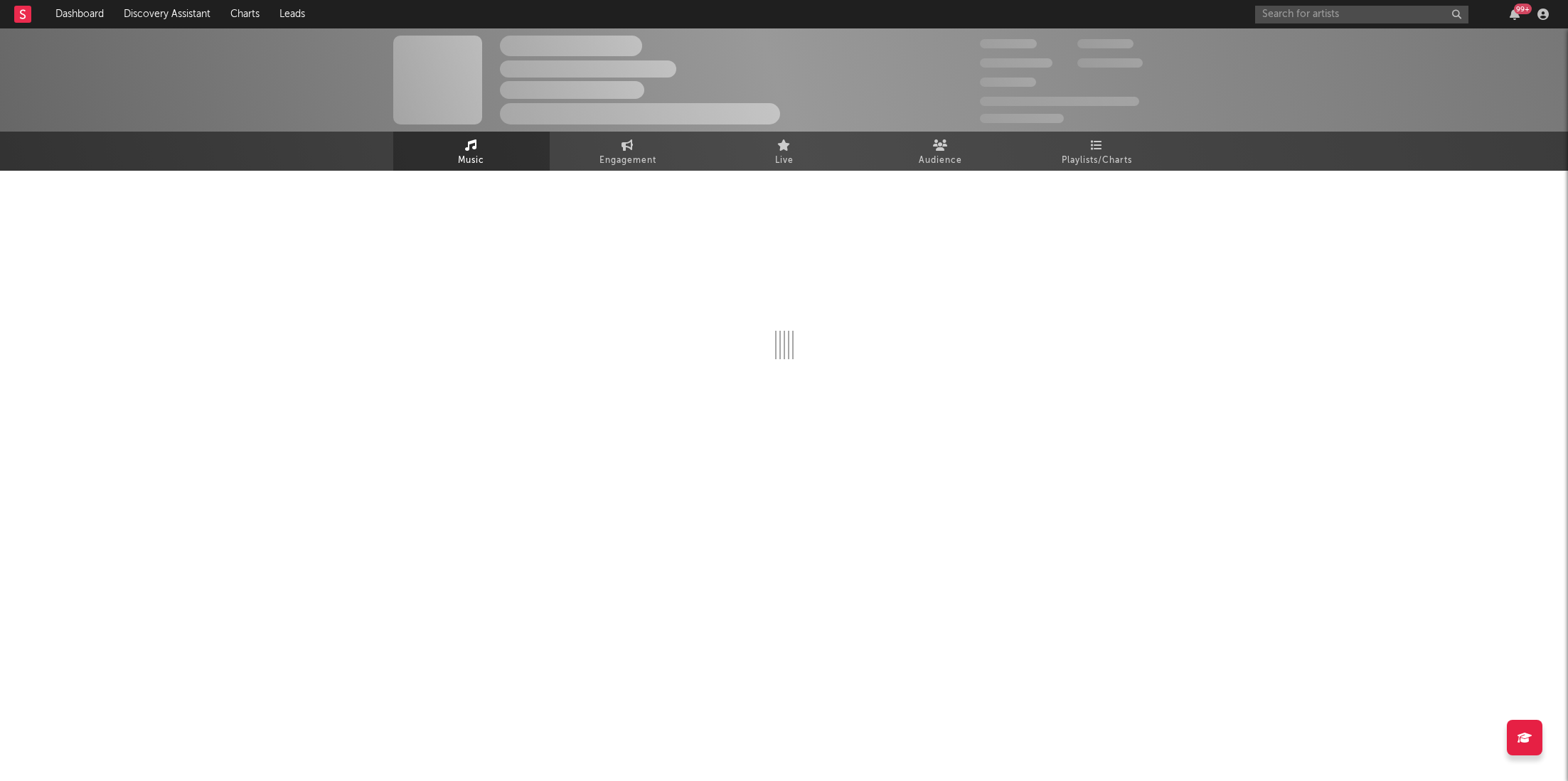
select select "6m"
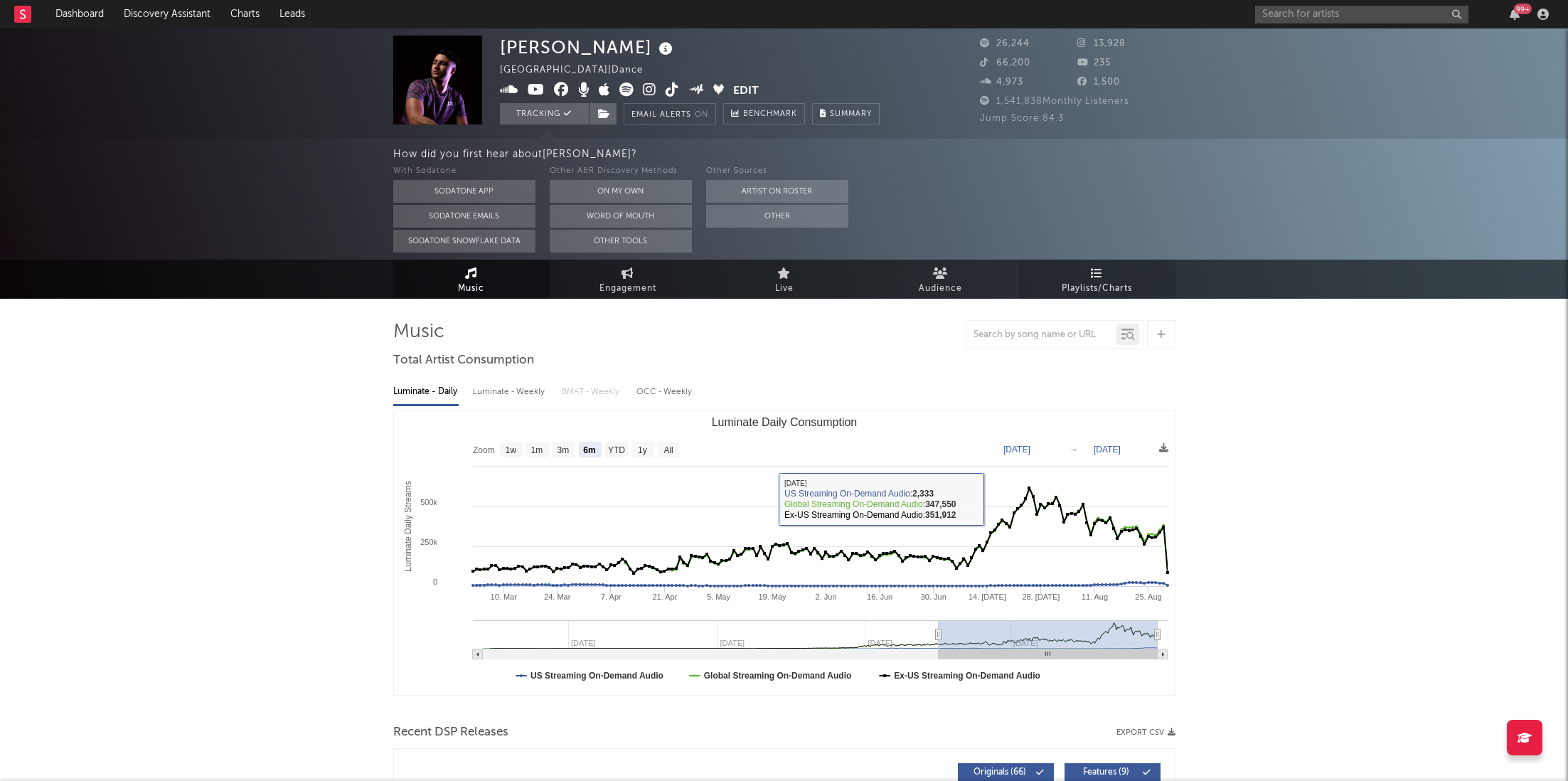
click at [1111, 277] on link "Playlists/Charts" at bounding box center [1097, 279] width 156 height 39
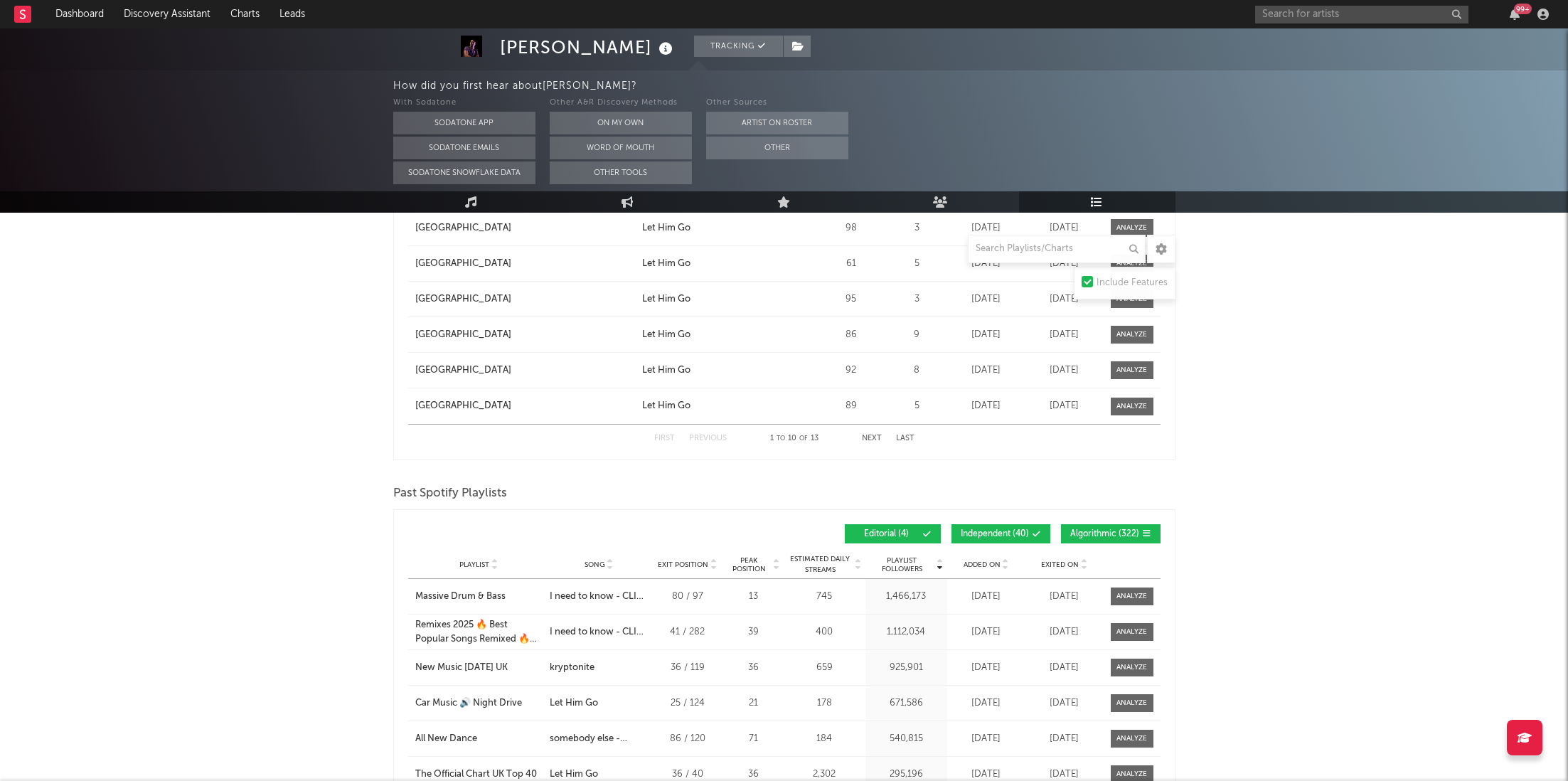
scroll to position [1998, 0]
click at [913, 521] on div "Playlist Followers Playlist Song Exit Position Peak Position Playlist Followers…" at bounding box center [784, 533] width 753 height 33
click at [1017, 516] on div "Playlist Followers Playlist Song Exit Position Peak Position Playlist Followers…" at bounding box center [784, 533] width 753 height 33
click at [1017, 523] on button "Independent ( 40 )" at bounding box center [1001, 533] width 99 height 20
click at [896, 524] on button "Editorial ( 4 )" at bounding box center [892, 533] width 96 height 20
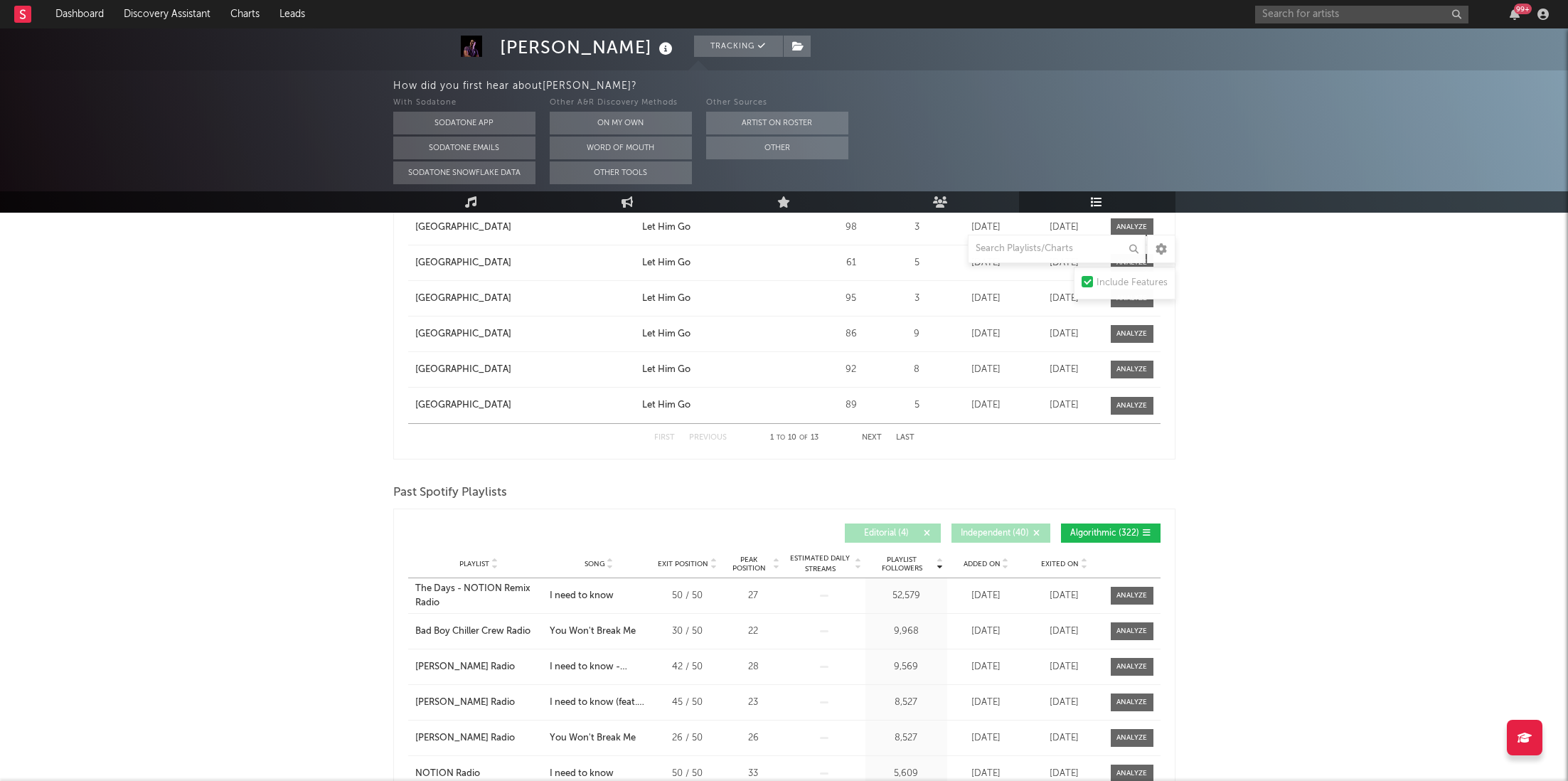
click at [1064, 560] on span "Exited On" at bounding box center [1060, 564] width 37 height 9
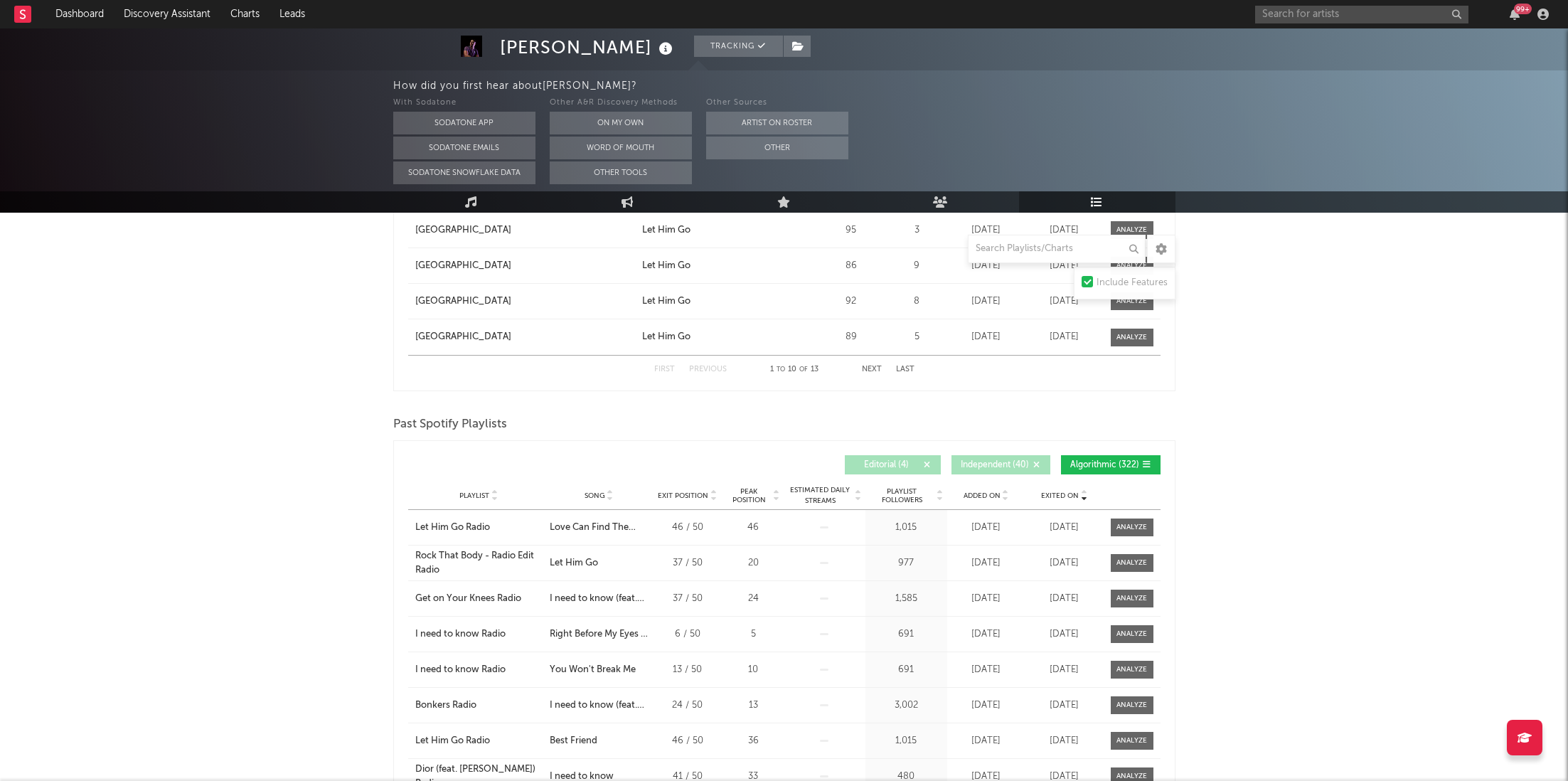
scroll to position [2071, 0]
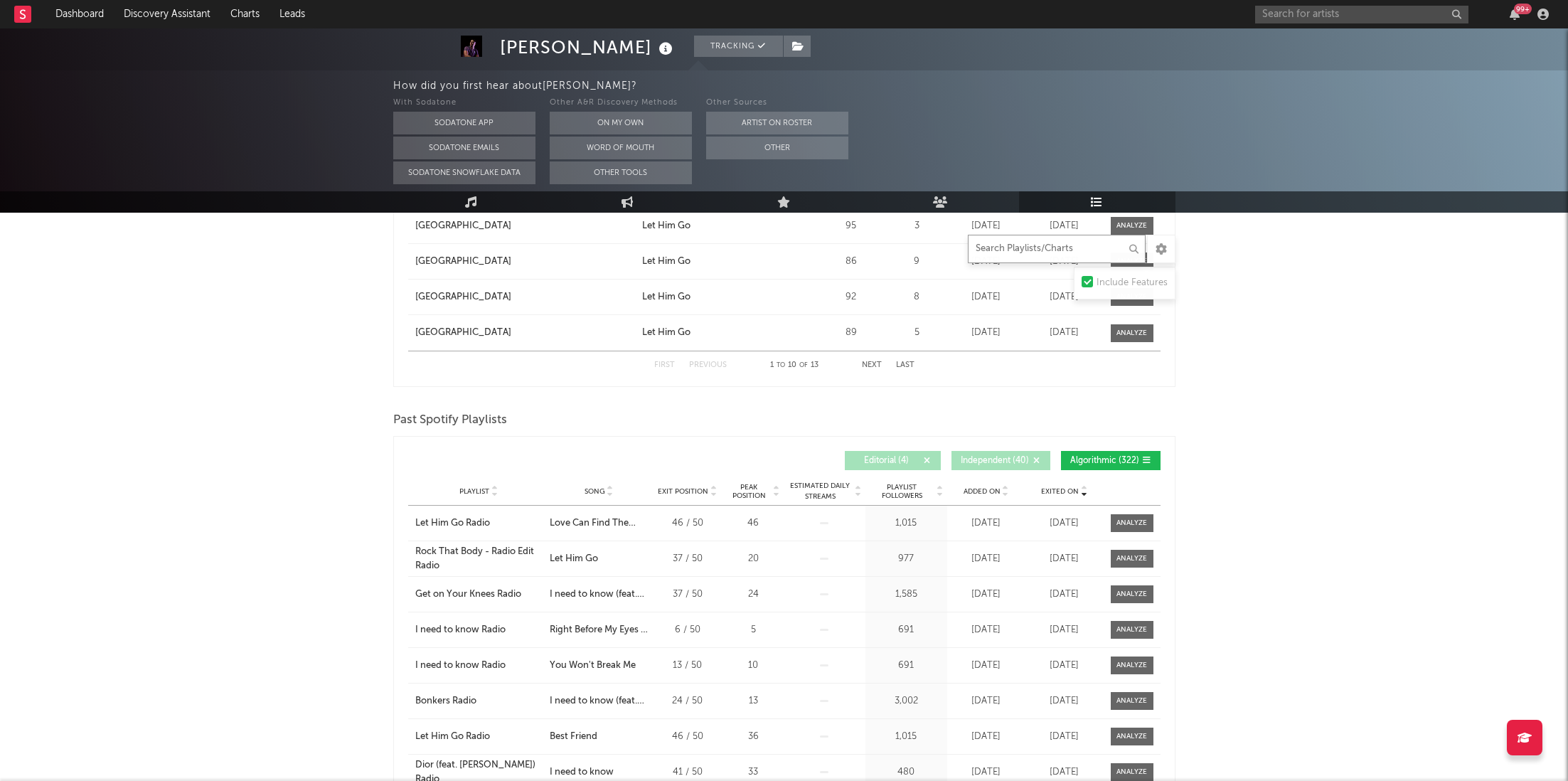
click at [1077, 250] on input "text" at bounding box center [1056, 248] width 178 height 28
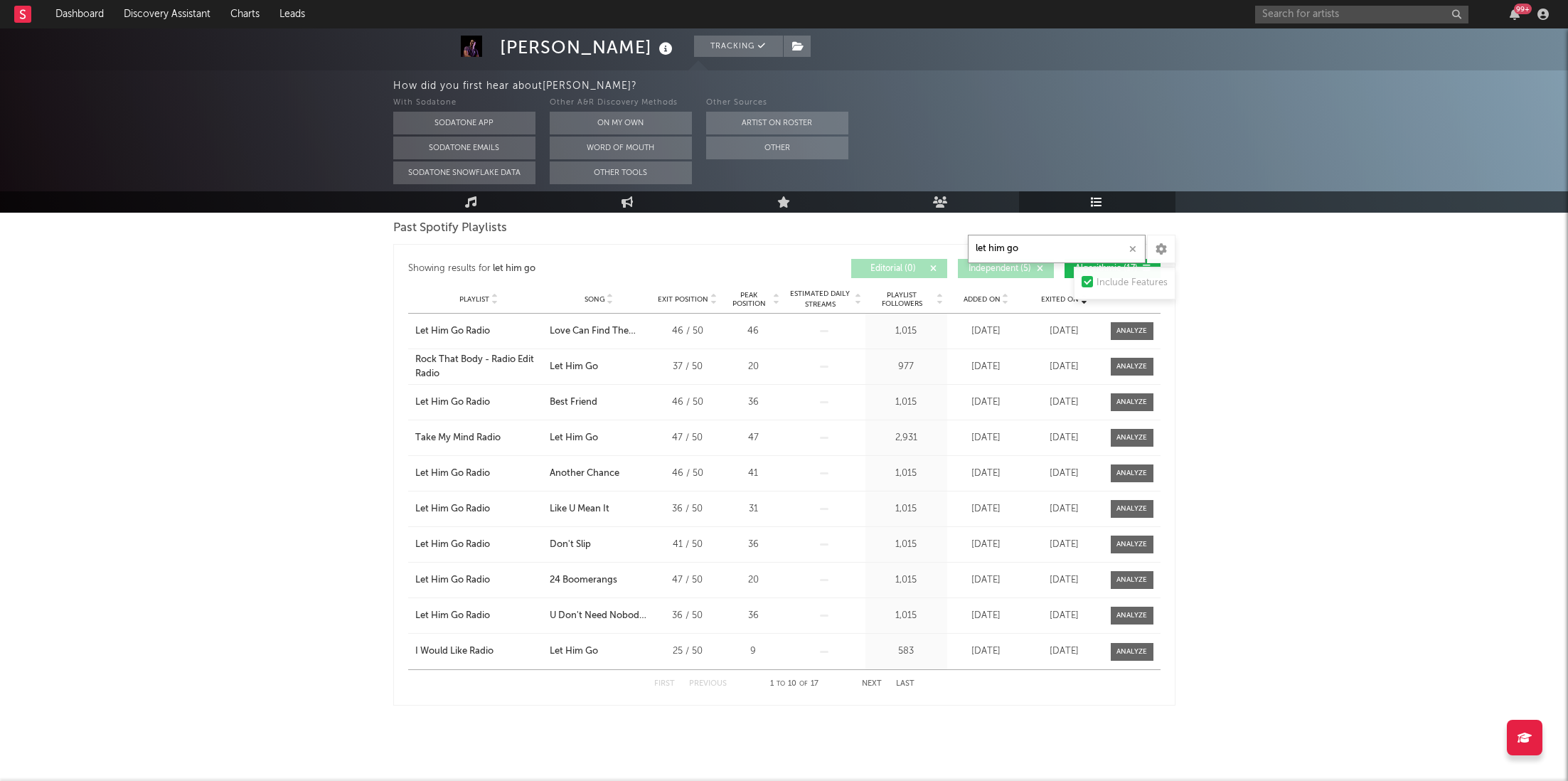
scroll to position [1895, 0]
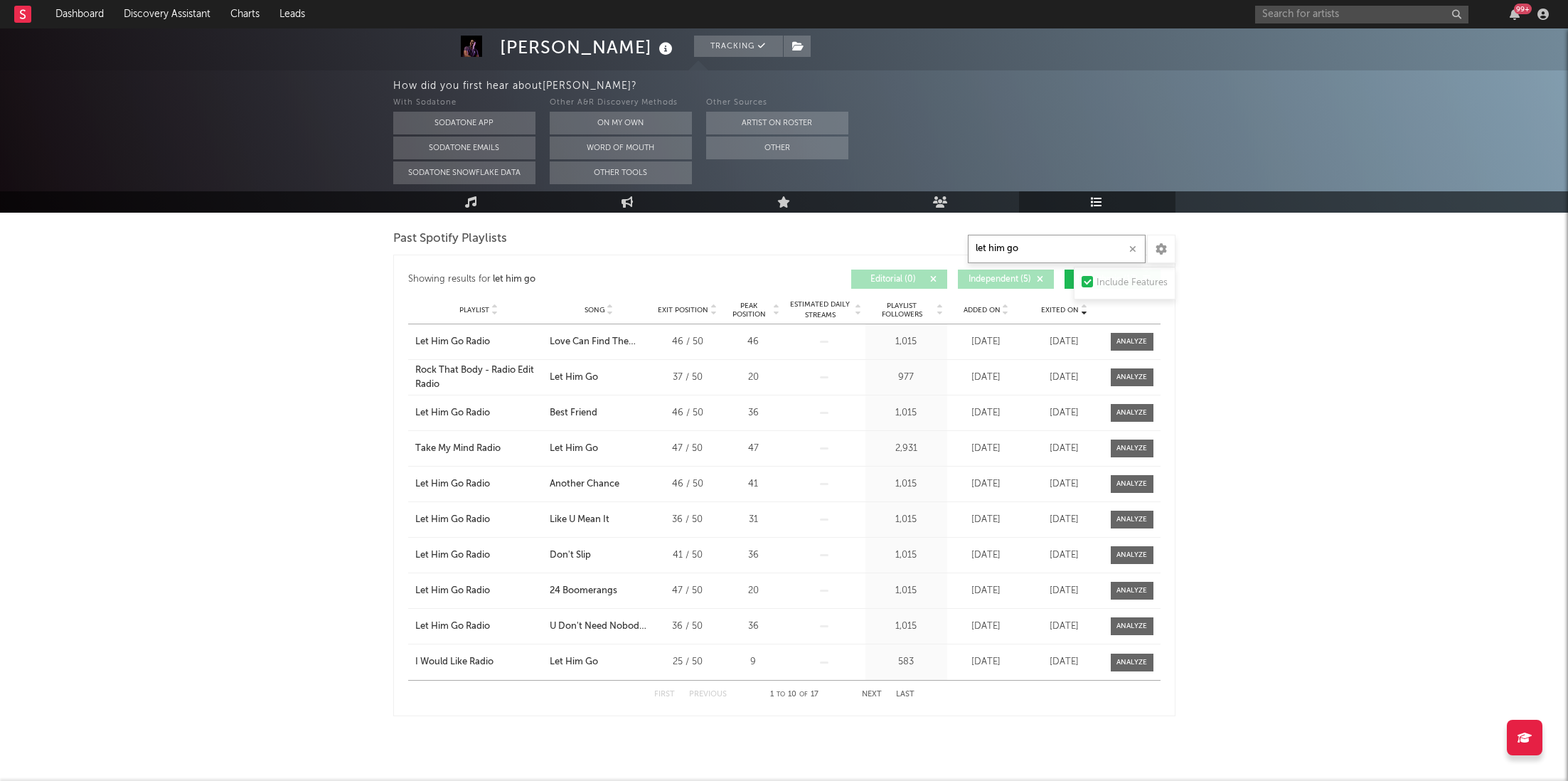
type input "let him go"
click at [1305, 11] on div "99 +" at bounding box center [1522, 9] width 18 height 11
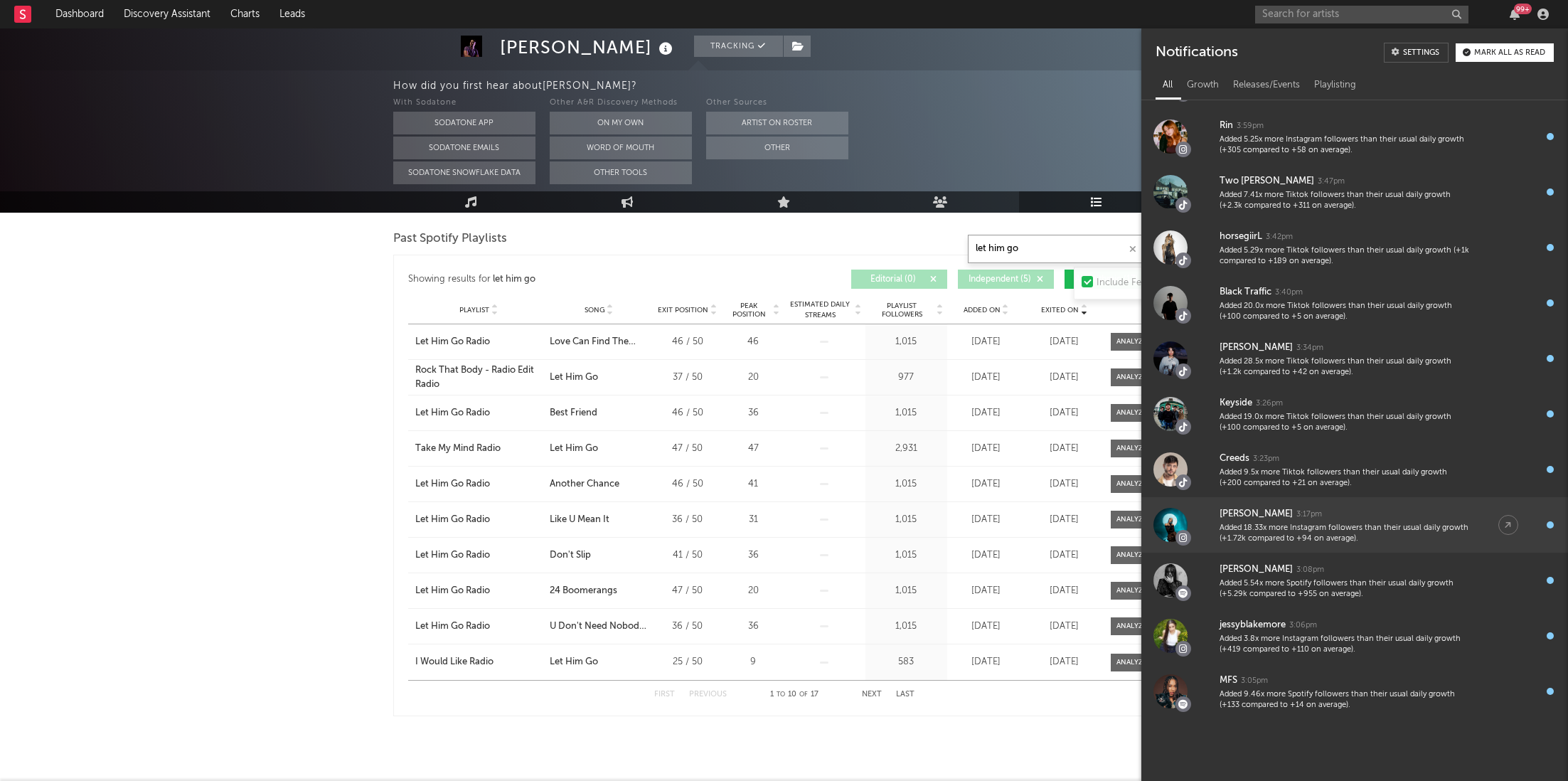
scroll to position [249, 0]
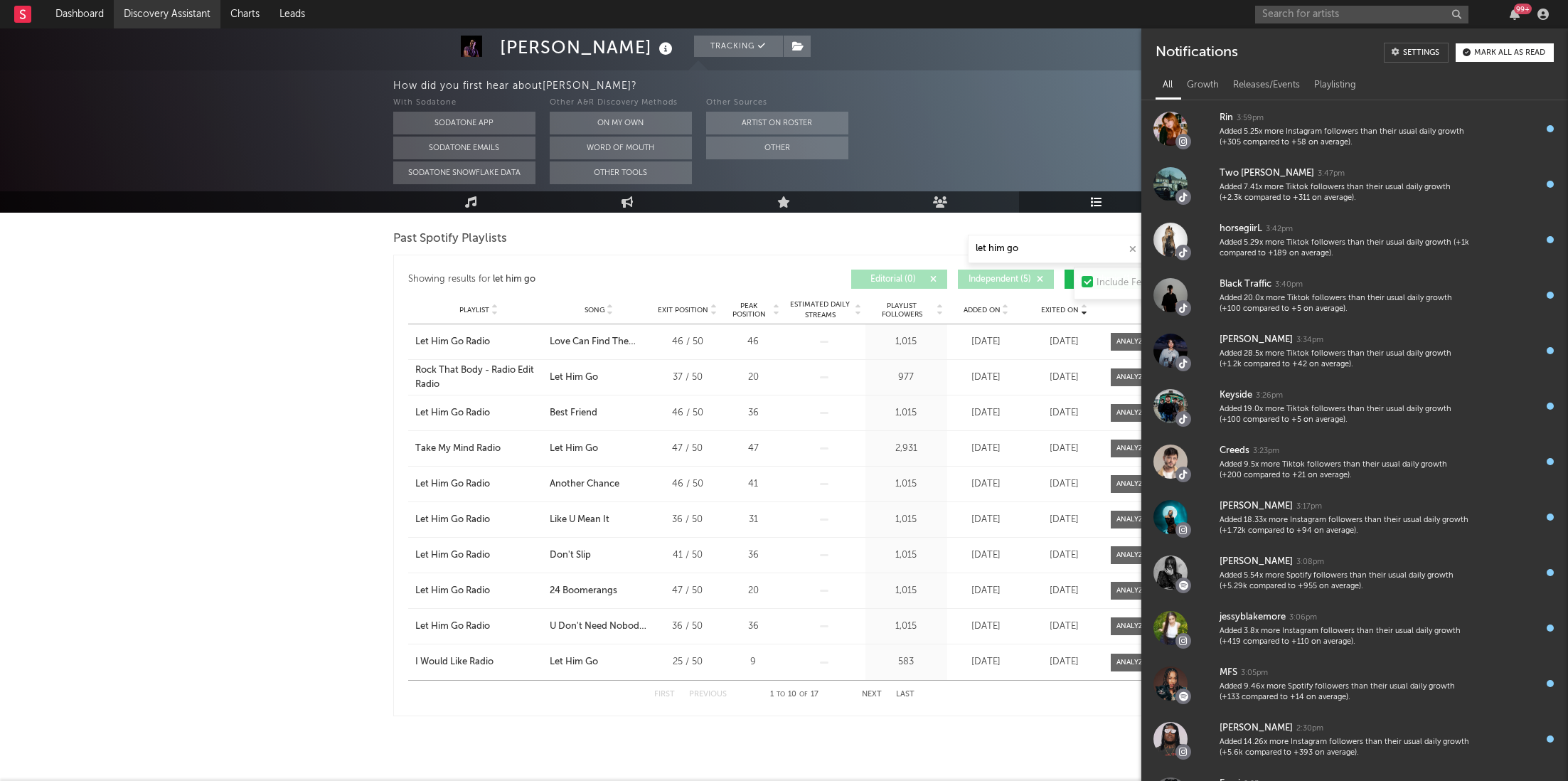
click at [168, 20] on link "Discovery Assistant" at bounding box center [167, 14] width 106 height 28
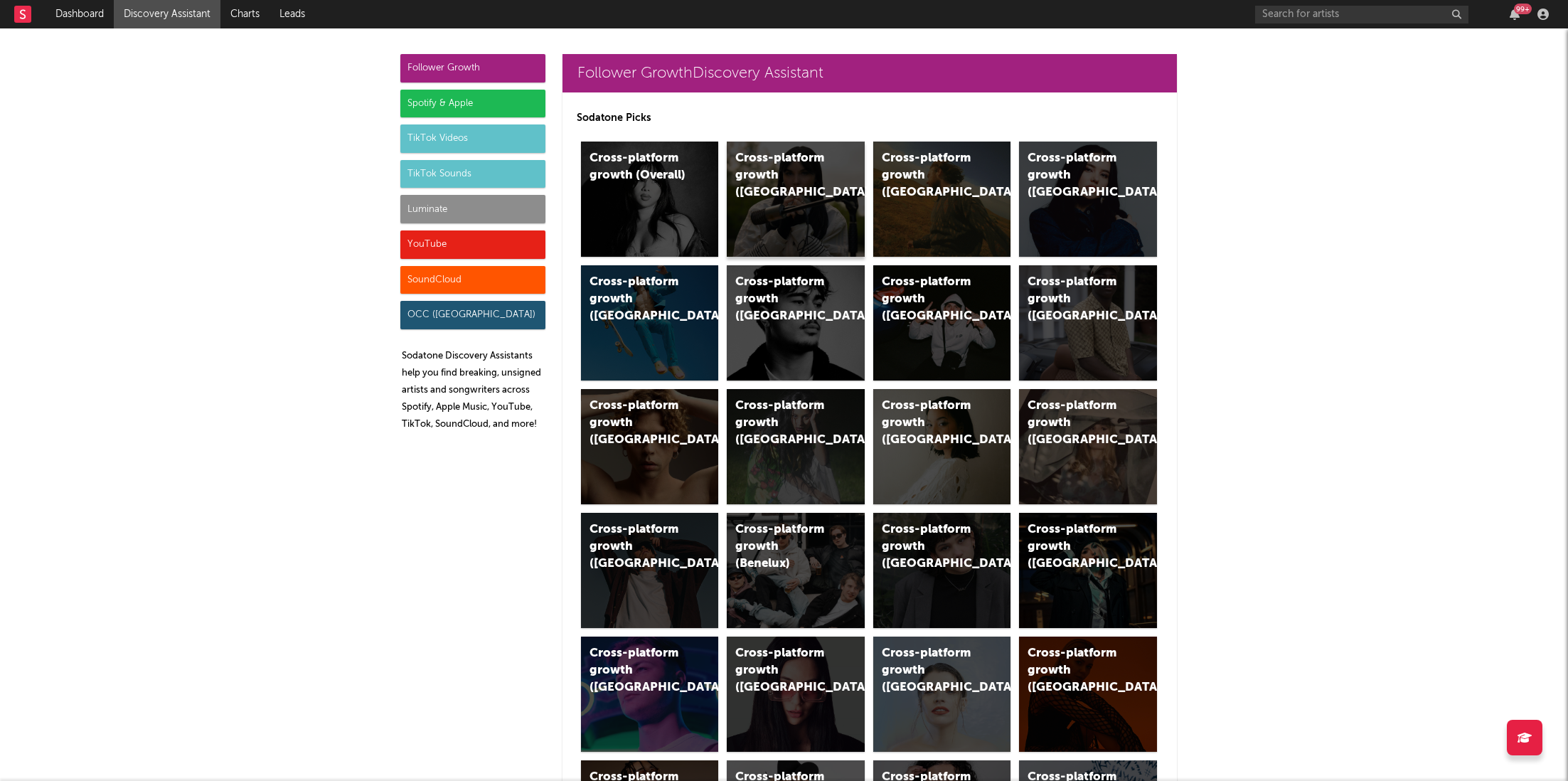
click at [835, 205] on div "Cross-platform growth ([GEOGRAPHIC_DATA])" at bounding box center [796, 198] width 138 height 115
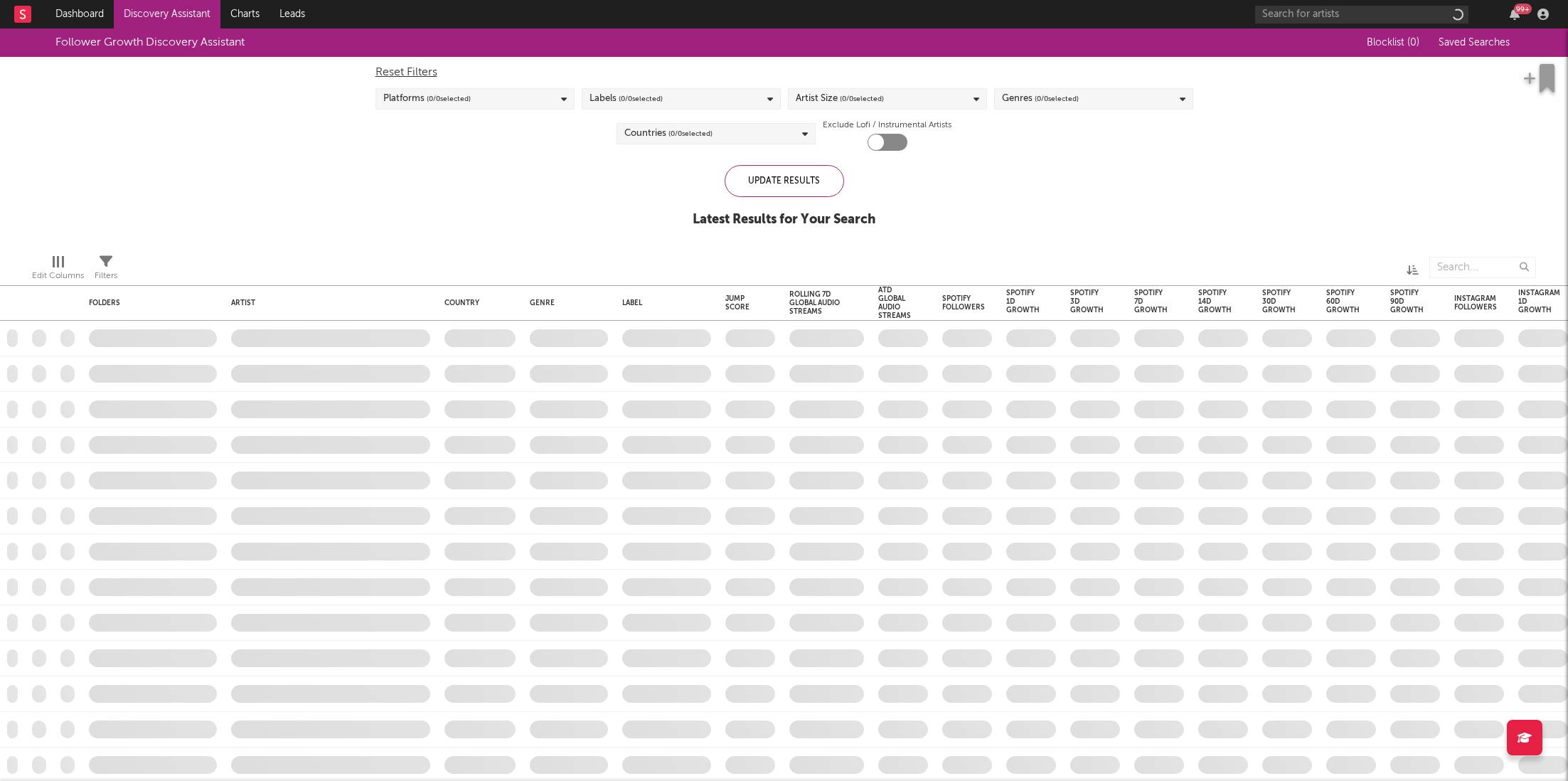
checkbox input "true"
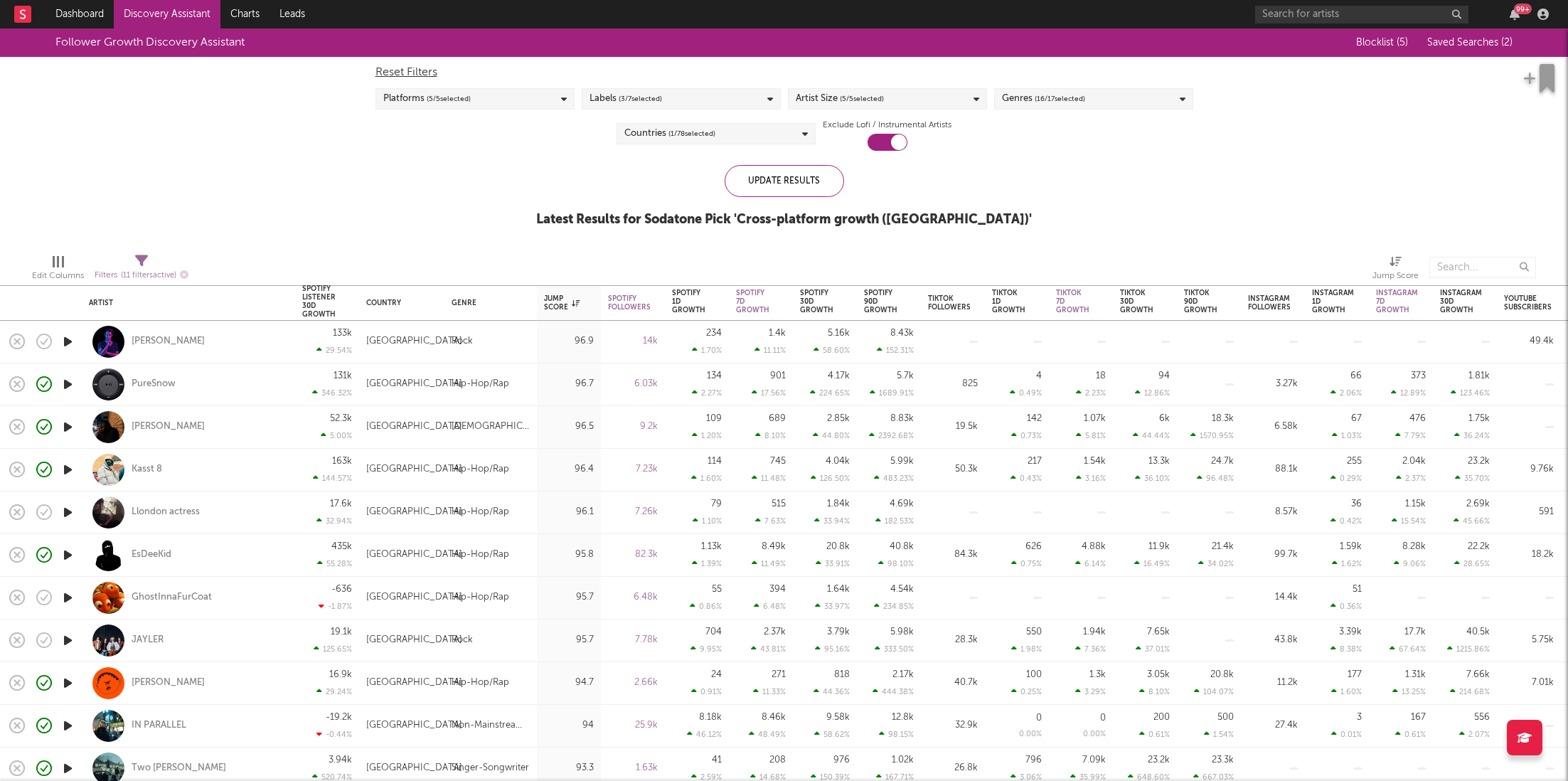
click at [391, 207] on div "Follower Growth Discovery Assistant Blocklist ( 5 ) Saved Searches ( 2 ) Reset …" at bounding box center [784, 135] width 1568 height 214
